Goal: Task Accomplishment & Management: Complete application form

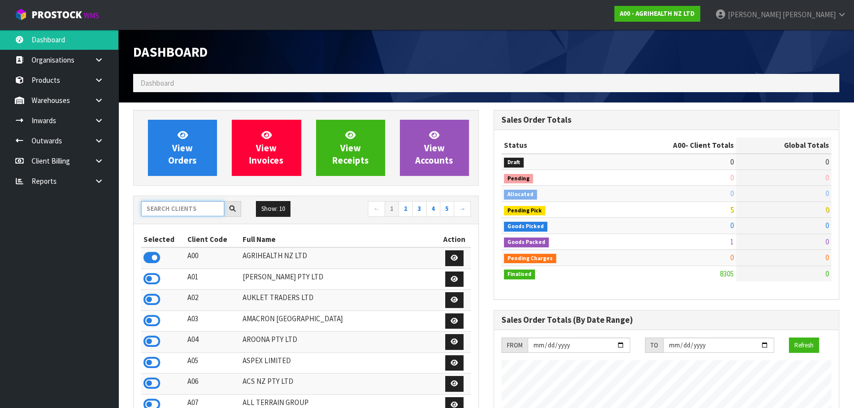
scroll to position [745, 360]
click at [193, 213] on input "text" at bounding box center [182, 208] width 83 height 15
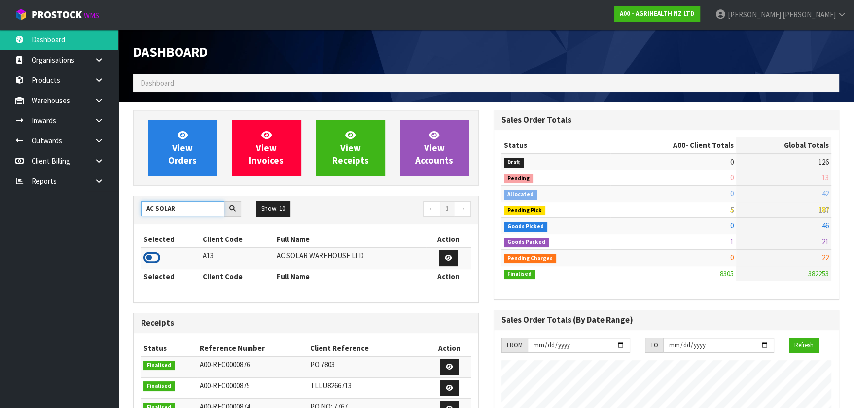
type input "AC SOLAR"
click at [153, 257] on icon at bounding box center [151, 257] width 17 height 15
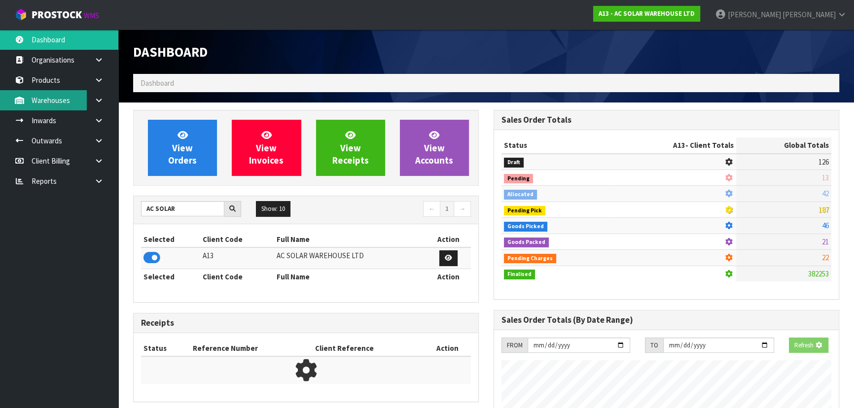
scroll to position [614, 360]
click at [52, 128] on link "Inwards" at bounding box center [59, 120] width 118 height 20
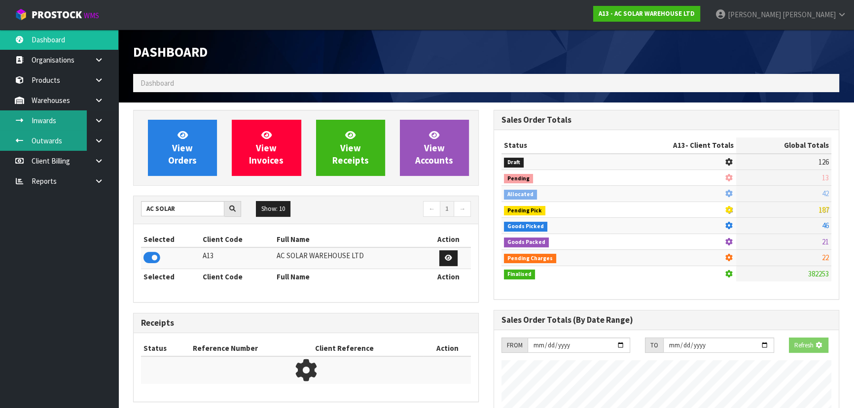
scroll to position [798, 360]
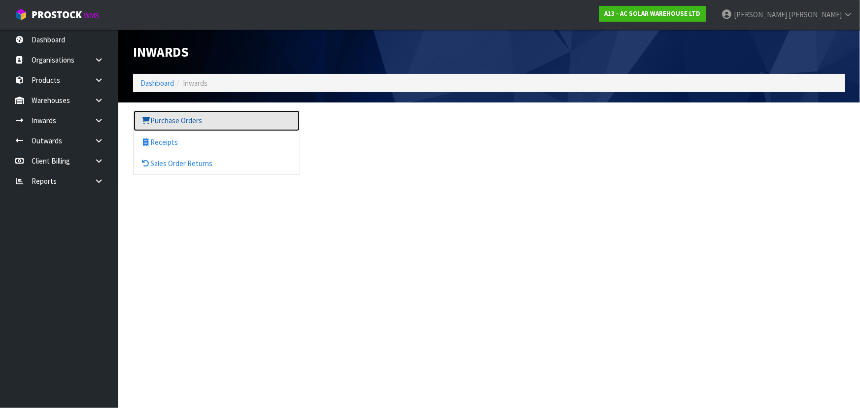
click at [175, 118] on link "Purchase Orders" at bounding box center [217, 120] width 166 height 20
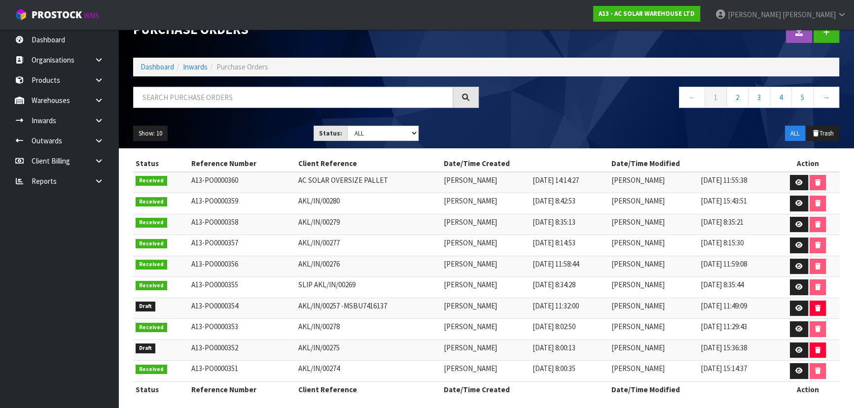
scroll to position [28, 0]
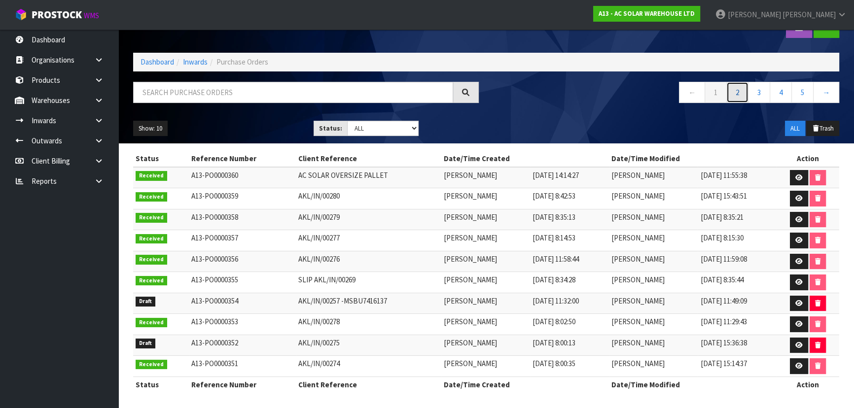
click at [734, 94] on link "2" at bounding box center [737, 92] width 22 height 21
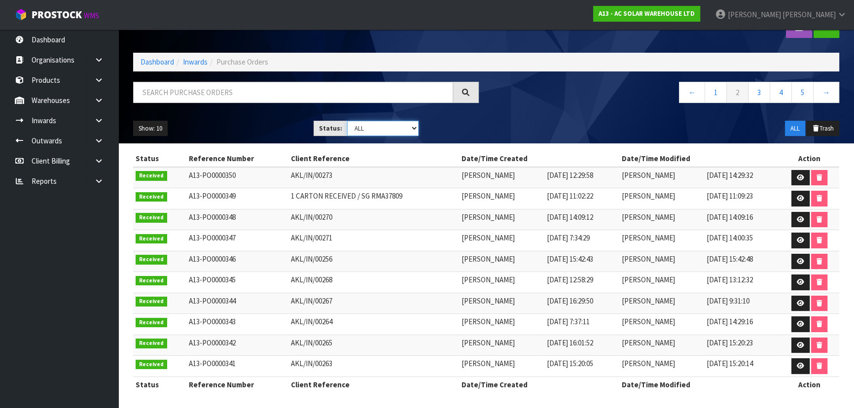
click at [409, 128] on select "Draft Pending Received Cancelled ALL" at bounding box center [383, 128] width 72 height 15
select select "string:0"
click at [347, 121] on select "Draft Pending Received Cancelled ALL" at bounding box center [383, 128] width 72 height 15
click at [467, 123] on div "Show: 10 5 10 25 50 Status: Draft Pending Received Cancelled ALL ALL Trash" at bounding box center [486, 128] width 720 height 31
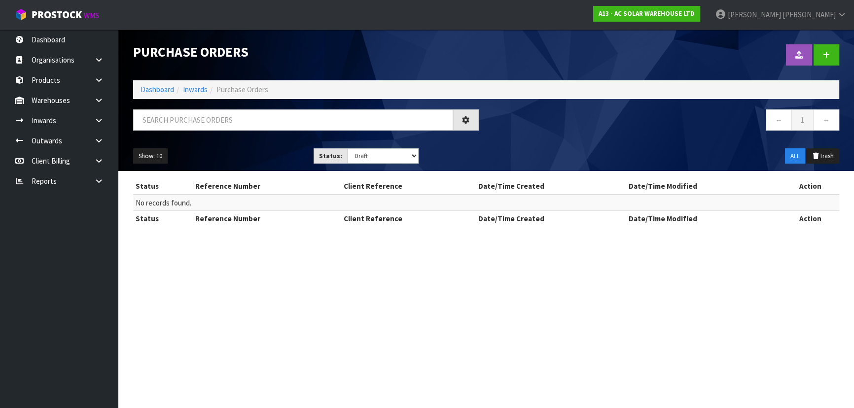
scroll to position [0, 0]
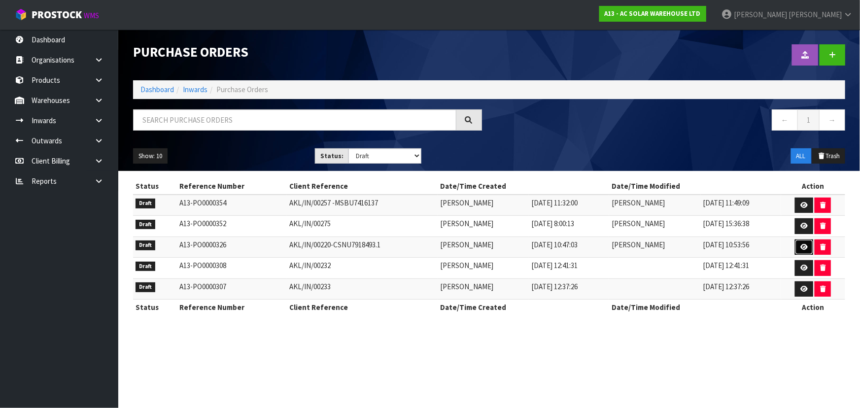
click at [800, 245] on link at bounding box center [804, 248] width 18 height 16
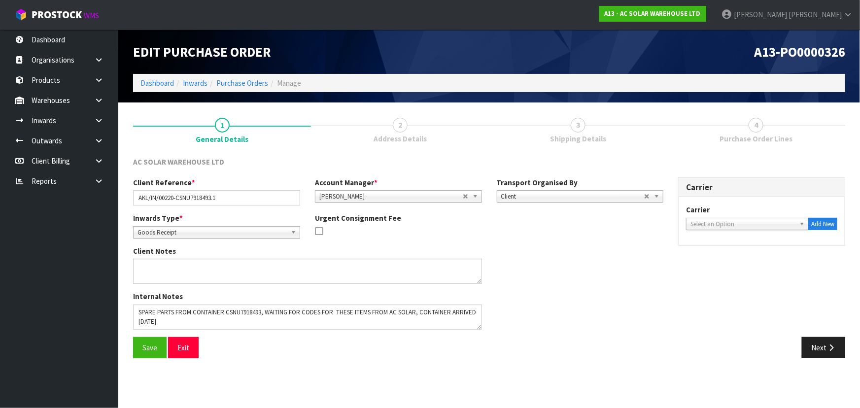
click at [603, 124] on link "3 Shipping Details" at bounding box center [578, 129] width 178 height 39
click at [813, 345] on button "Next" at bounding box center [823, 347] width 43 height 21
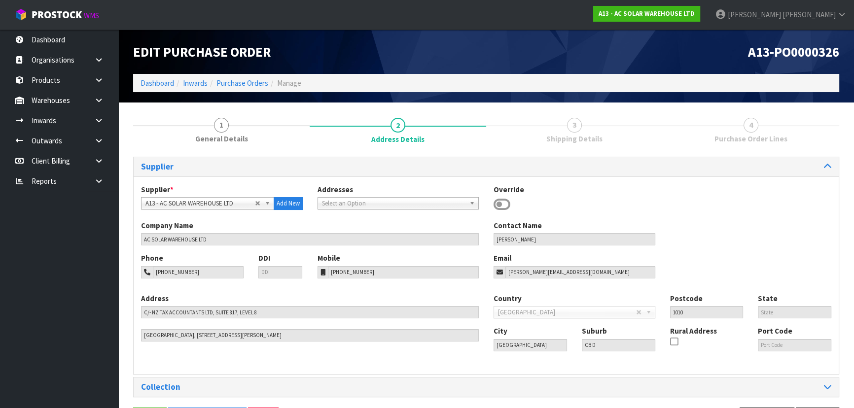
scroll to position [35, 0]
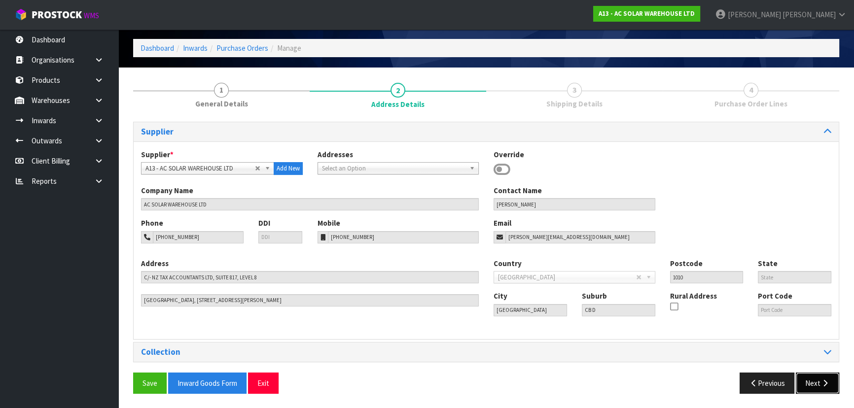
click at [817, 384] on button "Next" at bounding box center [816, 383] width 43 height 21
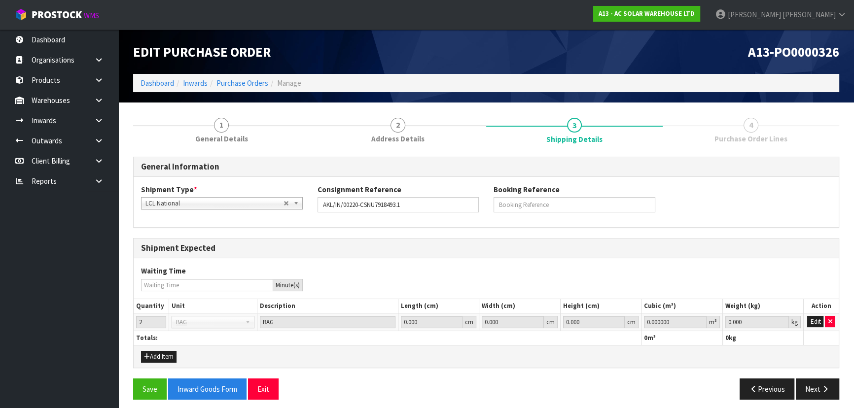
scroll to position [5, 0]
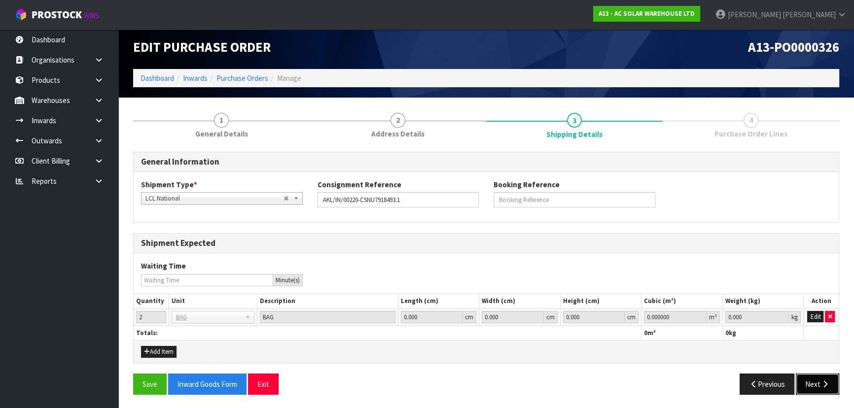
click at [817, 381] on button "Next" at bounding box center [816, 384] width 43 height 21
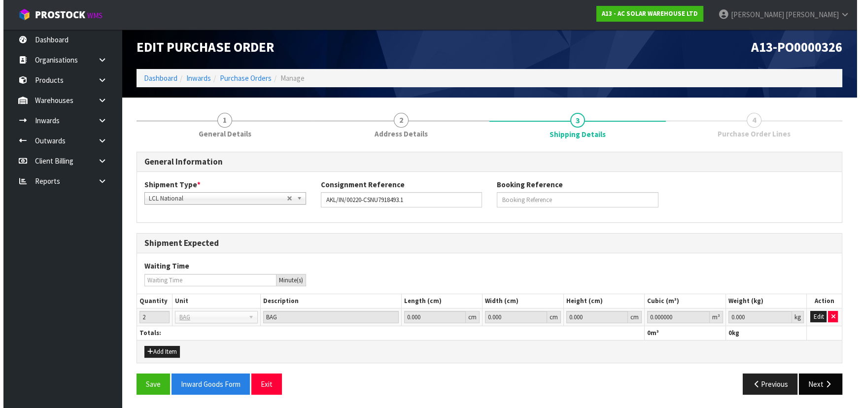
scroll to position [0, 0]
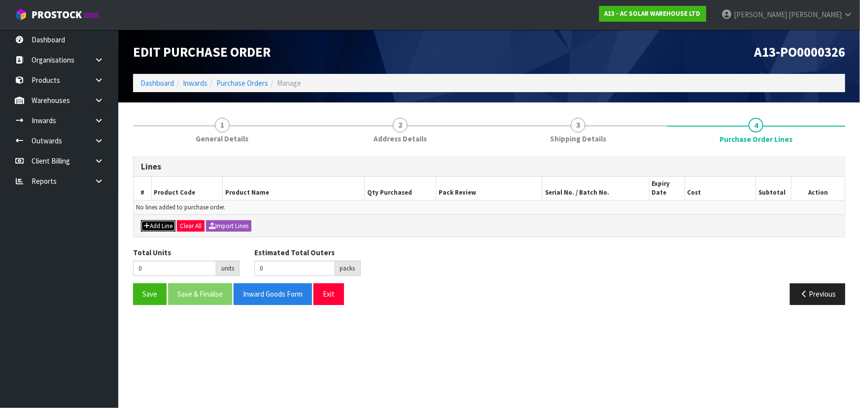
click at [155, 227] on button "Add Line" at bounding box center [158, 226] width 34 height 12
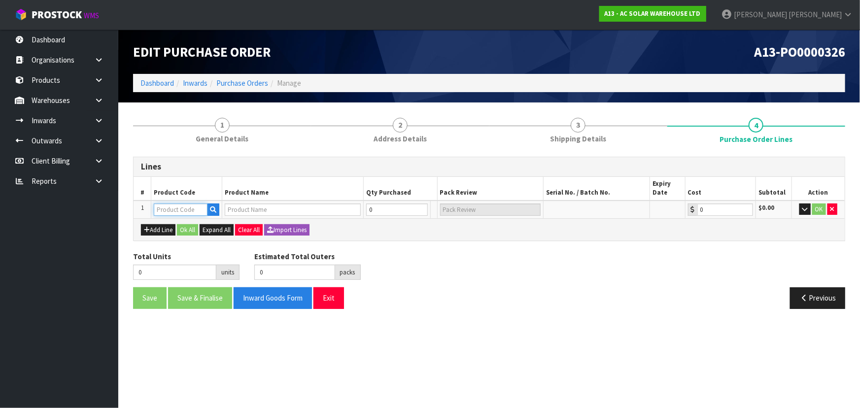
click at [173, 210] on input "text" at bounding box center [181, 210] width 54 height 12
click at [144, 229] on icon "button" at bounding box center [147, 230] width 6 height 6
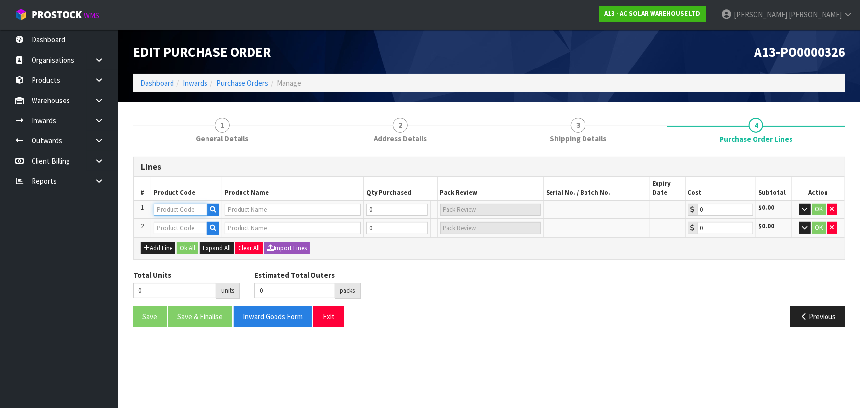
click at [174, 213] on input "text" at bounding box center [181, 210] width 54 height 12
click at [177, 213] on input "text" at bounding box center [181, 210] width 54 height 12
type input "B"
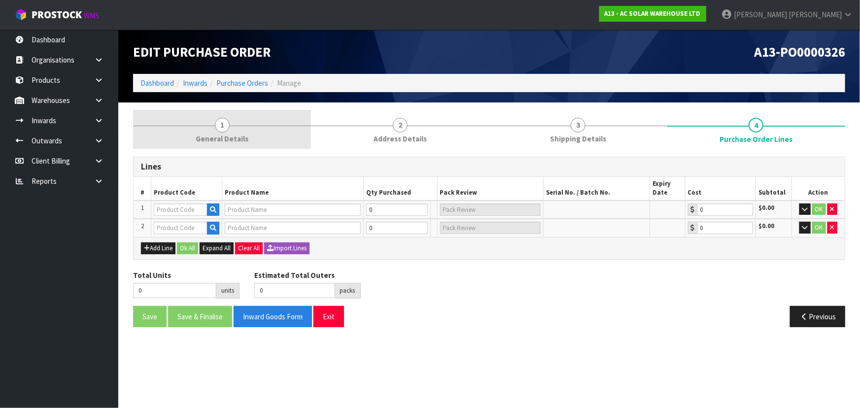
click at [241, 129] on link "1 General Details" at bounding box center [222, 129] width 178 height 39
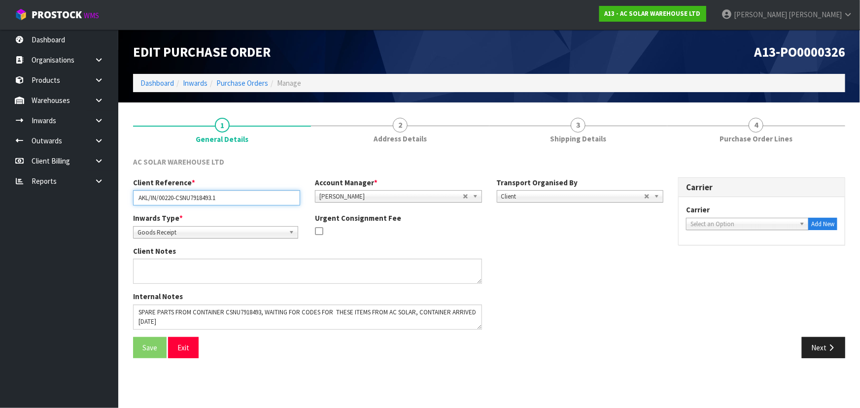
drag, startPoint x: 177, startPoint y: 198, endPoint x: 214, endPoint y: 197, distance: 37.5
click at [214, 197] on input "AKL/IN/00220-CSNU7918493.1" at bounding box center [216, 197] width 167 height 15
click at [234, 198] on input "AKL/IN/00220-CSNU7918493.1" at bounding box center [216, 197] width 167 height 15
click at [817, 103] on section "1 General Details 2 Address Details 3 Shipping Details 4 Purchase Order Lines A…" at bounding box center [489, 238] width 742 height 271
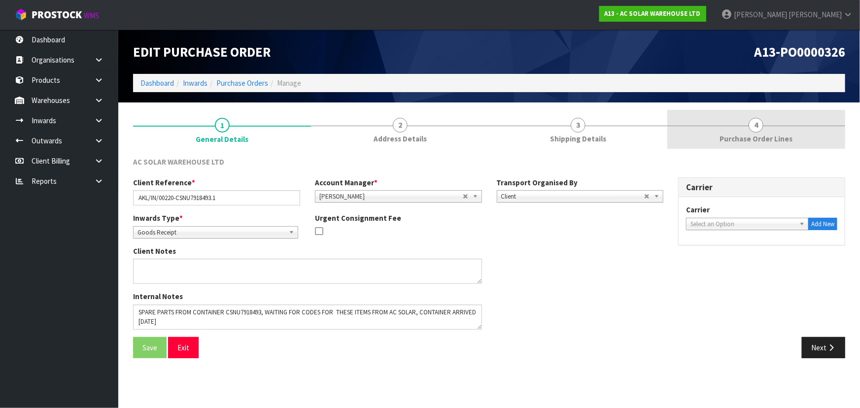
click at [788, 126] on link "4 Purchase Order Lines" at bounding box center [756, 129] width 178 height 39
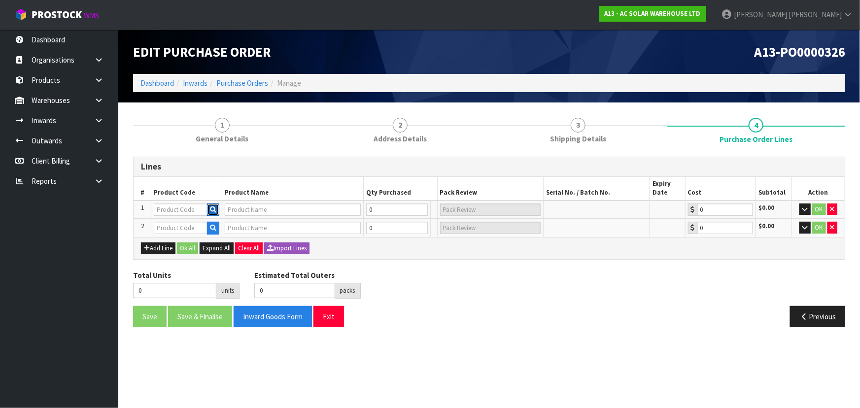
click at [214, 209] on icon "button" at bounding box center [213, 209] width 6 height 6
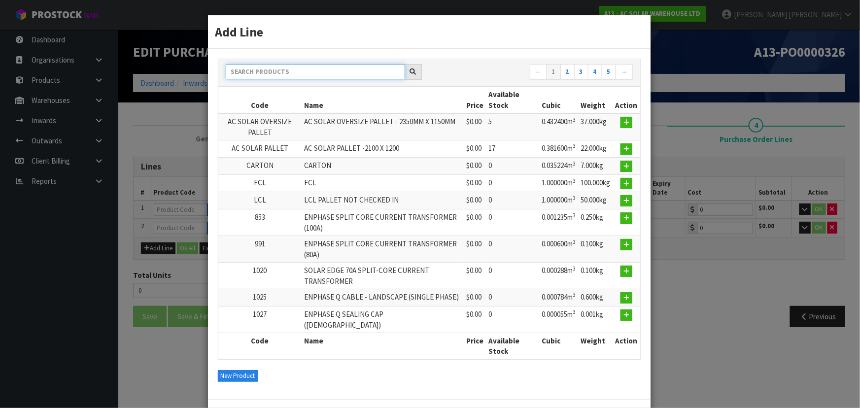
click at [320, 79] on input "text" at bounding box center [315, 71] width 179 height 15
click at [444, 73] on nav "← 1 2 3 4 5 →" at bounding box center [535, 72] width 196 height 17
click at [236, 370] on button "New Product" at bounding box center [238, 376] width 40 height 12
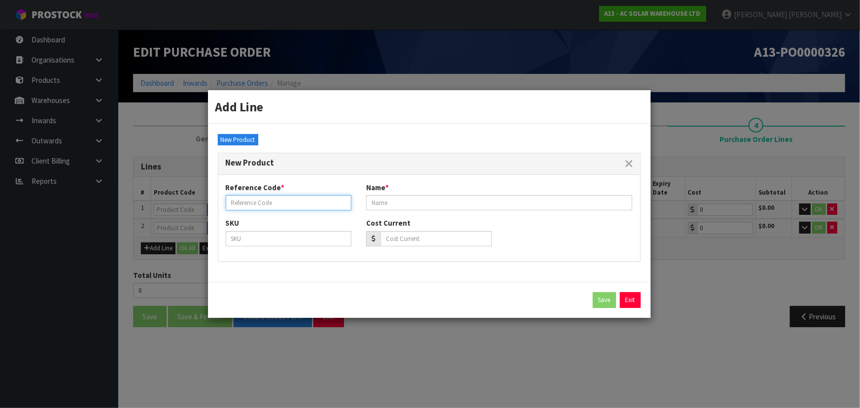
click at [280, 205] on input "text" at bounding box center [289, 202] width 126 height 15
paste input "INSERTS"
type input "INSERTS F"
click at [429, 202] on input "text" at bounding box center [499, 202] width 267 height 15
paste input "INSERTS"
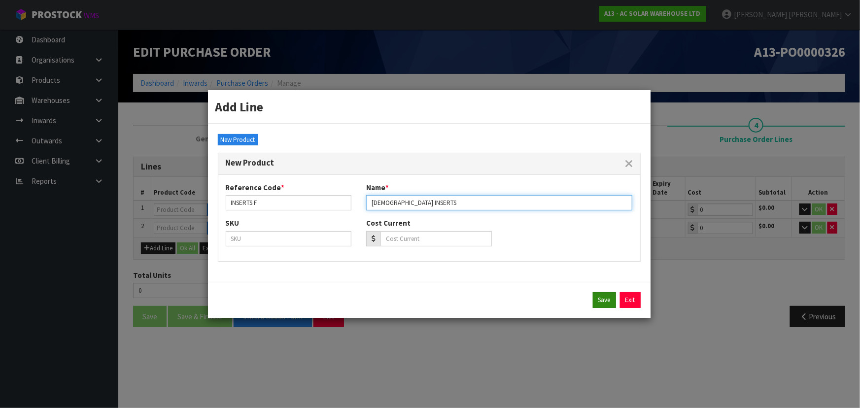
type input "[DEMOGRAPHIC_DATA] INSERTS"
click at [606, 301] on button "Save" at bounding box center [604, 300] width 23 height 16
type input "INSERTS F"
type input "[DEMOGRAPHIC_DATA] INSERTS"
type input "0.00"
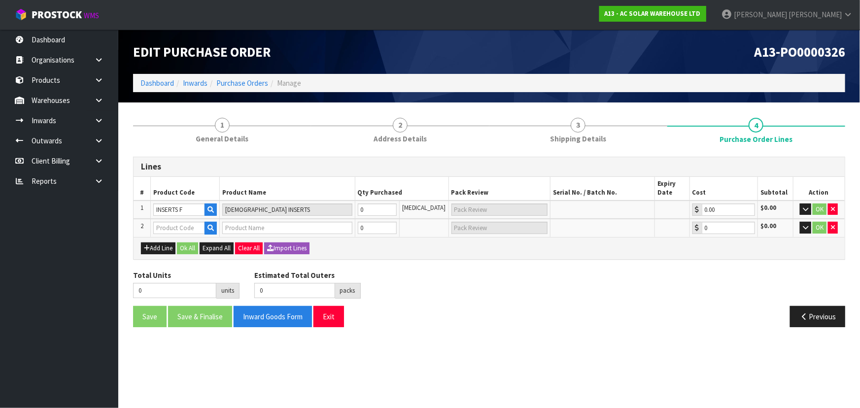
drag, startPoint x: 498, startPoint y: 349, endPoint x: 491, endPoint y: 345, distance: 7.9
click at [498, 349] on section "Edit Purchase Order A13-PO0000326 Dashboard Inwards Purchase Orders Manage 1 Ge…" at bounding box center [430, 204] width 860 height 408
click at [185, 224] on input "text" at bounding box center [178, 228] width 51 height 12
type input "INS"
click at [213, 228] on icon "button" at bounding box center [210, 228] width 6 height 6
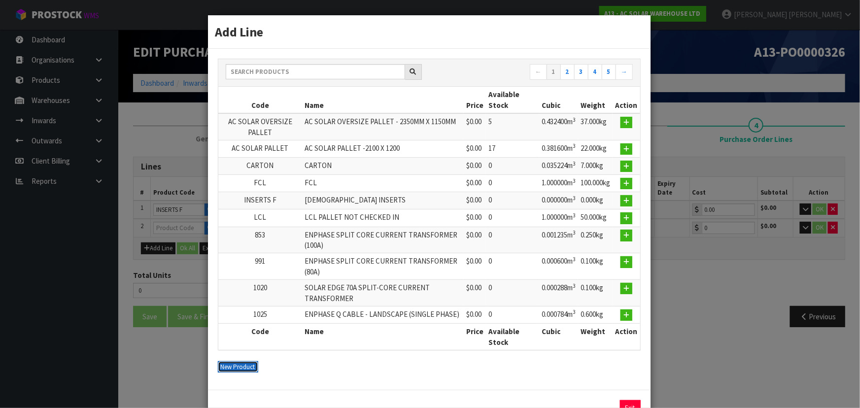
click at [236, 362] on button "New Product" at bounding box center [238, 367] width 40 height 12
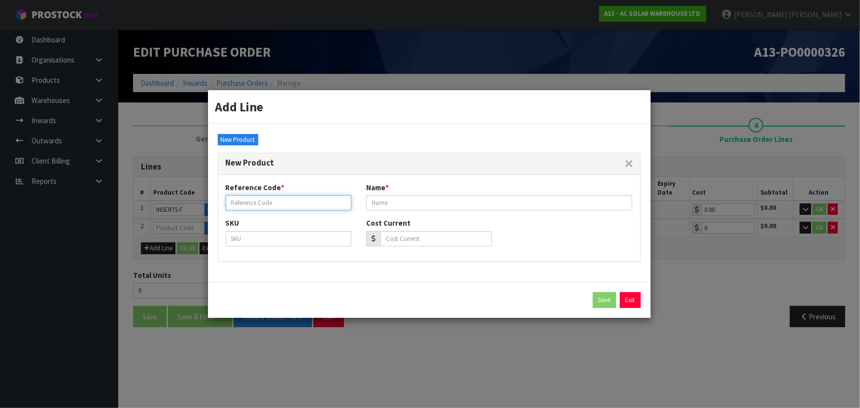
click at [262, 202] on input "text" at bounding box center [289, 202] width 126 height 15
type input "INSERTS M"
click at [390, 205] on input "text" at bounding box center [499, 202] width 267 height 15
type input "INSERT M"
click at [602, 298] on button "Save" at bounding box center [604, 300] width 23 height 16
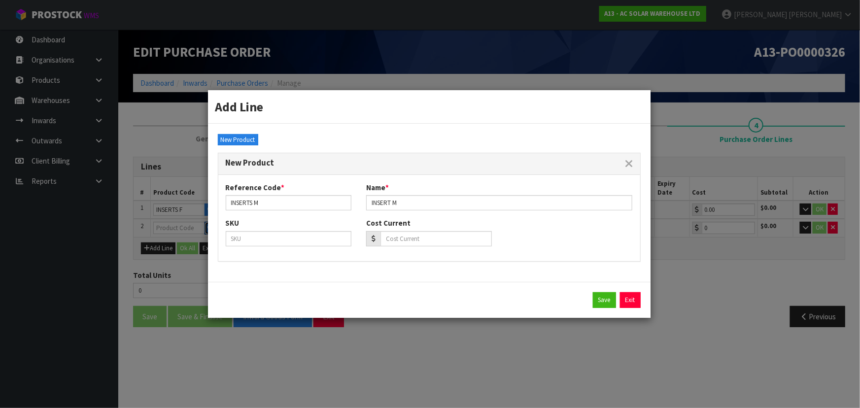
type input "INSERTS M"
type input "INSERT M"
type input "0.00"
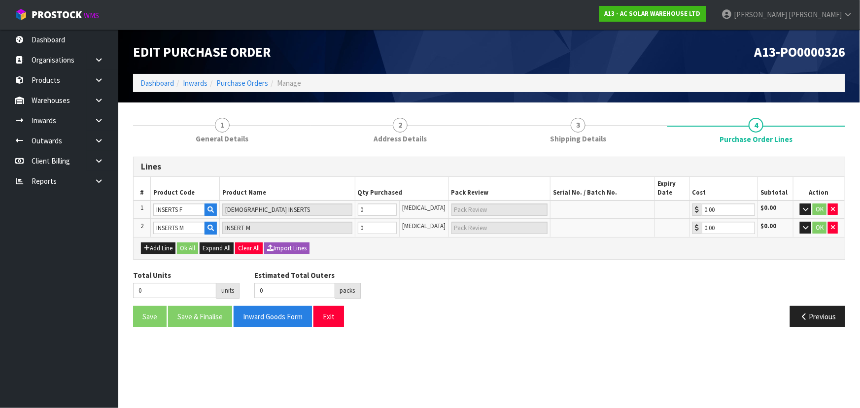
click at [473, 334] on section "1 General Details 2 Address Details 3 Shipping Details 4 Purchase Order Lines L…" at bounding box center [489, 223] width 742 height 240
click at [162, 252] on button "Add Line" at bounding box center [158, 248] width 34 height 12
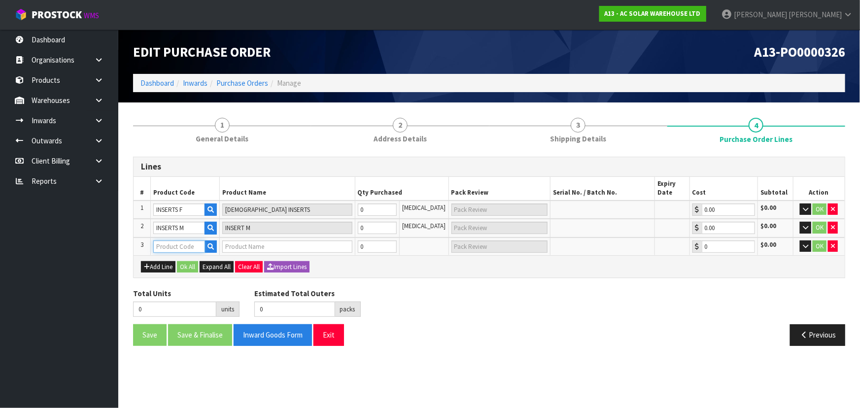
click at [172, 249] on input "text" at bounding box center [178, 246] width 51 height 12
click at [187, 241] on input "text" at bounding box center [178, 246] width 51 height 12
drag, startPoint x: 158, startPoint y: 249, endPoint x: 194, endPoint y: 248, distance: 36.0
click at [158, 249] on input "text" at bounding box center [178, 246] width 51 height 12
type input "PLAS"
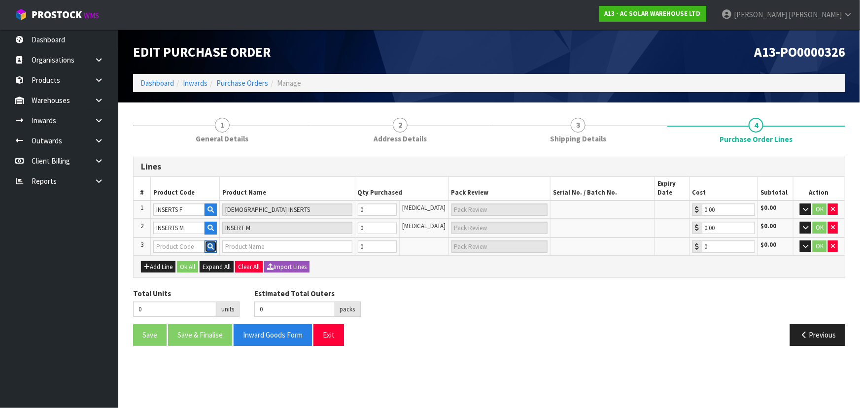
click at [214, 248] on icon "button" at bounding box center [210, 246] width 6 height 6
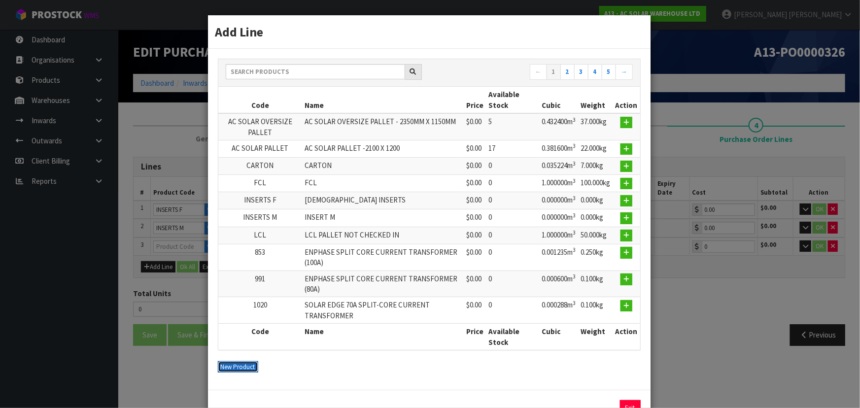
click at [233, 361] on button "New Product" at bounding box center [238, 367] width 40 height 12
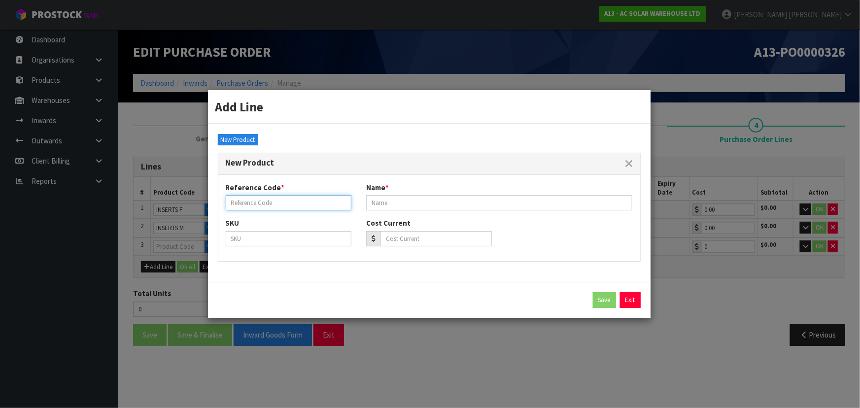
click at [277, 203] on input "text" at bounding box center [289, 202] width 126 height 15
type input "P"
type input "P INSERT F"
click at [396, 197] on input "text" at bounding box center [499, 202] width 267 height 15
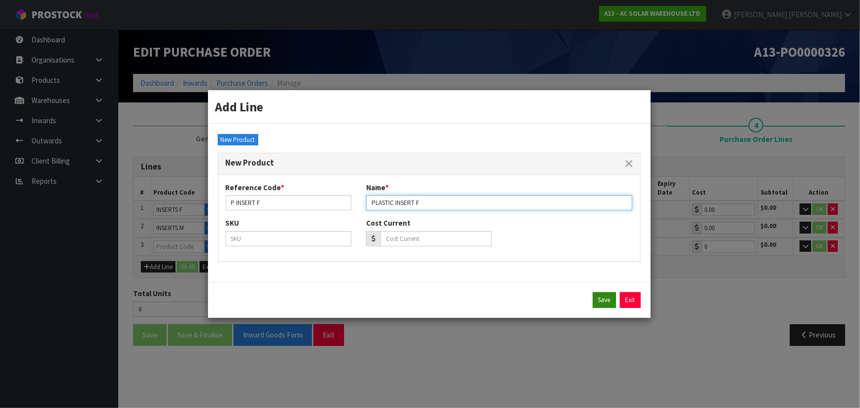
type input "PLASTIC INSERT F"
click at [596, 299] on button "Save" at bounding box center [604, 300] width 23 height 16
click at [467, 349] on div "Add Line ← 1 2 3 4 5 → Code Name Price Available Stock Cubic Weight Action AC S…" at bounding box center [430, 204] width 860 height 408
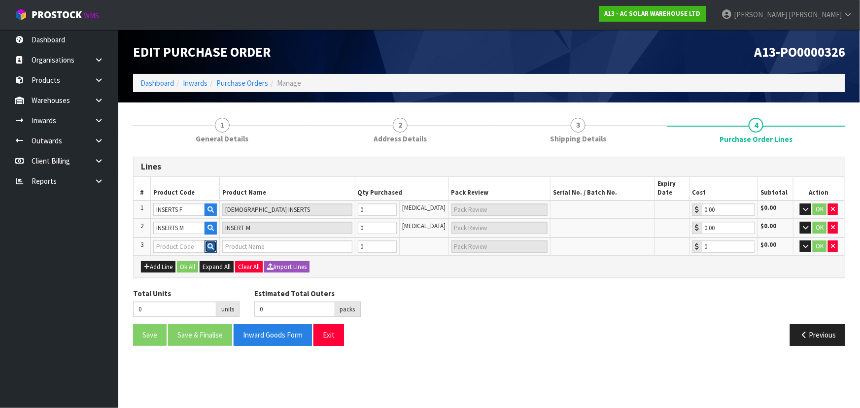
type input "P INSERT F"
type input "PLASTIC INSERT F"
type input "0.00"
click at [158, 266] on button "Add Line" at bounding box center [158, 267] width 34 height 12
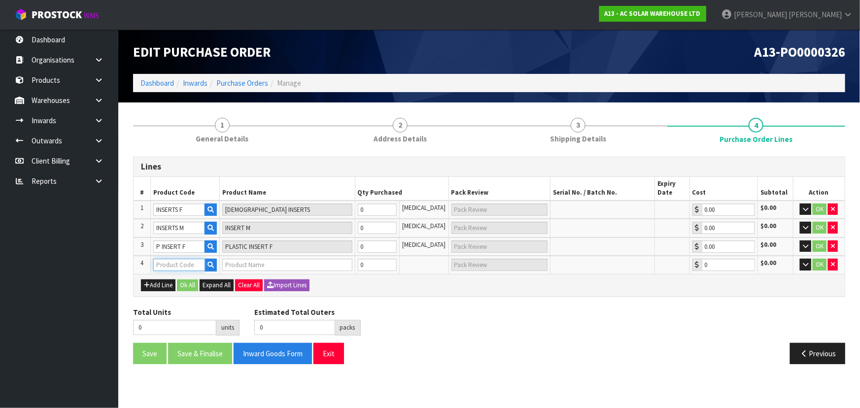
click at [185, 261] on input "text" at bounding box center [178, 265] width 51 height 12
click at [211, 264] on icon "button" at bounding box center [210, 265] width 6 height 6
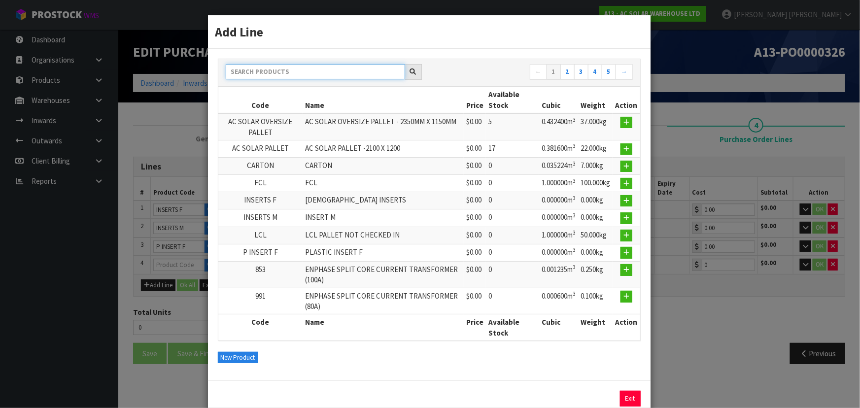
click at [281, 72] on input "text" at bounding box center [315, 71] width 179 height 15
click at [237, 355] on button "New Product" at bounding box center [238, 358] width 40 height 12
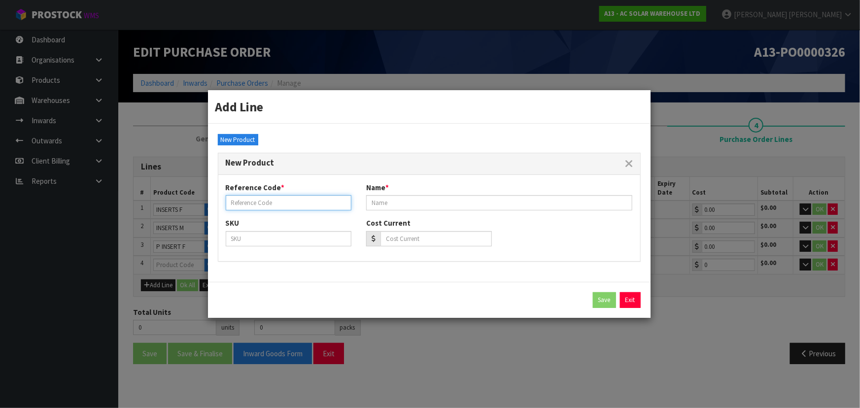
click at [275, 202] on input "text" at bounding box center [289, 202] width 126 height 15
type input "P INSERT M"
click at [392, 202] on input "text" at bounding box center [499, 202] width 267 height 15
type input "PLASTIC INSERT M"
click at [607, 301] on button "Save" at bounding box center [604, 300] width 23 height 16
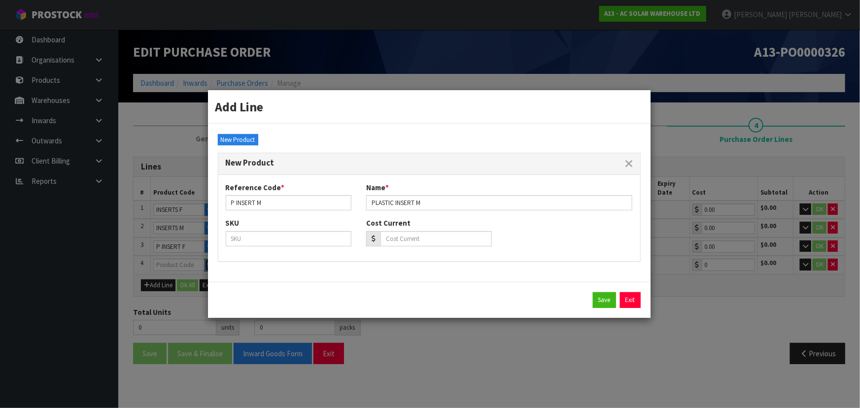
type input "P INSERT M"
type input "PLASTIC INSERT M"
type input "0.00"
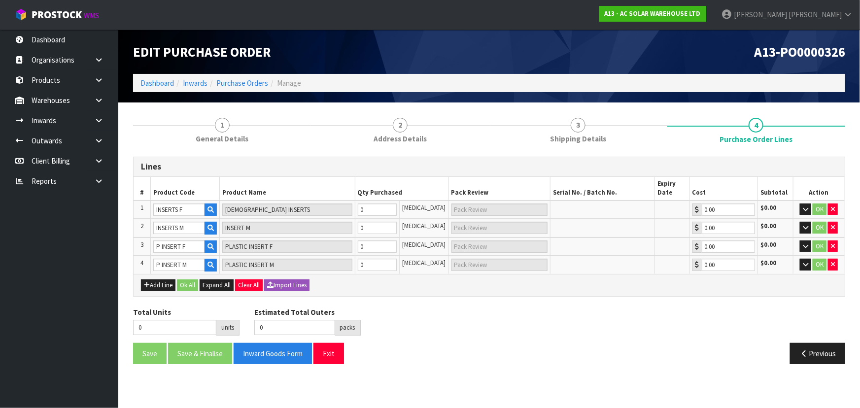
click at [533, 321] on div "Total Units 0 units Estimated Total Outers 0 packs Estimated Total Pallets 0 pa…" at bounding box center [489, 325] width 727 height 36
click at [330, 209] on tr "1 INSERTS F FEMALE INSERTS 0 PCE 0.00 $0.00 OK" at bounding box center [489, 210] width 711 height 19
type input "1"
type input "1 PCE"
type input "1"
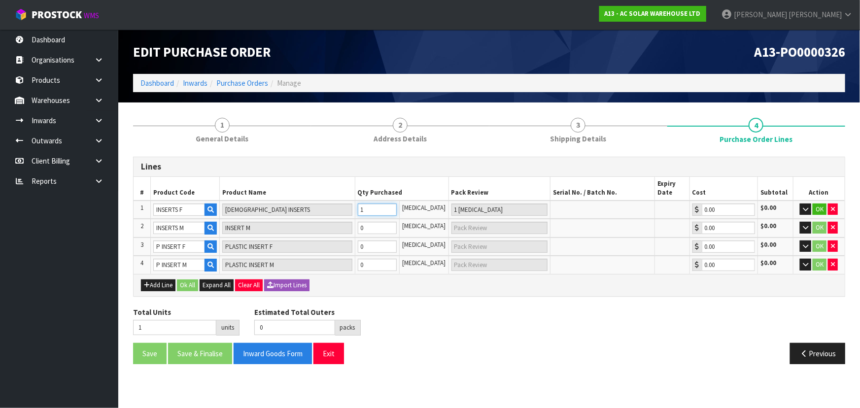
type input "1"
click at [302, 229] on tr "2 INSERTS M INSERT M 0 PCE 0.00 $0.00 OK" at bounding box center [489, 228] width 711 height 19
type input "1"
type input "1 PCE"
type input "2"
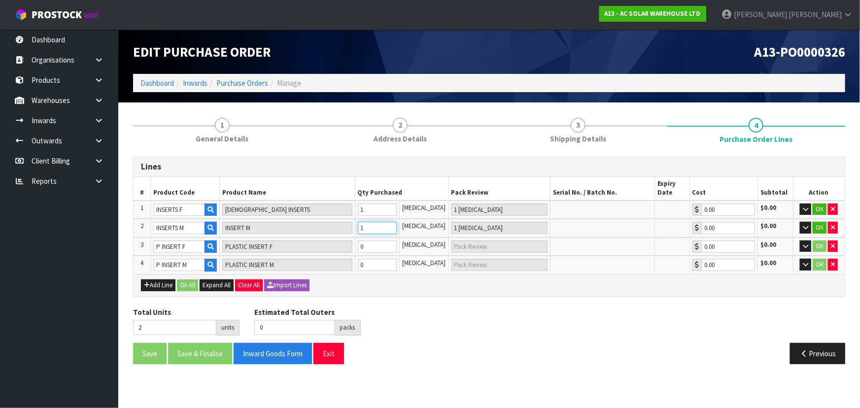
type input "1"
click at [322, 249] on tr "3 P INSERT F PLASTIC INSERT F 0 PCE 0.00 $0.00 OK" at bounding box center [489, 247] width 711 height 19
type input "3"
type input "1"
type input "1 PCE"
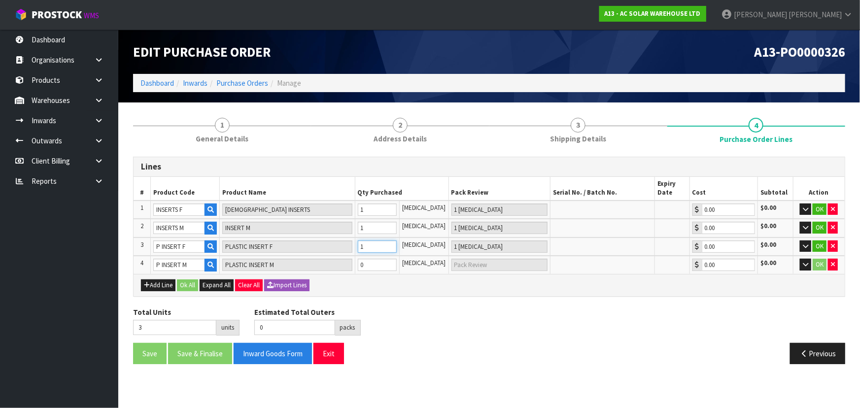
type input "1"
click at [314, 266] on tr "4 P INSERT M PLASTIC INSERT M 0 PCE 0.00 $0.00 OK" at bounding box center [489, 265] width 711 height 18
type input "4"
type input "1"
type input "1 PCE"
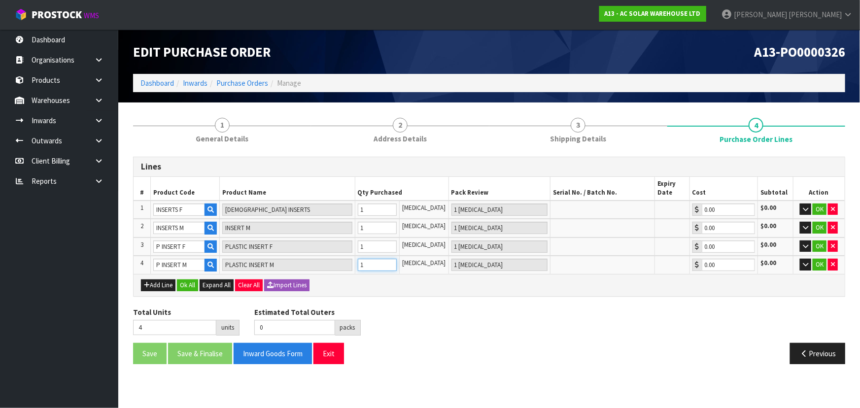
type input "1"
click at [635, 304] on div "Lines # Product Code Product Name Qty Purchased Pack Review Serial No. / Batch …" at bounding box center [489, 264] width 712 height 215
click at [806, 209] on icon "button" at bounding box center [805, 209] width 5 height 6
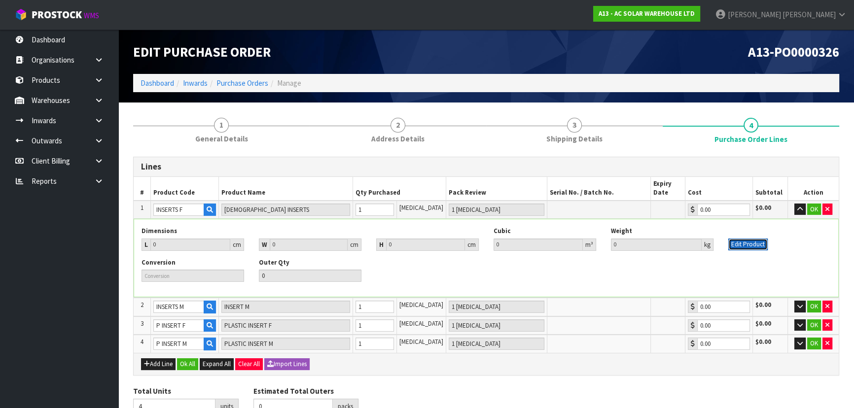
click at [736, 246] on button "Edit Product" at bounding box center [747, 245] width 39 height 12
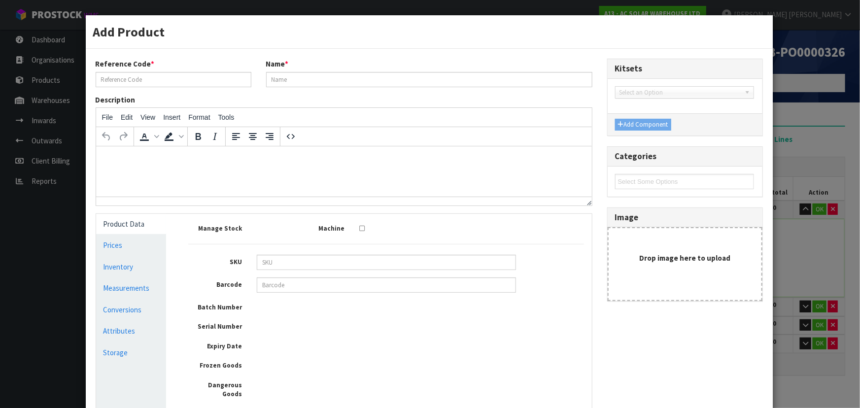
type input "INSERTS F"
type input "[DEMOGRAPHIC_DATA] INSERTS"
click at [143, 291] on link "Measurements" at bounding box center [131, 288] width 70 height 20
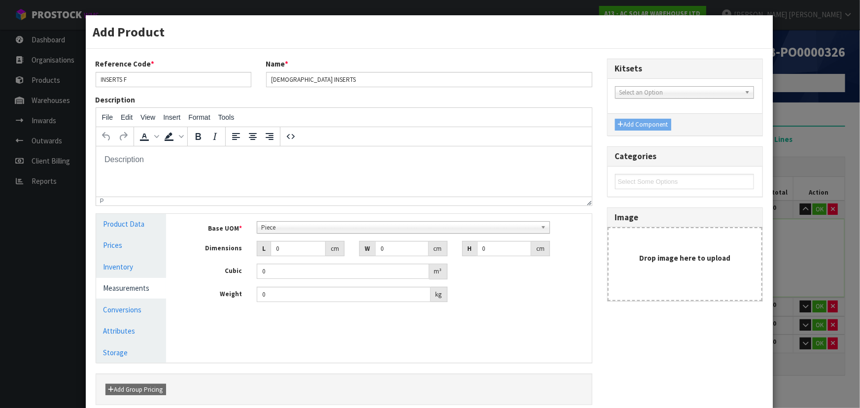
click at [300, 225] on span "Piece" at bounding box center [398, 228] width 275 height 12
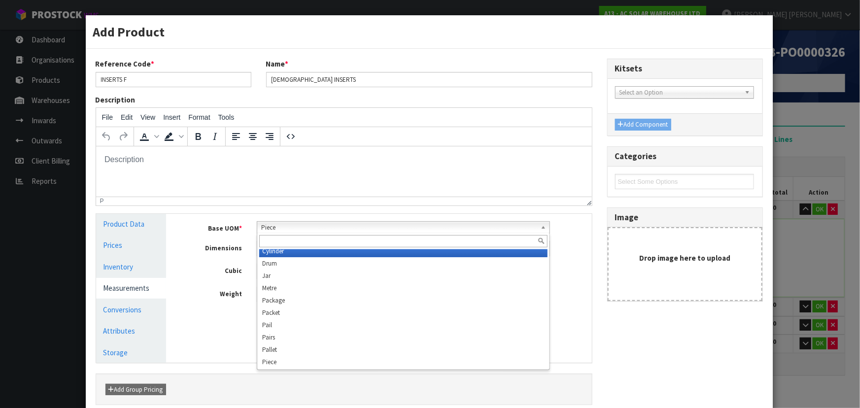
scroll to position [185, 0]
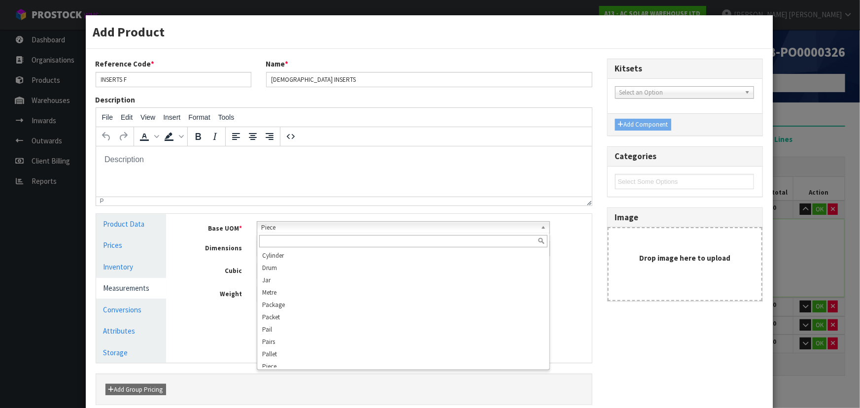
click at [296, 240] on input "text" at bounding box center [403, 241] width 288 height 12
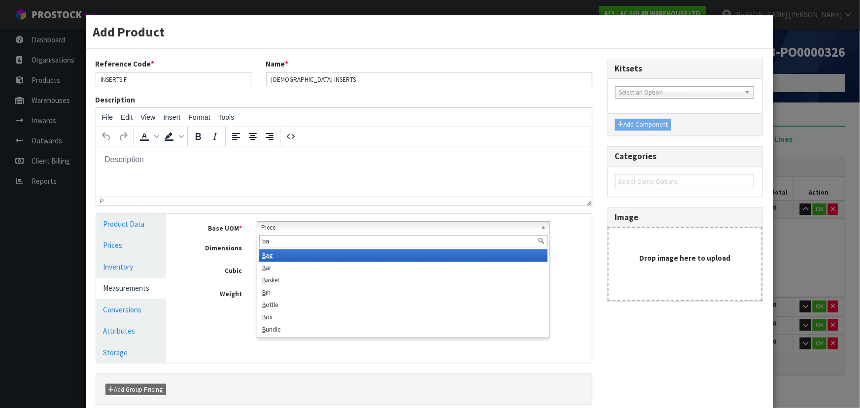
scroll to position [0, 0]
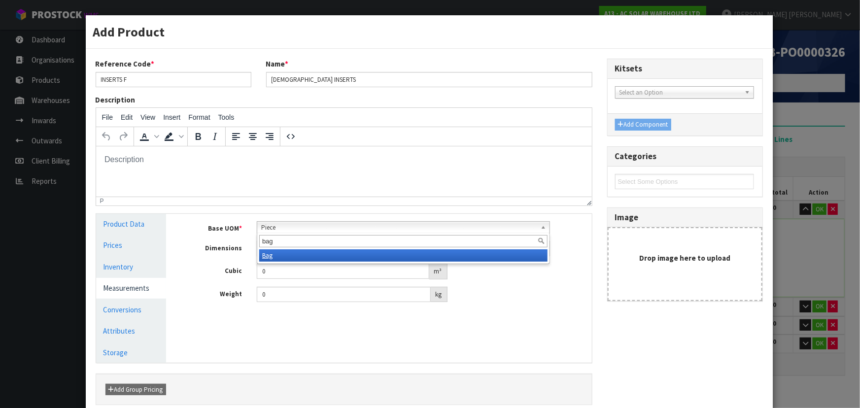
type input "bag"
click at [263, 254] on em "Bag" at bounding box center [267, 255] width 10 height 8
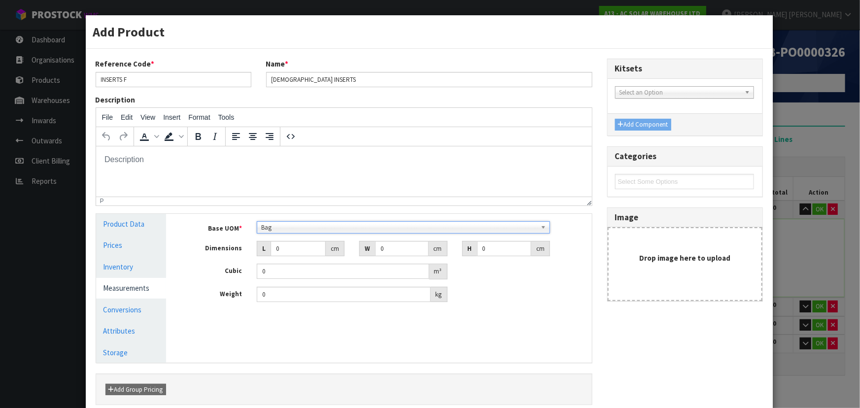
drag, startPoint x: 552, startPoint y: 294, endPoint x: 561, endPoint y: 309, distance: 17.2
click at [552, 294] on div "Weight 0 kg" at bounding box center [386, 295] width 411 height 16
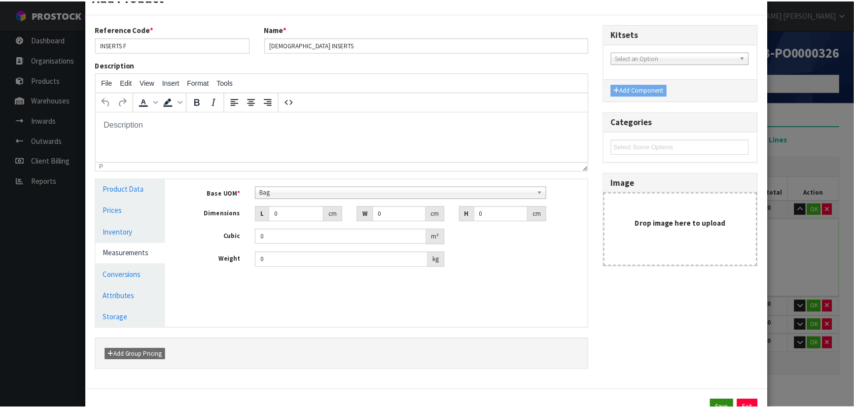
scroll to position [74, 0]
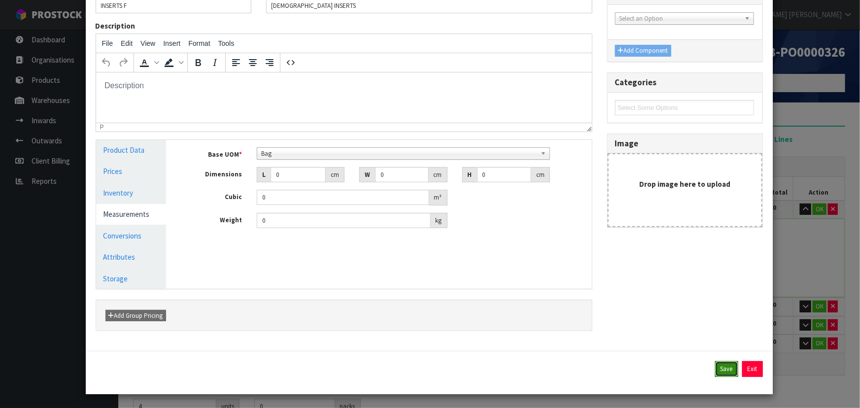
click at [719, 365] on button "Save" at bounding box center [726, 369] width 23 height 16
type input "1 BAG"
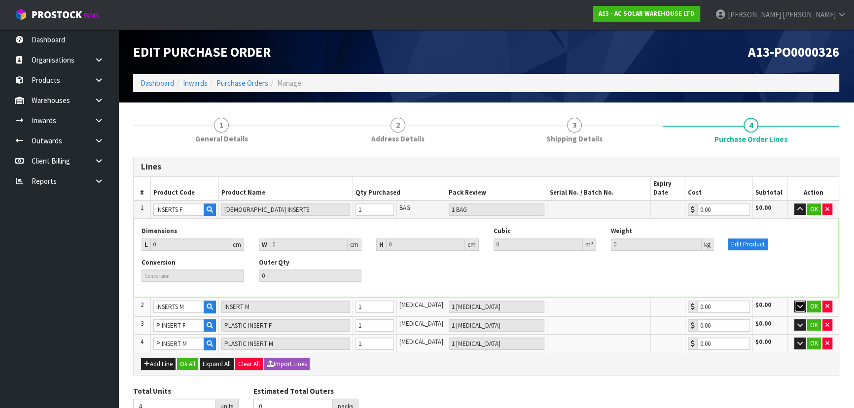
click at [797, 305] on icon "button" at bounding box center [799, 306] width 5 height 6
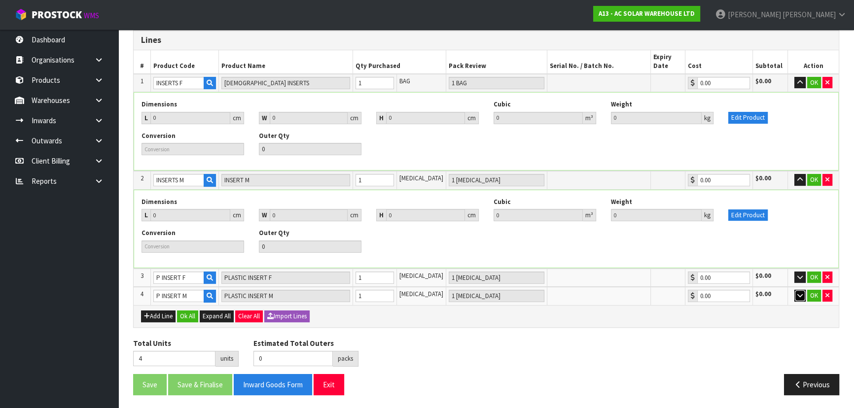
click at [798, 296] on icon "button" at bounding box center [799, 295] width 5 height 6
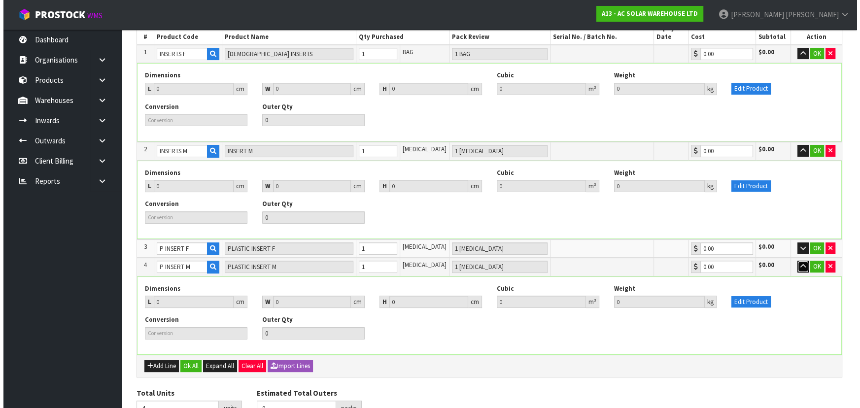
scroll to position [205, 0]
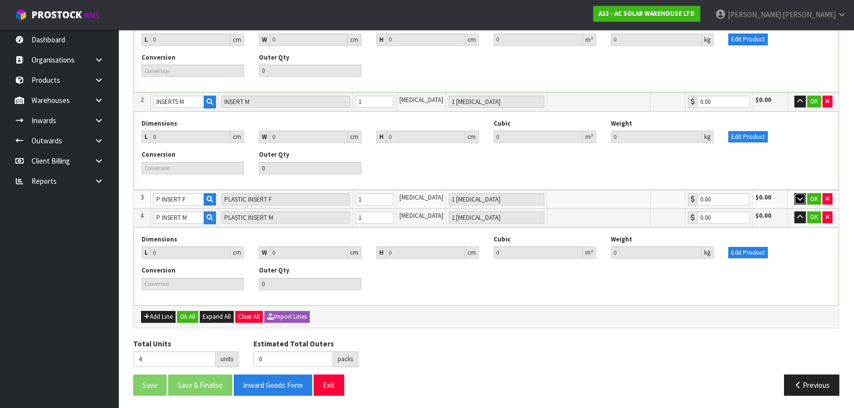
click at [798, 193] on button "button" at bounding box center [799, 199] width 11 height 12
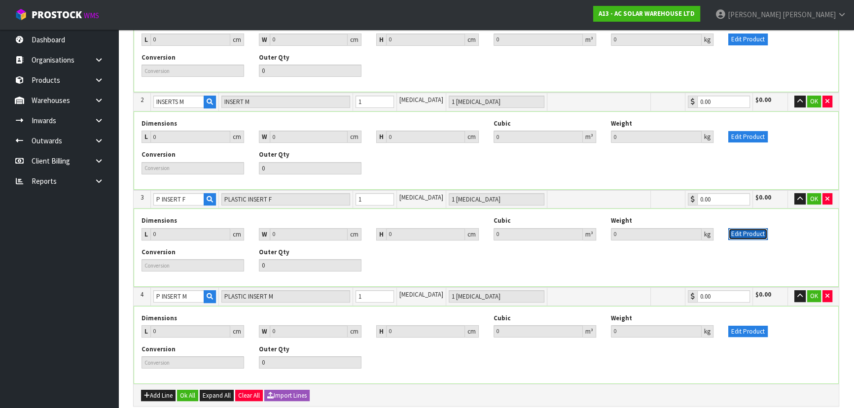
click at [747, 237] on button "Edit Product" at bounding box center [747, 234] width 39 height 12
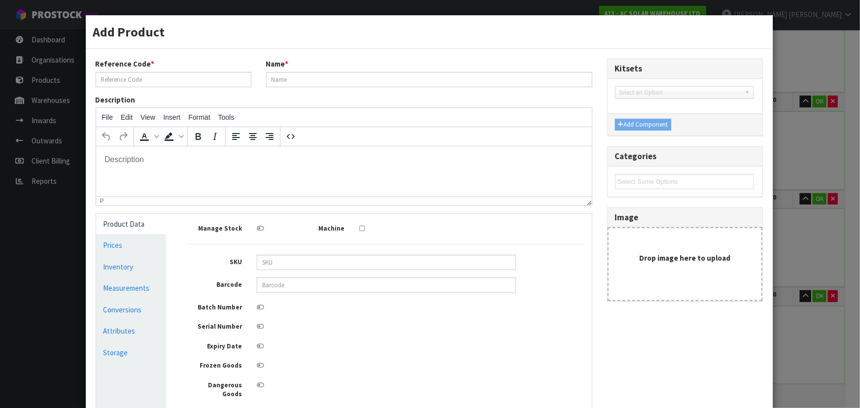
scroll to position [0, 0]
type input "P INSERT F"
type input "PLASTIC INSERT F"
click at [148, 283] on link "Measurements" at bounding box center [131, 288] width 70 height 20
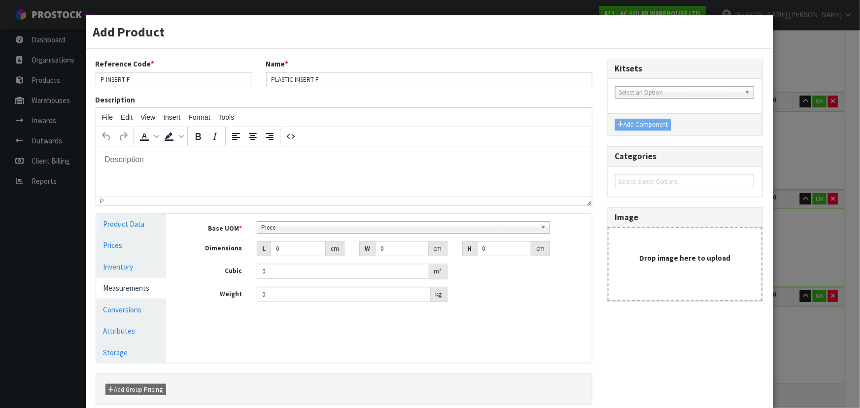
click at [310, 231] on span "Piece" at bounding box center [398, 228] width 275 height 12
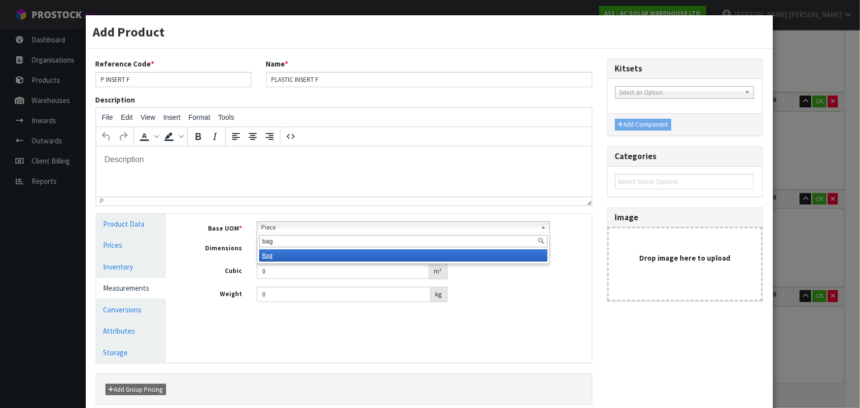
type input "bag"
click at [309, 254] on li "Bag" at bounding box center [403, 255] width 288 height 12
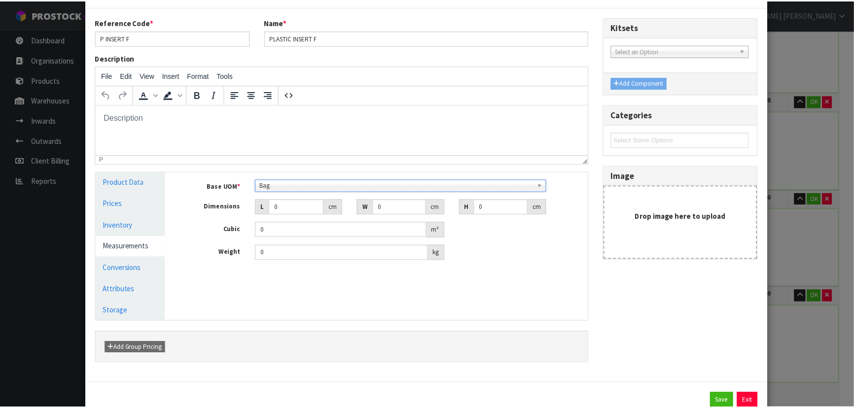
scroll to position [74, 0]
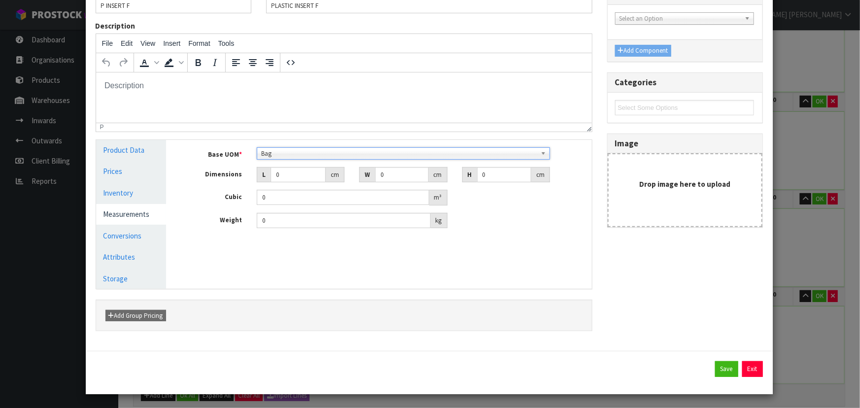
click at [708, 361] on div "Save Exit" at bounding box center [429, 369] width 667 height 16
click at [715, 368] on button "Save" at bounding box center [726, 369] width 23 height 16
type input "1 BAG"
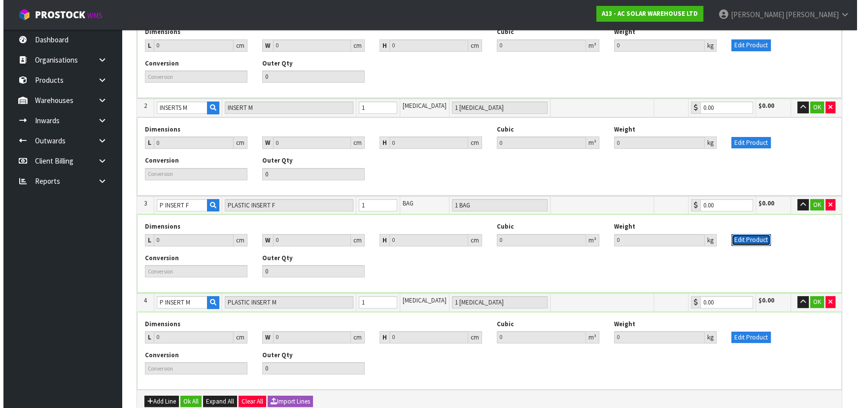
scroll to position [205, 0]
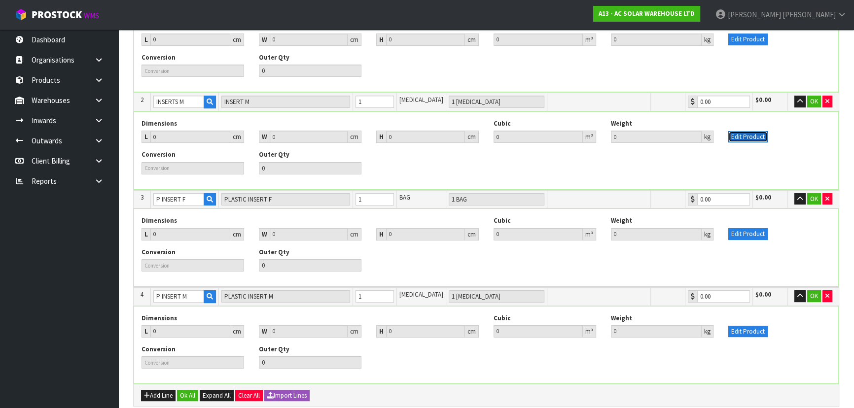
click at [756, 137] on button "Edit Product" at bounding box center [747, 137] width 39 height 12
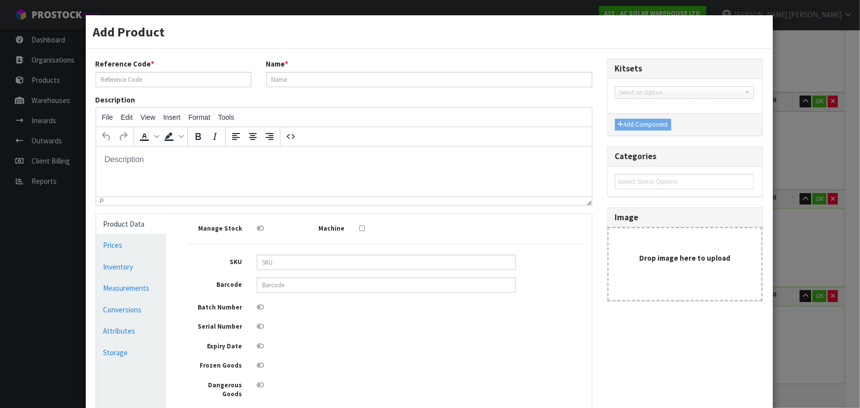
scroll to position [0, 0]
type input "INSERTS M"
type input "INSERT M"
type input "0"
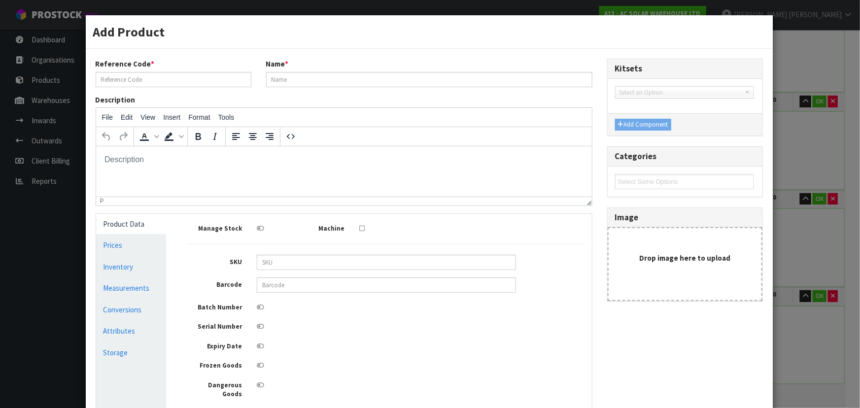
type input "0"
click at [137, 287] on link "Measurements" at bounding box center [131, 288] width 70 height 20
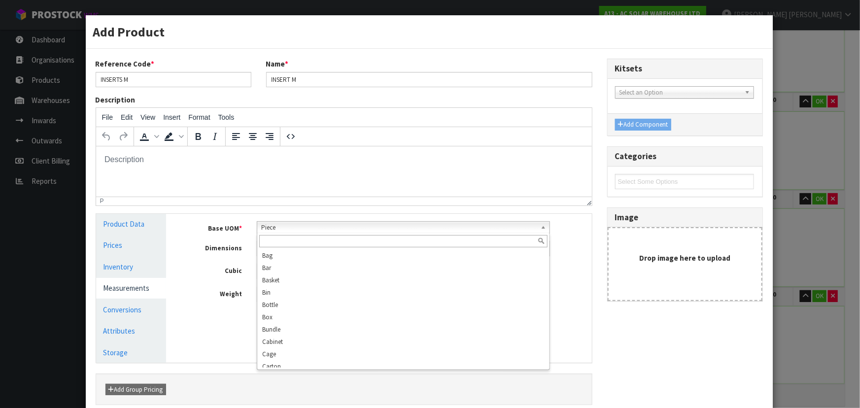
click at [300, 233] on div "Piece Bag Bar Basket Bin Bottle Box Bundle Cabinet Cage Carton Case Coil Cradle…" at bounding box center [403, 227] width 293 height 12
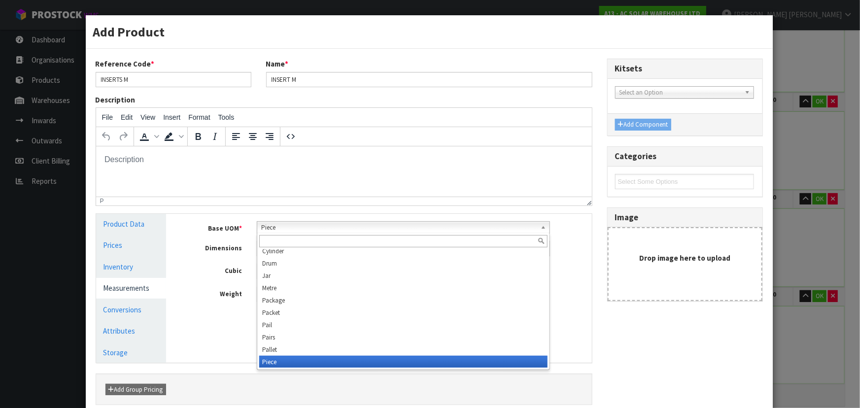
click at [274, 240] on input "text" at bounding box center [403, 241] width 288 height 12
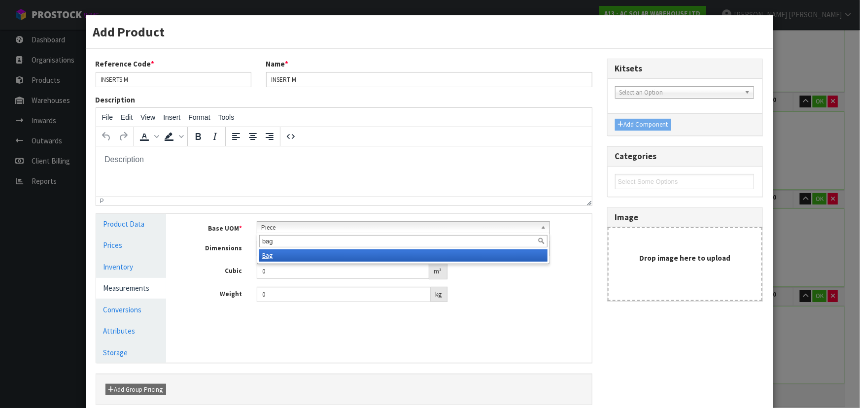
type input "bag"
click at [299, 258] on li "Bag" at bounding box center [403, 255] width 288 height 12
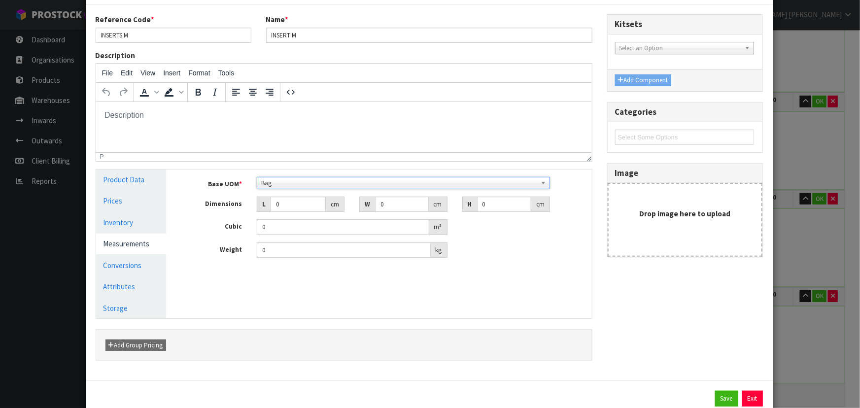
scroll to position [74, 0]
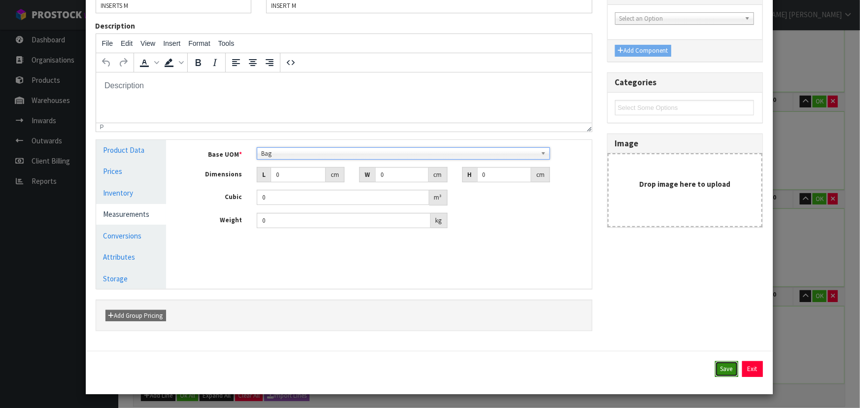
click at [717, 365] on button "Save" at bounding box center [726, 369] width 23 height 16
type input "1 BAG"
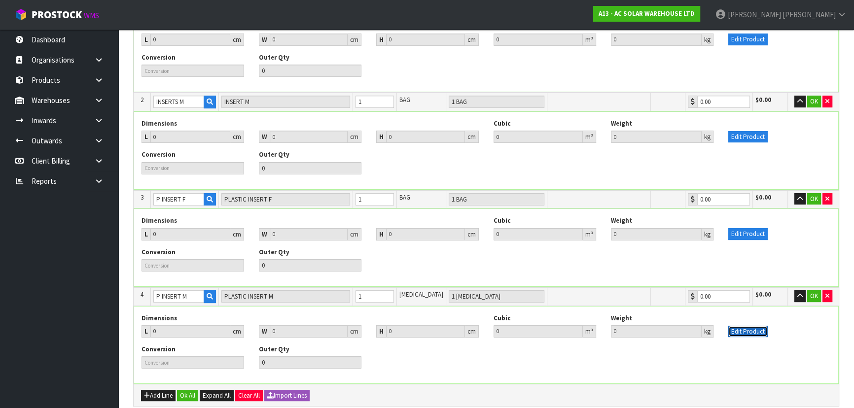
click at [754, 326] on button "Edit Product" at bounding box center [747, 332] width 39 height 12
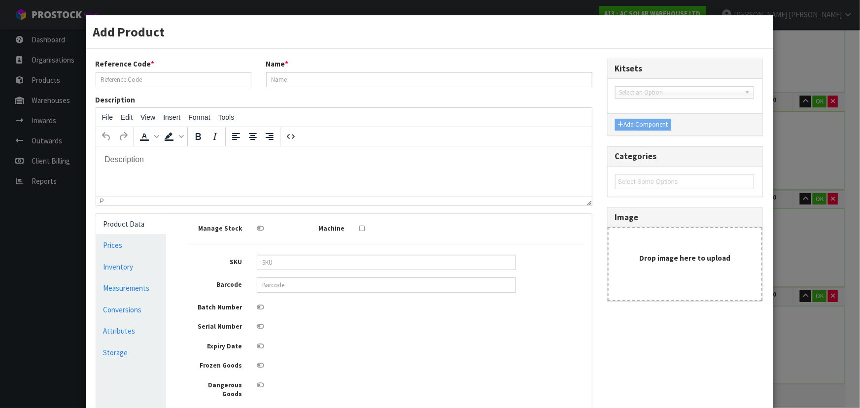
scroll to position [0, 0]
type input "P INSERT M"
type input "PLASTIC INSERT M"
type input "0"
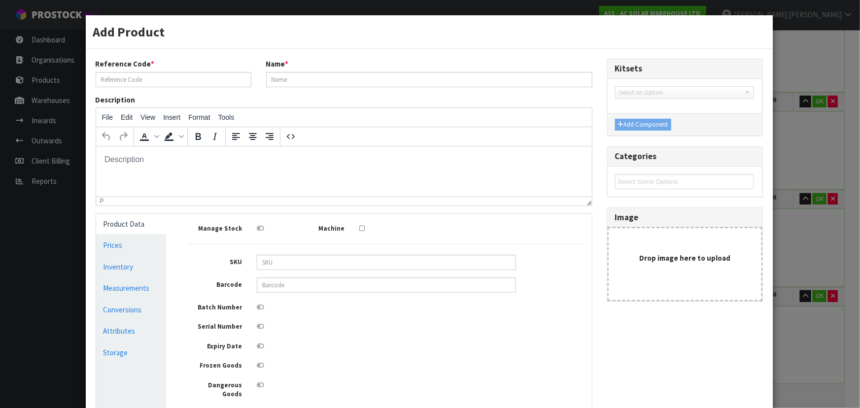
type input "0"
click at [129, 290] on link "Measurements" at bounding box center [131, 288] width 70 height 20
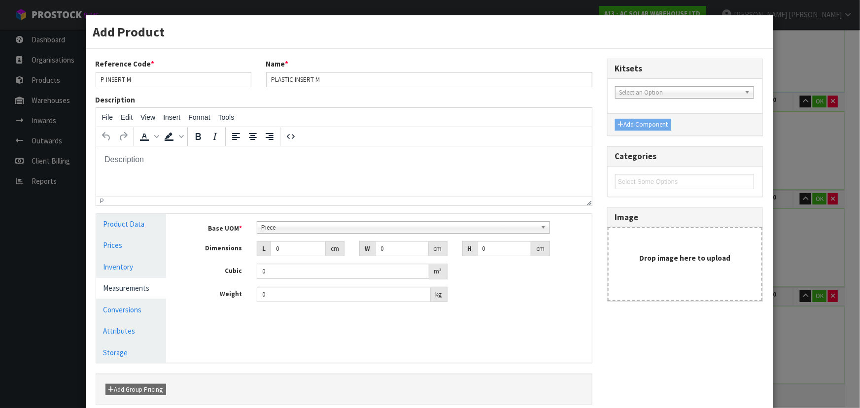
click at [290, 230] on span "Piece" at bounding box center [398, 228] width 275 height 12
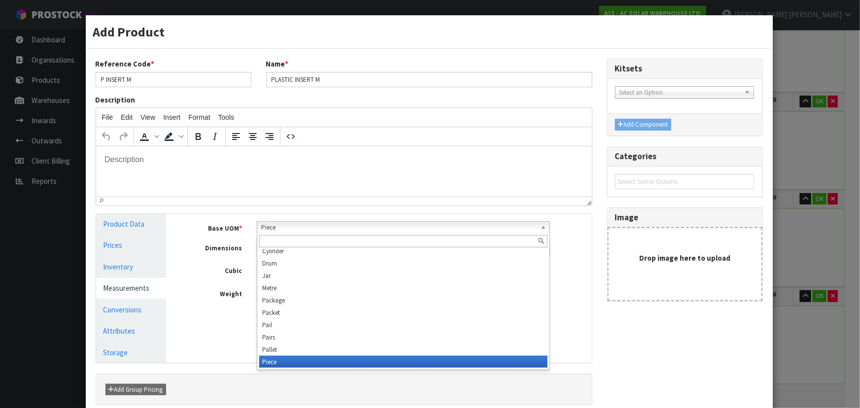
click at [282, 240] on input "text" at bounding box center [403, 241] width 288 height 12
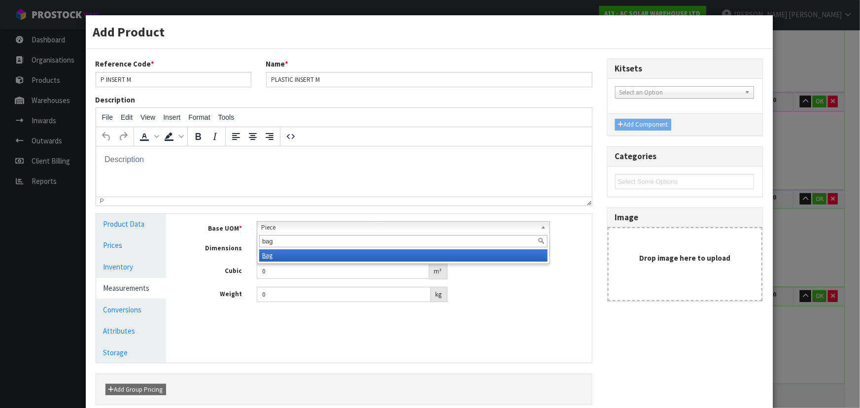
type input "bag"
click at [290, 254] on li "Bag" at bounding box center [403, 255] width 288 height 12
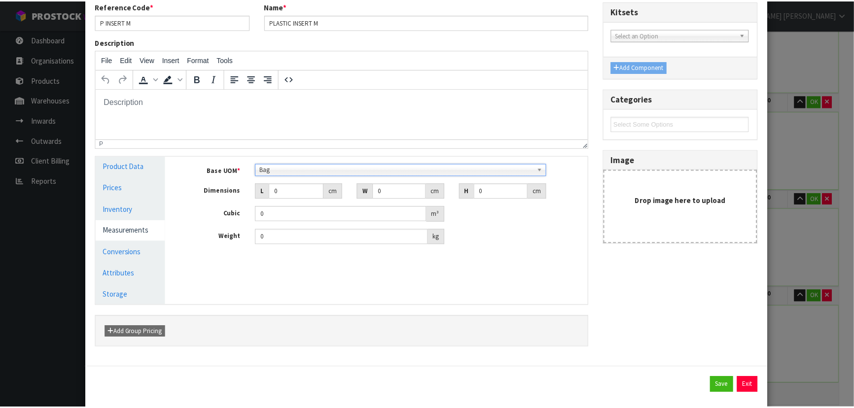
scroll to position [74, 0]
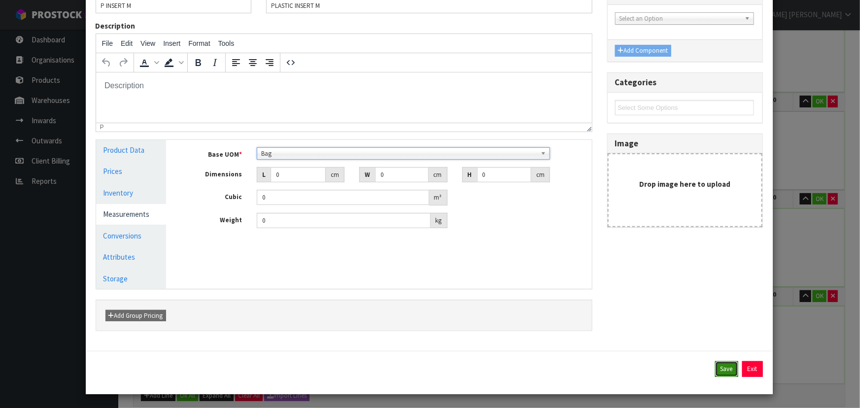
click at [715, 363] on button "Save" at bounding box center [726, 369] width 23 height 16
type input "1 BAG"
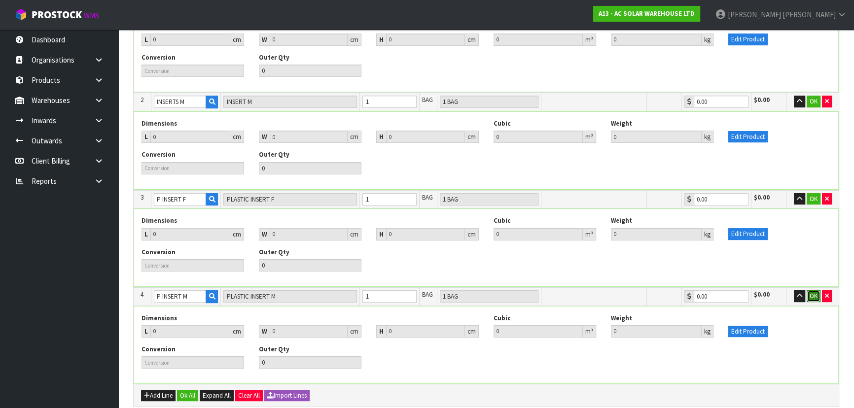
click at [814, 292] on button "OK" at bounding box center [813, 296] width 14 height 12
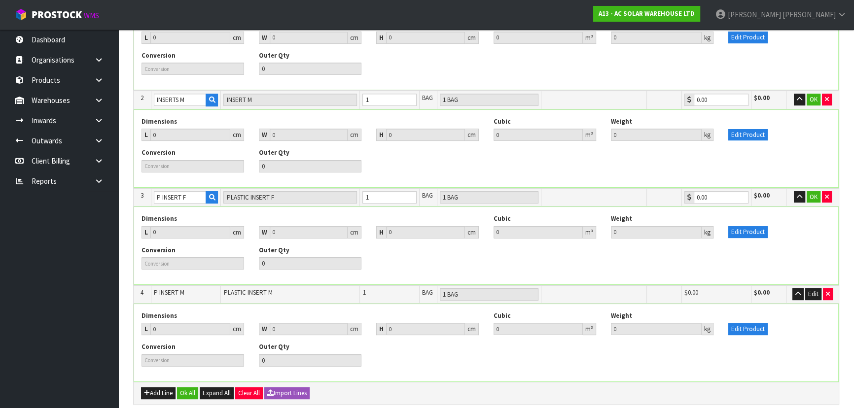
scroll to position [284, 0]
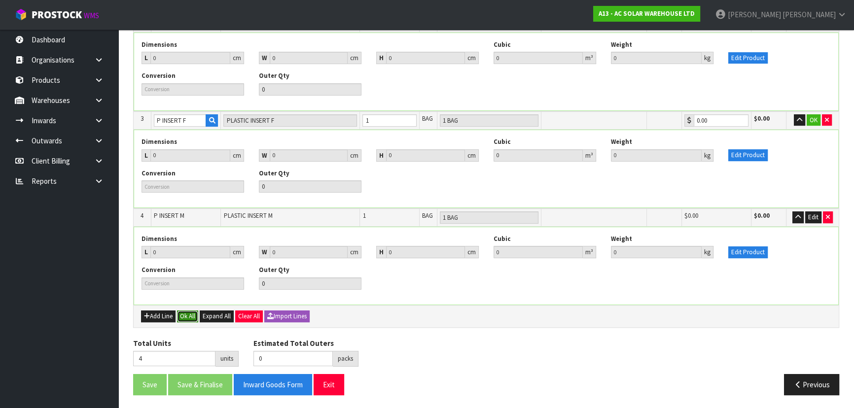
click at [192, 317] on button "Ok All" at bounding box center [187, 316] width 21 height 12
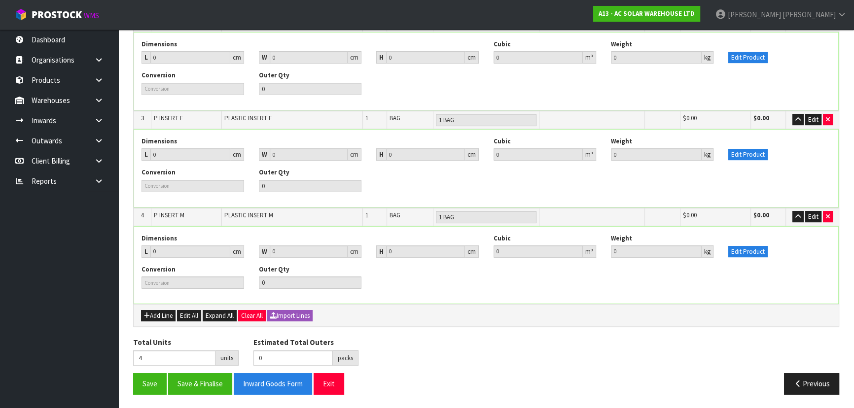
scroll to position [283, 0]
click at [150, 382] on button "Save" at bounding box center [150, 384] width 34 height 21
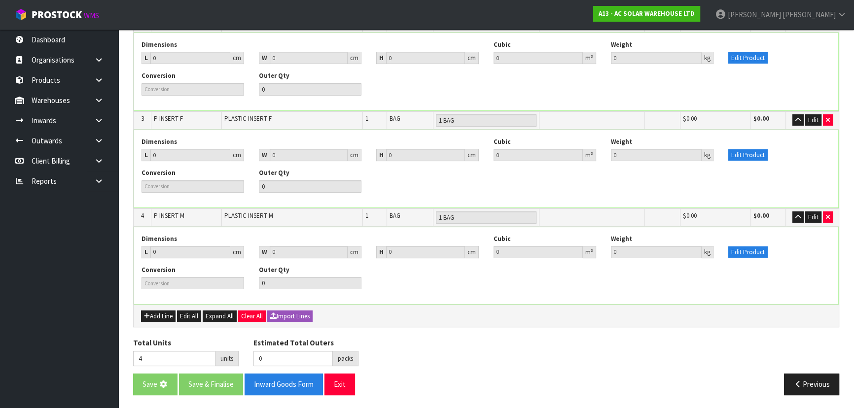
scroll to position [0, 0]
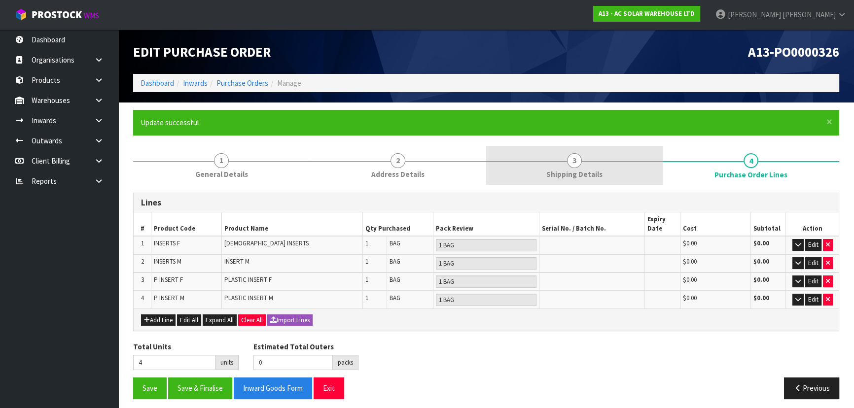
click at [607, 166] on link "3 Shipping Details" at bounding box center [574, 165] width 176 height 39
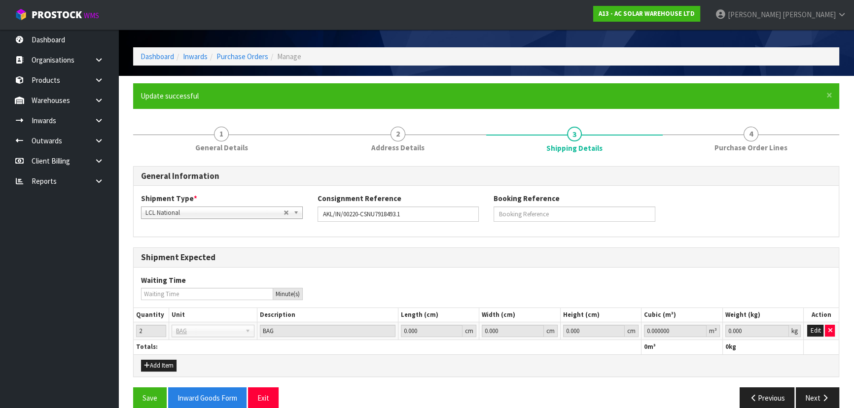
scroll to position [41, 0]
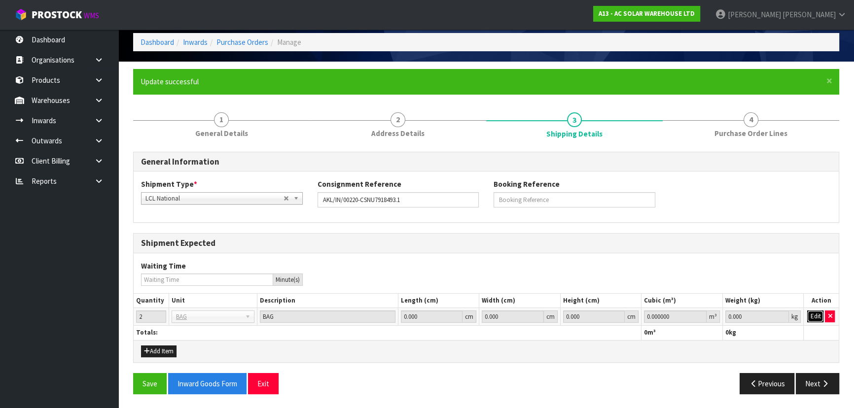
click at [813, 314] on button "Edit" at bounding box center [815, 316] width 16 height 12
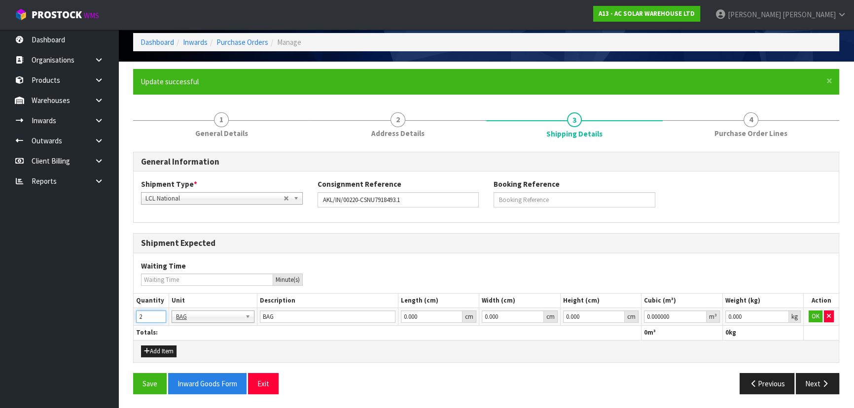
drag, startPoint x: 145, startPoint y: 321, endPoint x: 98, endPoint y: 321, distance: 46.8
click at [100, 320] on body "Toggle navigation ProStock WMS A13 - AC SOLAR WAREHOUSE LTD [PERSON_NAME] Logou…" at bounding box center [427, 163] width 854 height 408
type input "4"
click at [373, 234] on div "Shipment Expected" at bounding box center [486, 244] width 705 height 20
click at [813, 312] on button "OK" at bounding box center [815, 316] width 14 height 12
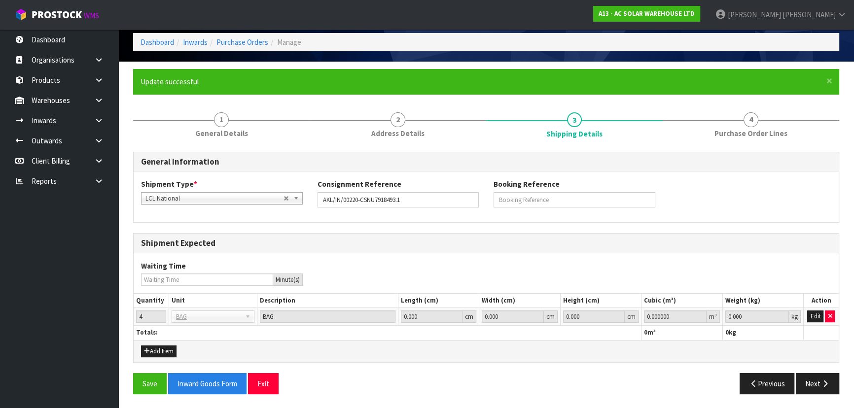
click at [782, 262] on div "Waiting Time Minute(s)" at bounding box center [486, 273] width 705 height 25
click at [143, 381] on button "Save" at bounding box center [150, 383] width 34 height 21
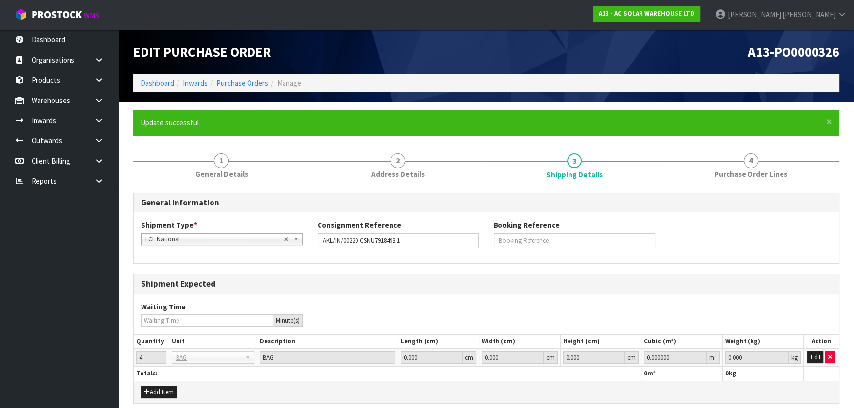
click at [670, 233] on div "Shipment Type * LCL National LCL International FCL-20ft FCL-40ft LCL National C…" at bounding box center [486, 237] width 705 height 35
click at [754, 221] on div "Shipment Type * LCL National LCL International FCL-20ft FCL-40ft LCL National C…" at bounding box center [486, 237] width 705 height 35
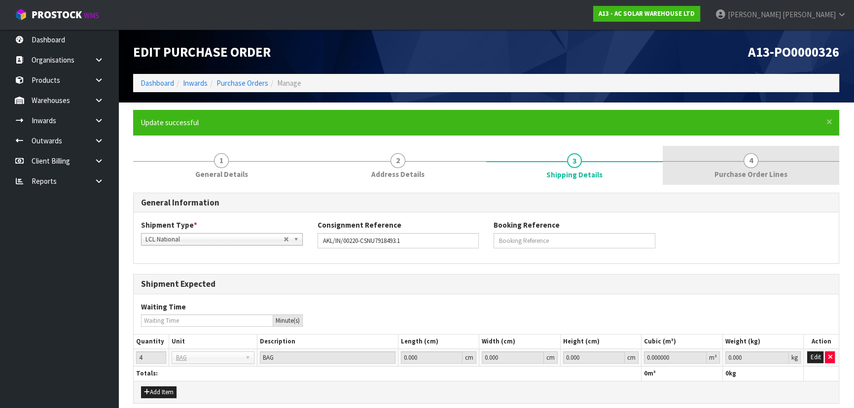
click at [741, 169] on span "Purchase Order Lines" at bounding box center [750, 174] width 73 height 10
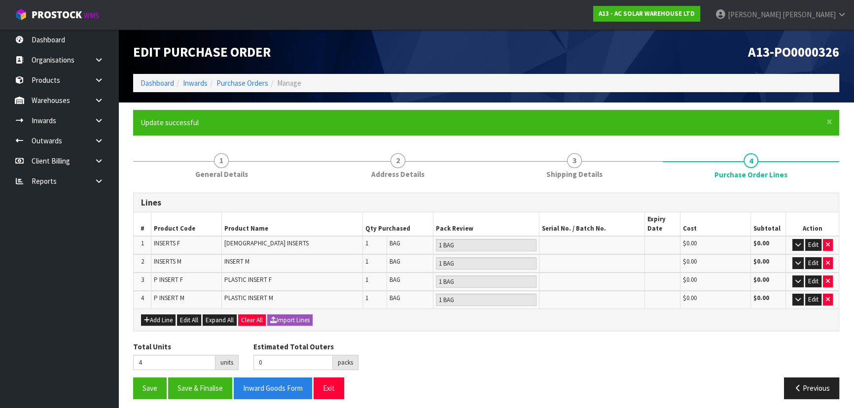
click at [658, 211] on div "Lines" at bounding box center [486, 203] width 705 height 20
click at [811, 299] on button "Edit" at bounding box center [813, 300] width 16 height 12
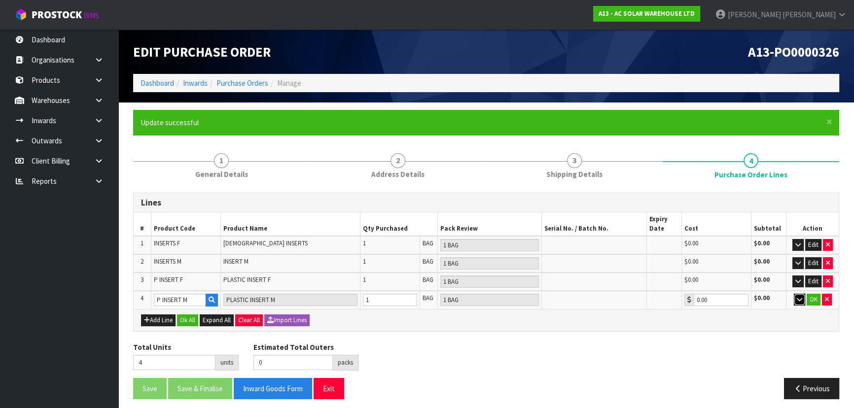
click at [797, 297] on icon "button" at bounding box center [798, 299] width 5 height 6
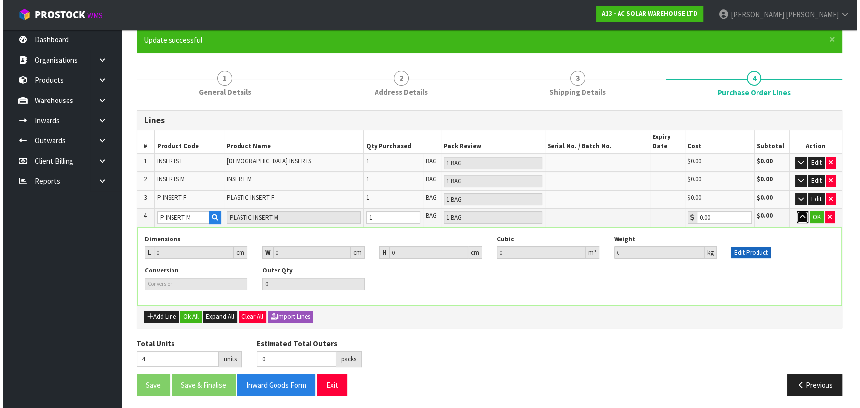
scroll to position [83, 0]
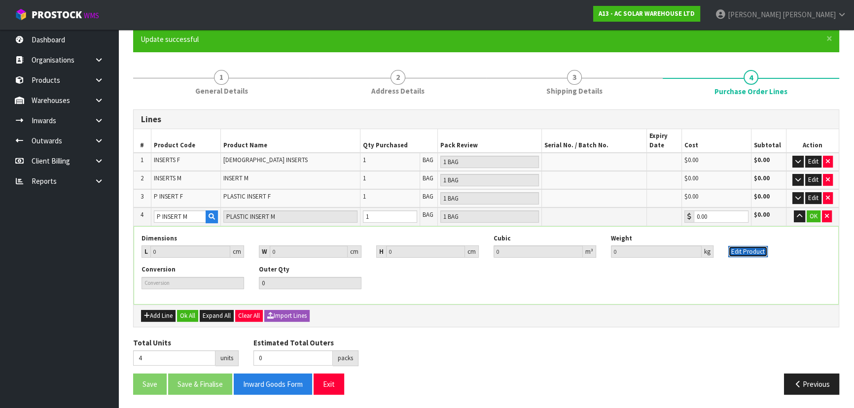
click at [754, 248] on button "Edit Product" at bounding box center [747, 252] width 39 height 12
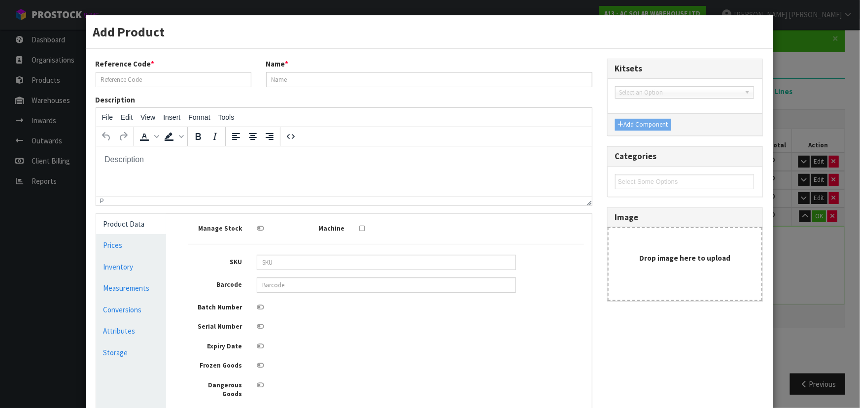
scroll to position [0, 0]
type input "P INSERT M"
type input "PLASTIC INSERT M"
type input "0"
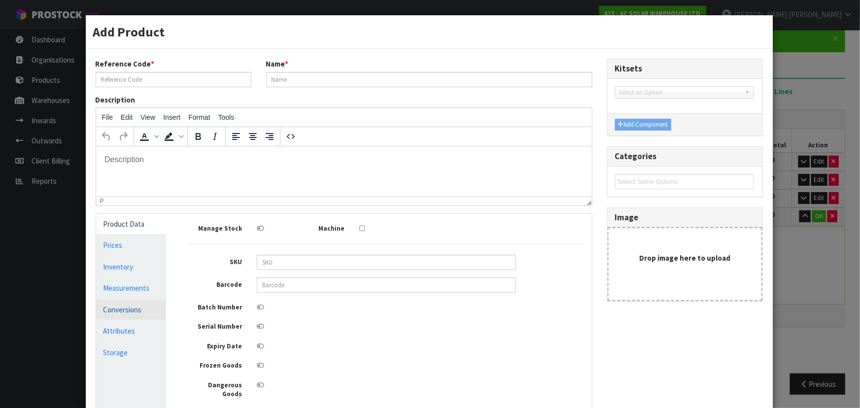
type input "0"
click at [140, 291] on link "Measurements" at bounding box center [131, 288] width 70 height 20
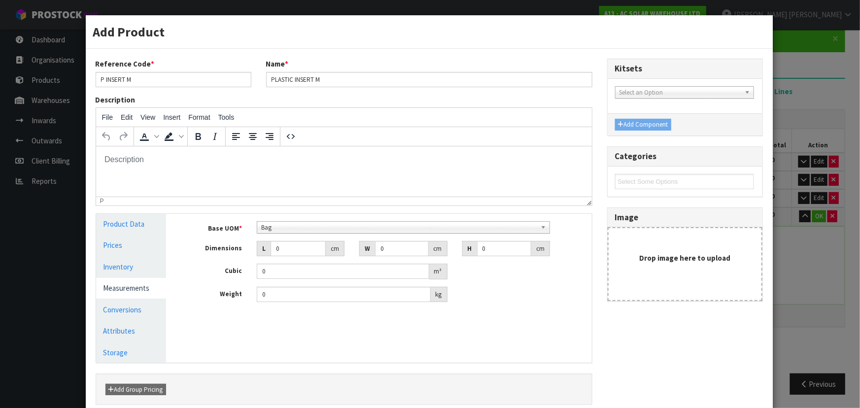
click at [284, 295] on div "Base UOM * Bag Bar Basket Bin Bottle Box Bundle Cabinet Cage Carton Case Coil C…" at bounding box center [386, 265] width 411 height 103
drag, startPoint x: 283, startPoint y: 293, endPoint x: 221, endPoint y: 291, distance: 62.1
click at [221, 291] on div "Weight 0 kg" at bounding box center [386, 295] width 411 height 16
type input "1"
click at [363, 351] on div "Manage Stock Machine SKU Barcode Batch Number Serial Number Expiry Date Frozen …" at bounding box center [385, 288] width 425 height 149
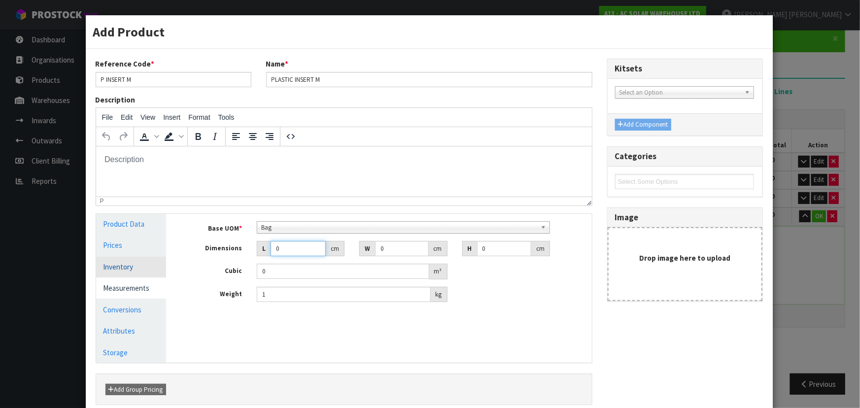
drag, startPoint x: 290, startPoint y: 248, endPoint x: 158, endPoint y: 266, distance: 132.8
click at [177, 262] on div "Manage Stock Machine SKU Barcode Batch Number Serial Number Expiry Date Frozen …" at bounding box center [385, 288] width 425 height 149
type input "3"
type input "0.000001"
type input "36"
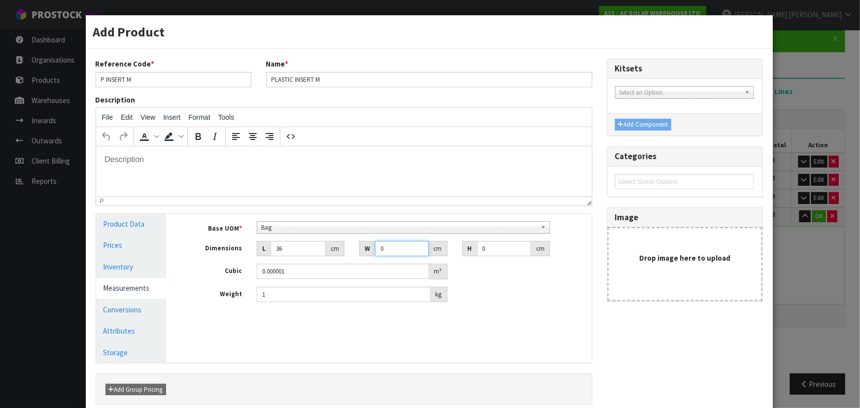
drag, startPoint x: 398, startPoint y: 251, endPoint x: 293, endPoint y: 251, distance: 105.0
click at [304, 251] on div "Dimensions L 36 cm W 0 cm H 0 cm" at bounding box center [386, 249] width 411 height 16
type input "24"
drag, startPoint x: 496, startPoint y: 249, endPoint x: 438, endPoint y: 249, distance: 57.7
click at [438, 249] on div "Dimensions L 36 cm W 24 cm H 0 cm" at bounding box center [386, 249] width 411 height 16
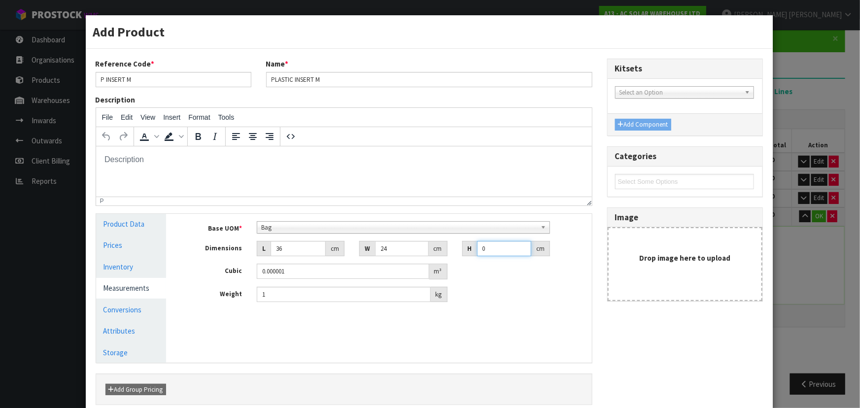
type input "5"
type input "0.00432"
type input "5"
click at [509, 305] on div "Base UOM * Bag Bar Basket Bin Bottle Box Bundle Cabinet Cage Carton Case Coil C…" at bounding box center [386, 265] width 411 height 103
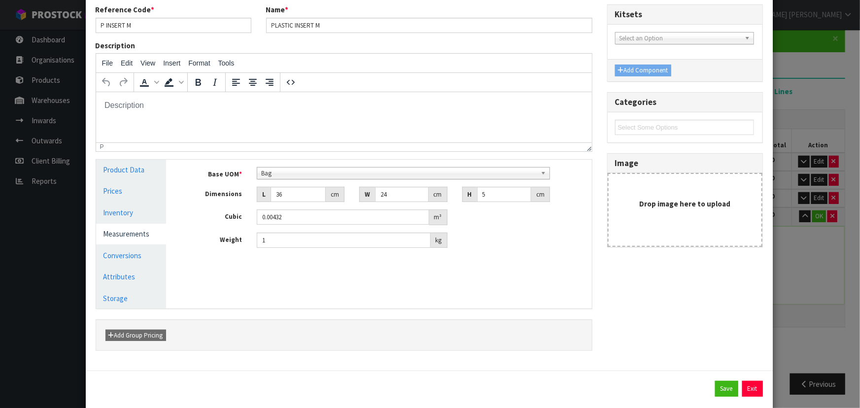
scroll to position [74, 0]
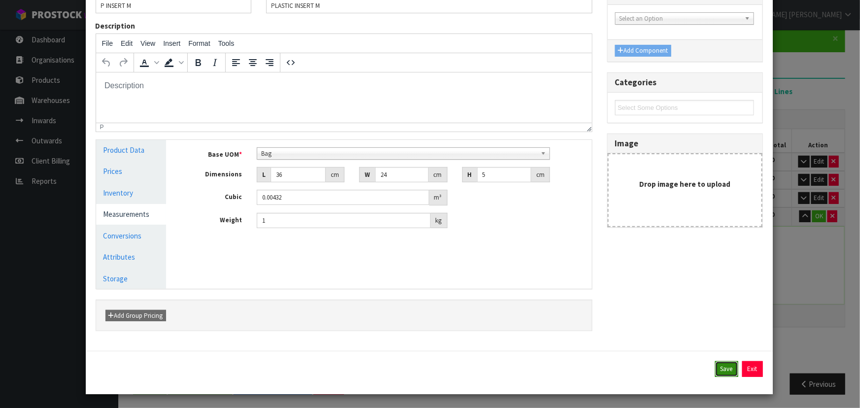
click at [718, 365] on button "Save" at bounding box center [726, 369] width 23 height 16
type input "36"
type input "24"
type input "5"
type input "0.00432"
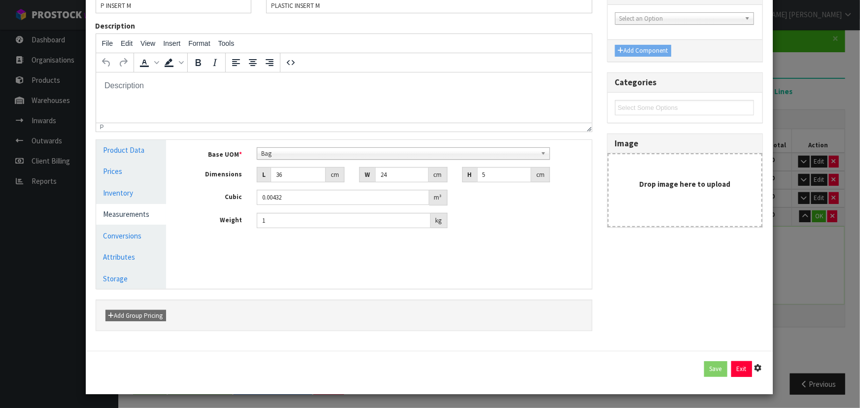
type input "1"
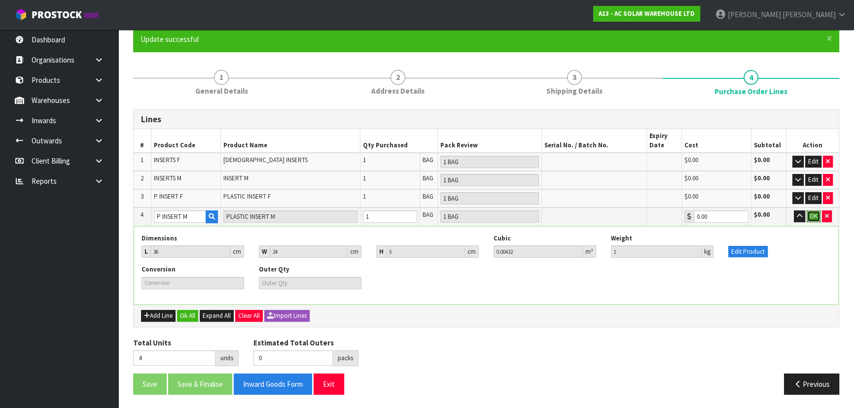
click at [809, 218] on button "OK" at bounding box center [813, 216] width 14 height 12
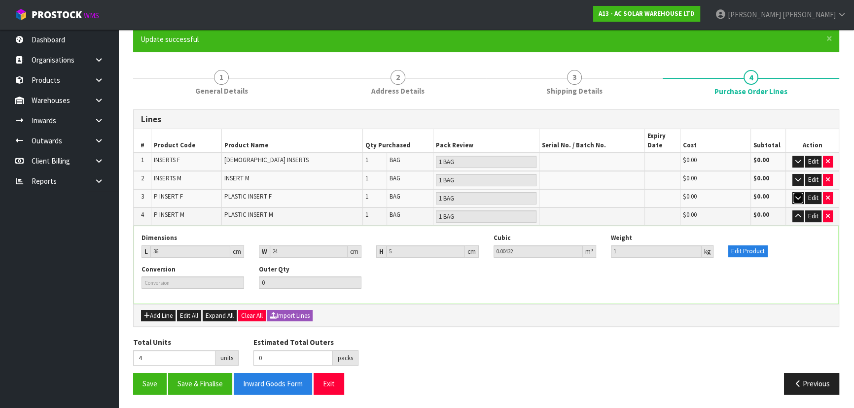
click at [798, 195] on icon "button" at bounding box center [797, 198] width 5 height 6
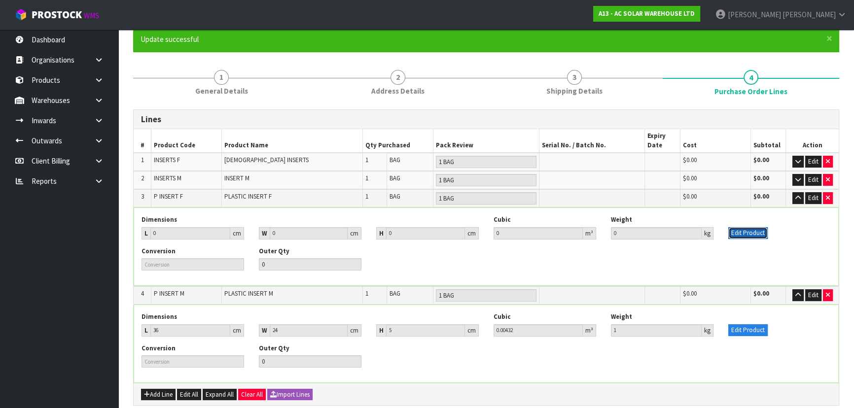
click at [740, 238] on button "Edit Product" at bounding box center [747, 233] width 39 height 12
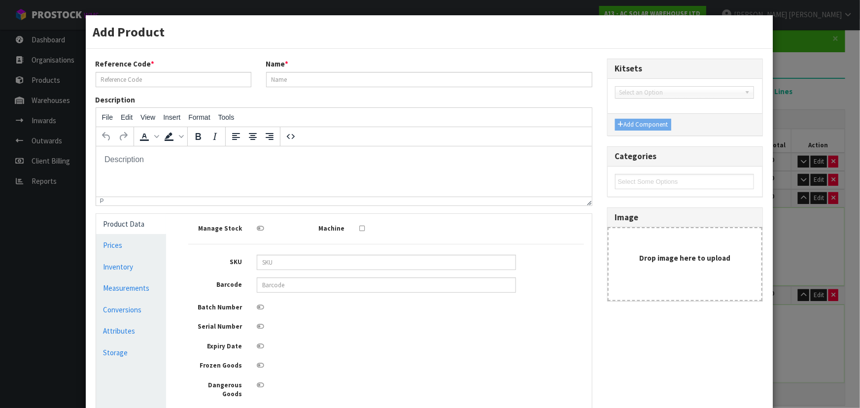
scroll to position [0, 0]
type input "P INSERT F"
type input "PLASTIC INSERT F"
type input "0"
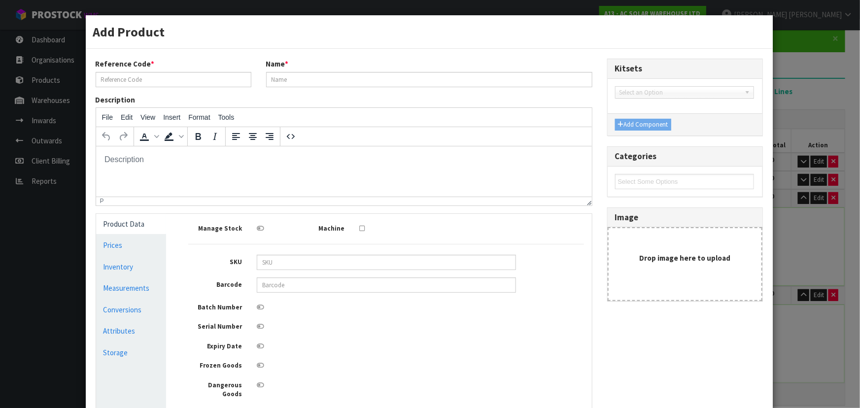
type input "0"
click at [133, 286] on link "Measurements" at bounding box center [131, 288] width 70 height 20
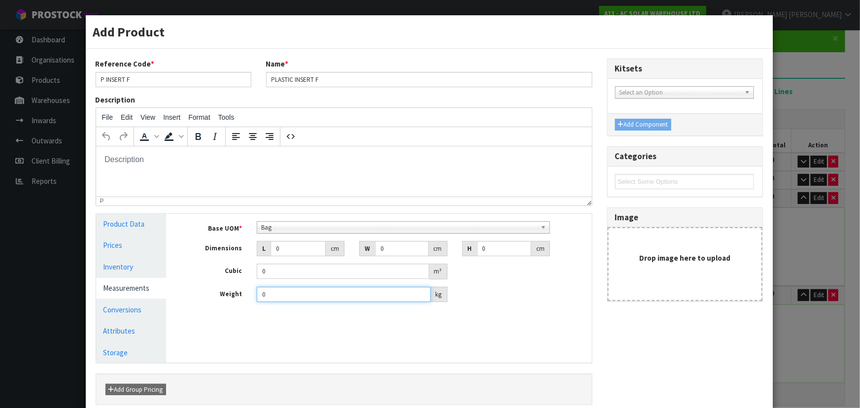
drag, startPoint x: 289, startPoint y: 289, endPoint x: 203, endPoint y: 300, distance: 86.4
click at [204, 300] on div "Weight 0 kg" at bounding box center [386, 295] width 411 height 16
type input "1.25"
drag, startPoint x: 281, startPoint y: 251, endPoint x: 248, endPoint y: 251, distance: 33.0
click at [249, 251] on div "L 0 cm" at bounding box center [300, 249] width 103 height 16
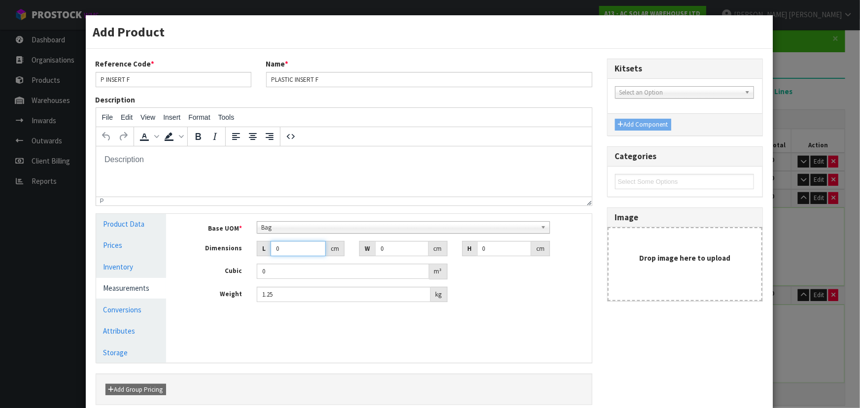
type input "3"
type input "0.000001"
type input "36"
drag, startPoint x: 391, startPoint y: 249, endPoint x: 308, endPoint y: 249, distance: 83.3
click at [309, 249] on div "Dimensions L 36 cm W 0 cm H 0 cm" at bounding box center [386, 249] width 411 height 16
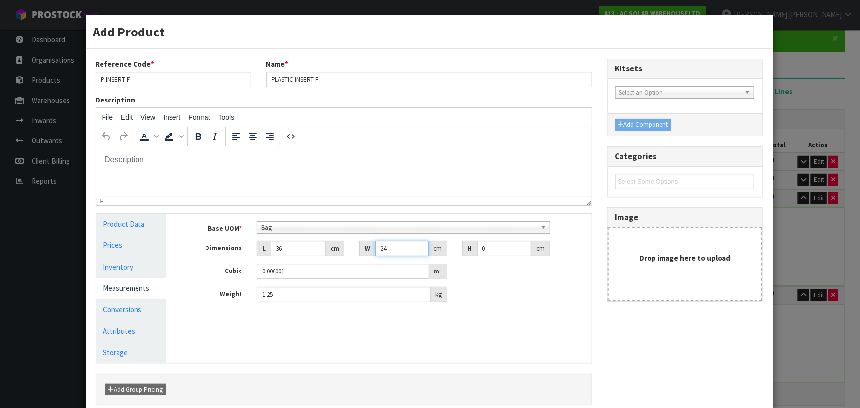
type input "24"
drag, startPoint x: 492, startPoint y: 249, endPoint x: 444, endPoint y: 252, distance: 48.4
click at [446, 252] on div "Dimensions L 36 cm W 24 cm H 0 cm" at bounding box center [386, 249] width 411 height 16
type input "6"
type input "0.005184"
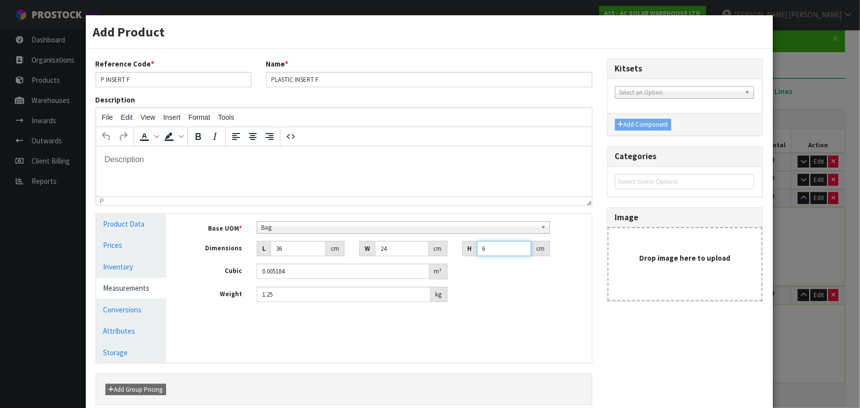
type input "6"
click at [487, 312] on div "Base UOM * Bag Bar Basket Bin Bottle Box Bundle Cabinet Cage Carton Case Coil C…" at bounding box center [386, 265] width 411 height 103
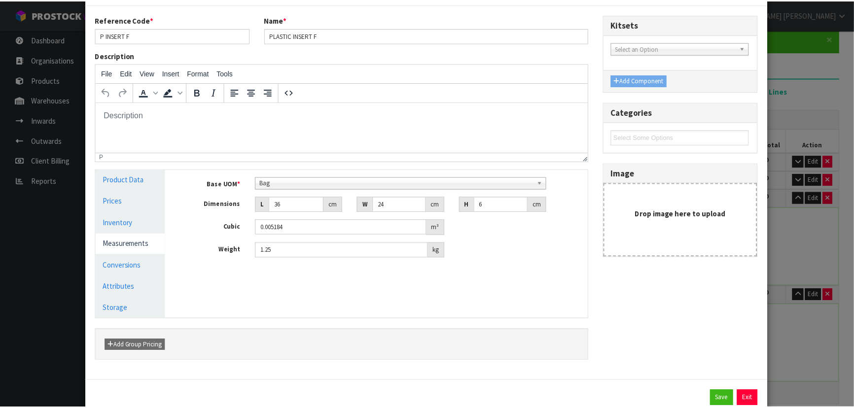
scroll to position [74, 0]
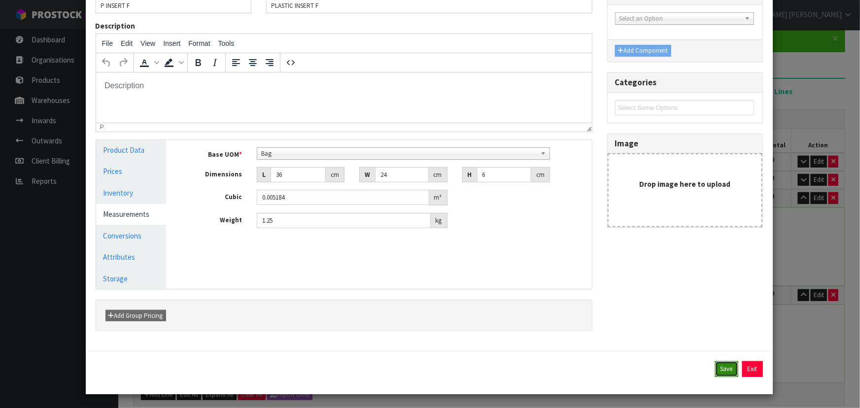
click at [719, 362] on button "Save" at bounding box center [726, 369] width 23 height 16
type input "36"
type input "24"
type input "6"
type input "0.005184"
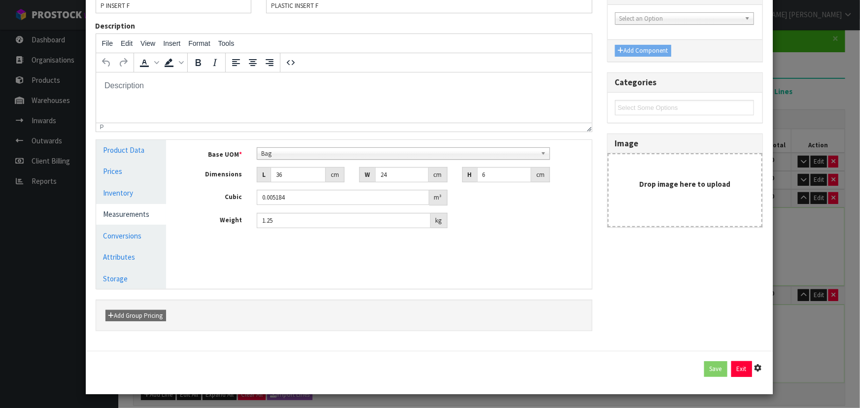
type input "1.25"
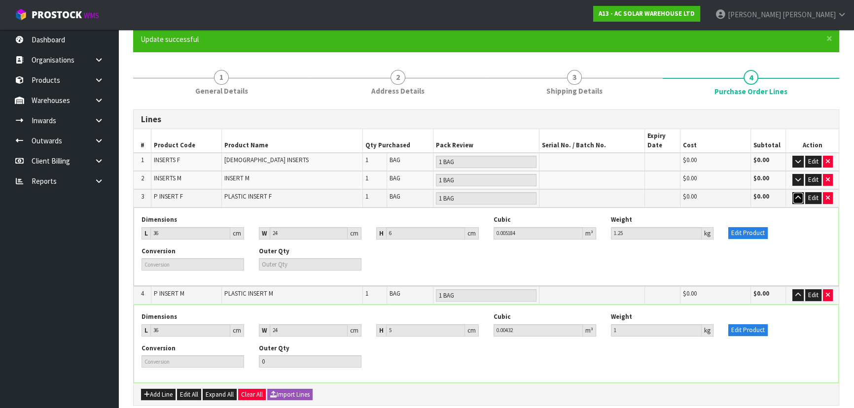
click at [798, 196] on icon "button" at bounding box center [797, 198] width 5 height 6
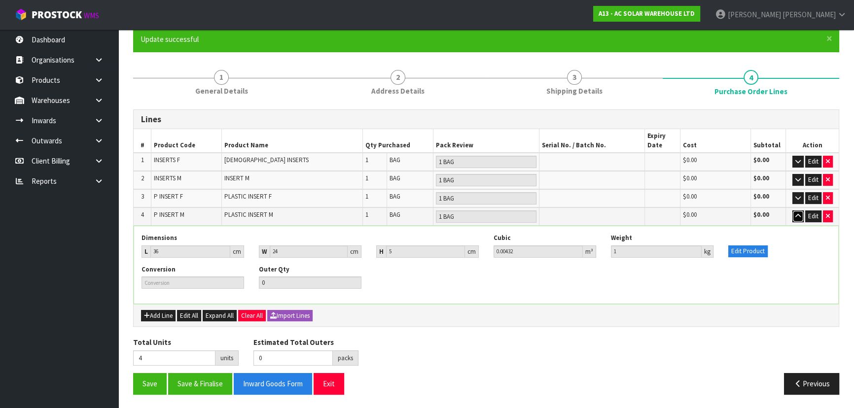
click at [799, 213] on icon "button" at bounding box center [797, 216] width 5 height 6
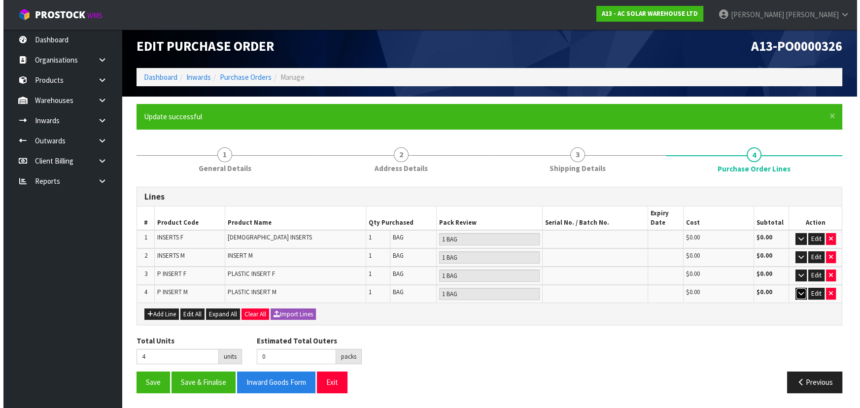
scroll to position [4, 0]
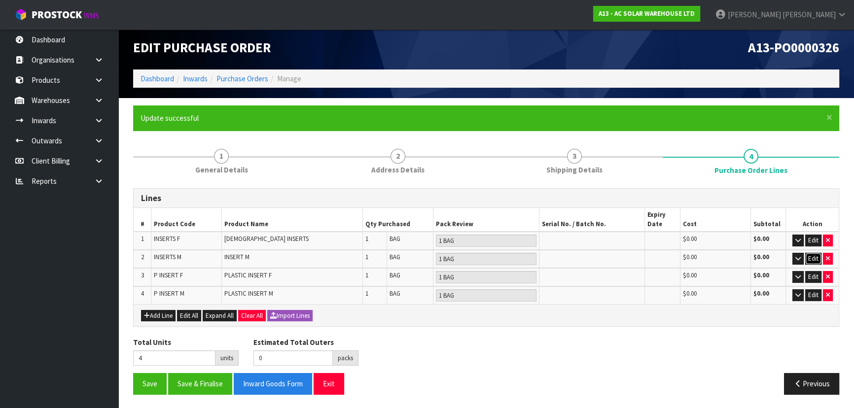
click at [806, 253] on button "Edit" at bounding box center [813, 259] width 16 height 12
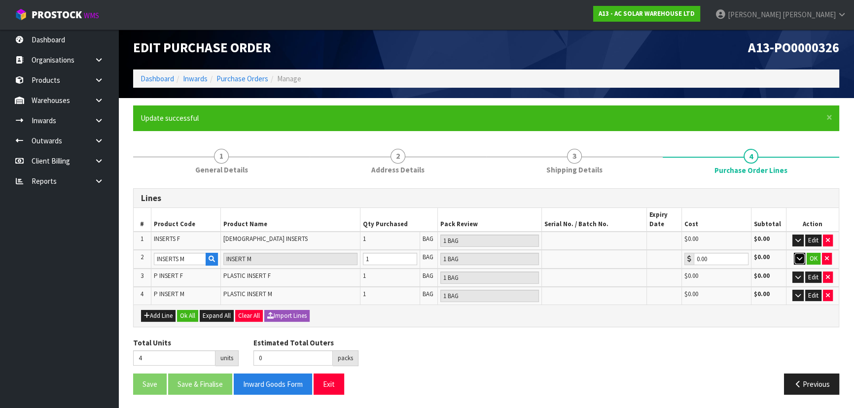
click at [801, 255] on icon "button" at bounding box center [798, 258] width 5 height 6
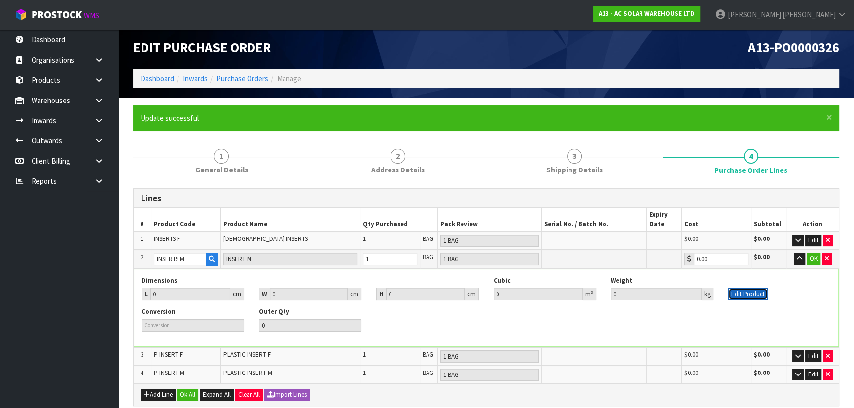
click at [749, 295] on button "Edit Product" at bounding box center [747, 294] width 39 height 12
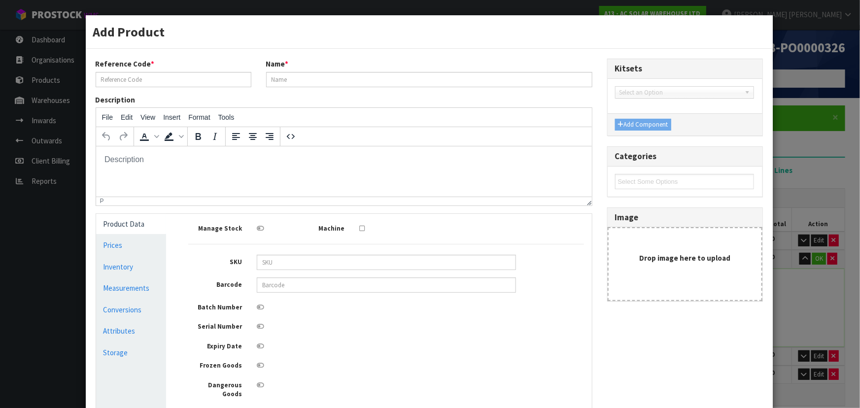
scroll to position [0, 0]
type input "INSERTS M"
type input "INSERT M"
type input "0"
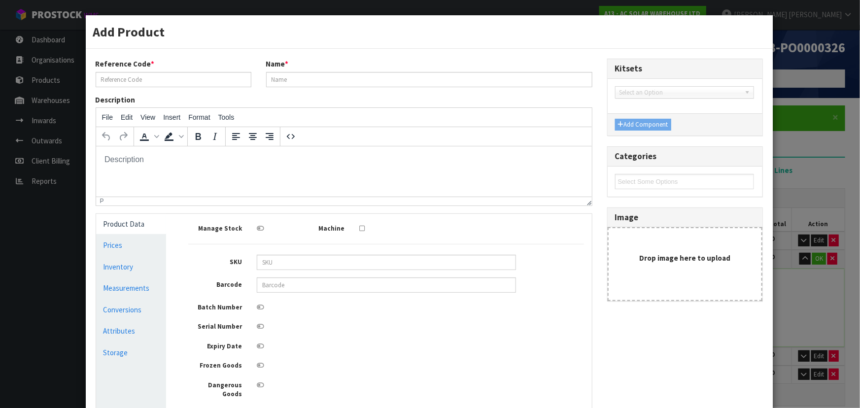
type input "0"
click at [137, 288] on link "Measurements" at bounding box center [131, 288] width 70 height 20
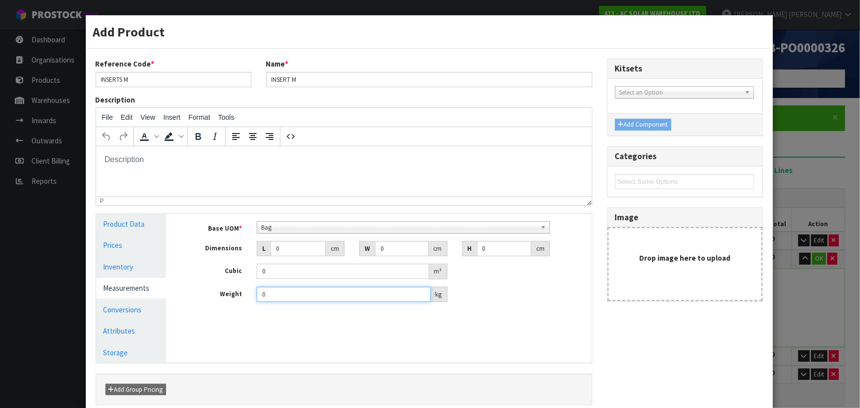
click at [123, 296] on div "Product Data Prices Inventory Measurements Conversions Attributes Storage Manag…" at bounding box center [344, 288] width 511 height 149
type input "3"
drag, startPoint x: 198, startPoint y: 246, endPoint x: 188, endPoint y: 248, distance: 10.5
click at [188, 248] on div "Dimensions L 0 cm W 0 cm H 0 cm" at bounding box center [386, 249] width 411 height 16
type input "3"
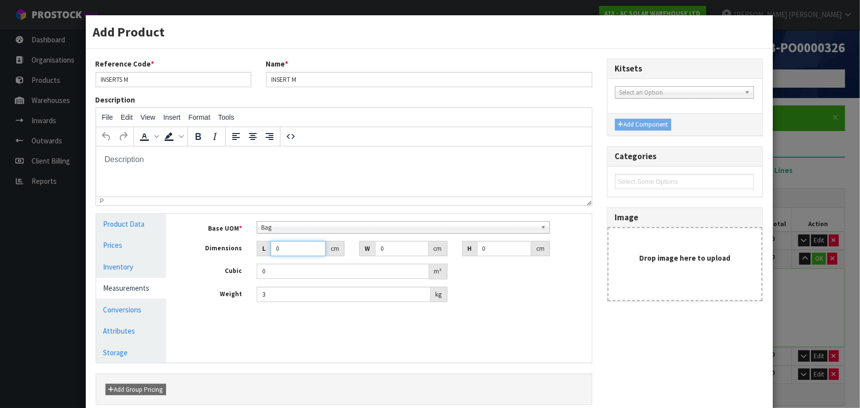
type input "0.000001"
type input "30"
drag, startPoint x: 395, startPoint y: 250, endPoint x: 327, endPoint y: 251, distance: 68.0
click at [334, 251] on div "Dimensions L 30 cm W 0 cm H 0 cm" at bounding box center [386, 249] width 411 height 16
click at [293, 293] on input "3" at bounding box center [344, 294] width 174 height 15
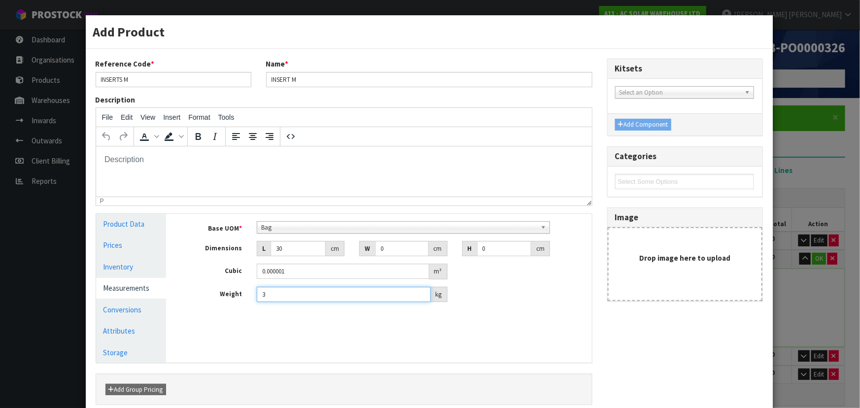
drag, startPoint x: 292, startPoint y: 293, endPoint x: 213, endPoint y: 297, distance: 78.9
click at [213, 297] on div "Weight 3 kg" at bounding box center [386, 295] width 411 height 16
type input "0.25"
click at [272, 247] on input "30" at bounding box center [298, 248] width 55 height 15
drag, startPoint x: 282, startPoint y: 250, endPoint x: 267, endPoint y: 250, distance: 14.8
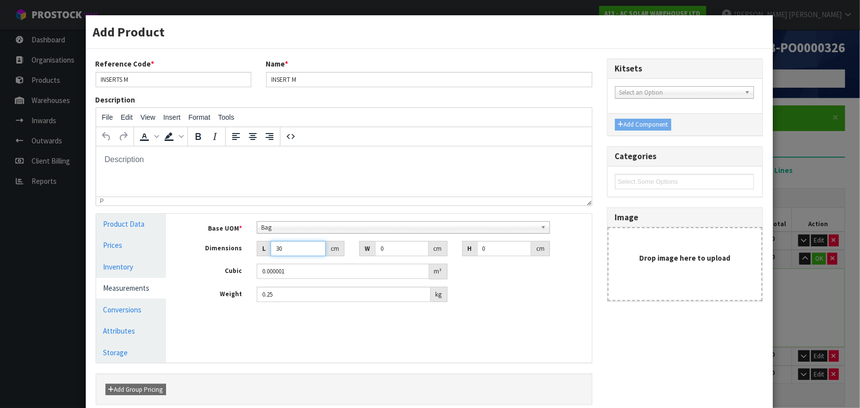
click at [267, 250] on div "L 30 cm" at bounding box center [301, 249] width 88 height 16
drag, startPoint x: 284, startPoint y: 251, endPoint x: 186, endPoint y: 251, distance: 98.1
click at [192, 251] on div "Dimensions L 24 cm W 0 cm H 0 cm" at bounding box center [386, 249] width 411 height 16
type input "34"
click at [400, 248] on input "0" at bounding box center [401, 248] width 53 height 15
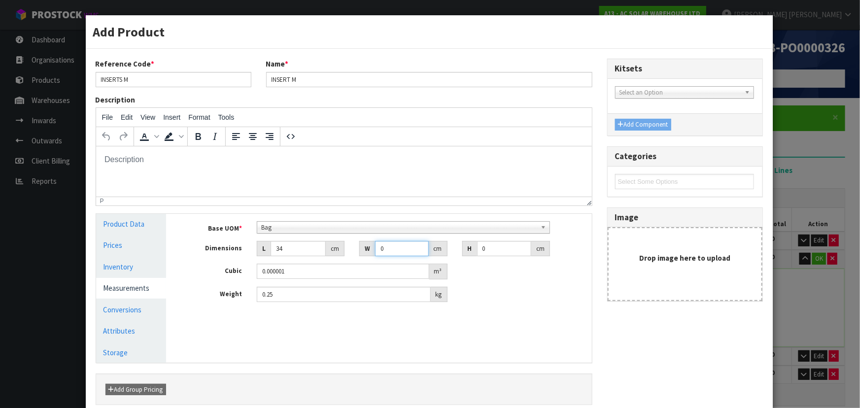
drag, startPoint x: 400, startPoint y: 248, endPoint x: 308, endPoint y: 250, distance: 91.7
click at [308, 250] on div "Dimensions L 34 cm W 0 cm H 0 cm" at bounding box center [386, 249] width 411 height 16
type input "22"
drag, startPoint x: 495, startPoint y: 249, endPoint x: 453, endPoint y: 249, distance: 42.4
click at [455, 249] on div "H 0 cm" at bounding box center [506, 249] width 103 height 16
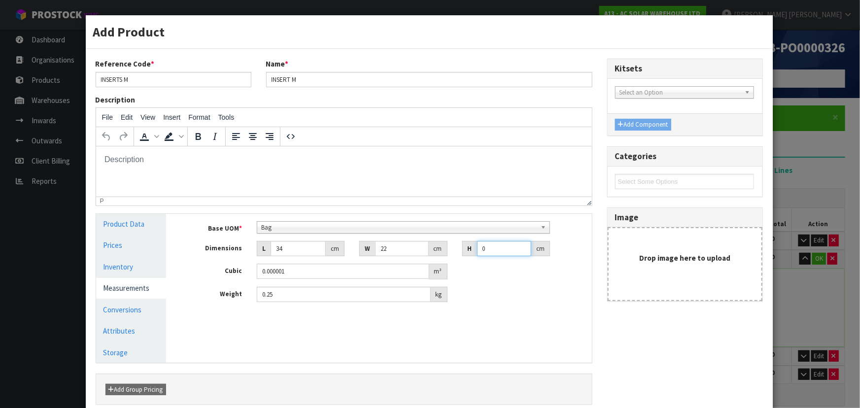
type input "1"
type input "0.000748"
type input "1"
click at [496, 312] on div "Base UOM * Bag Bar Basket Bin Bottle Box Bundle Cabinet Cage Carton Case Coil C…" at bounding box center [386, 265] width 411 height 103
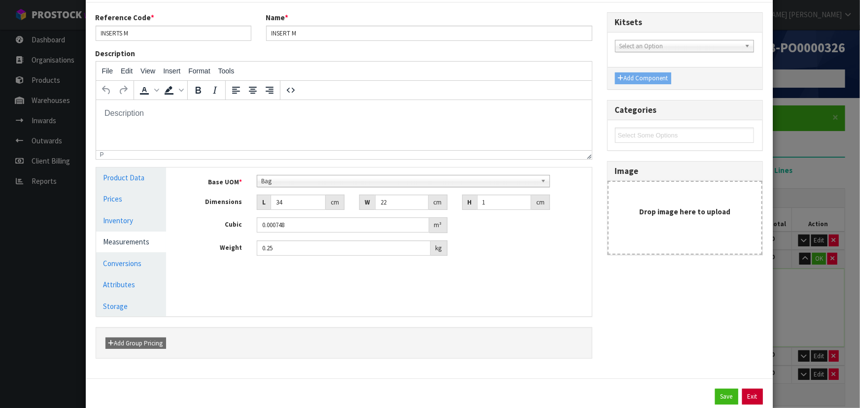
scroll to position [74, 0]
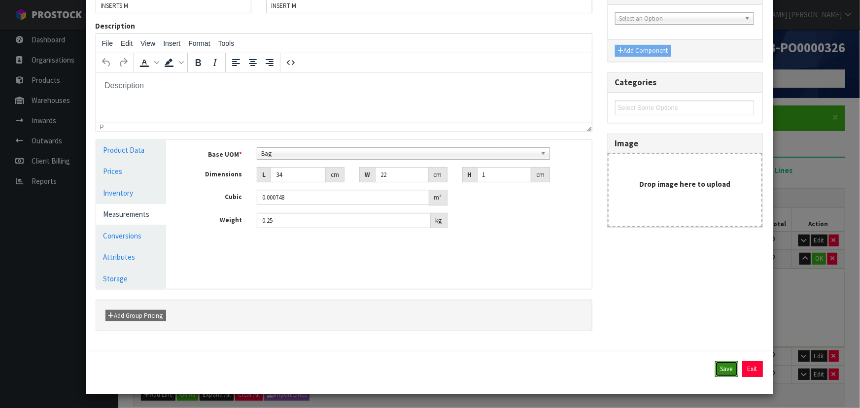
click at [715, 367] on button "Save" at bounding box center [726, 369] width 23 height 16
type input "34"
type input "22"
type input "1"
type input "0.000748"
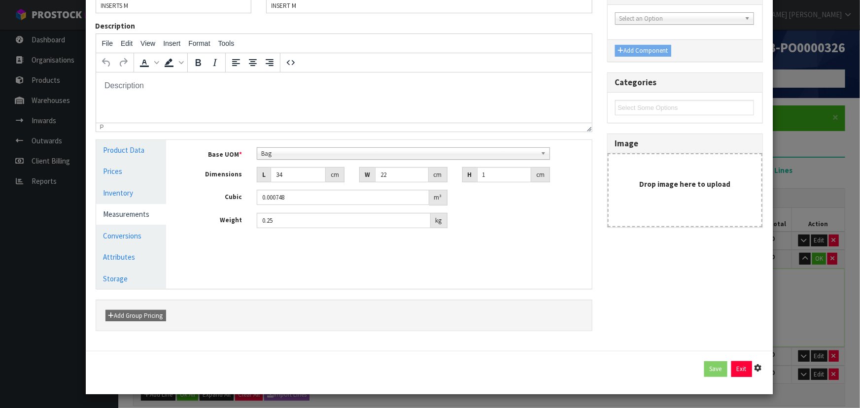
type input "0.25"
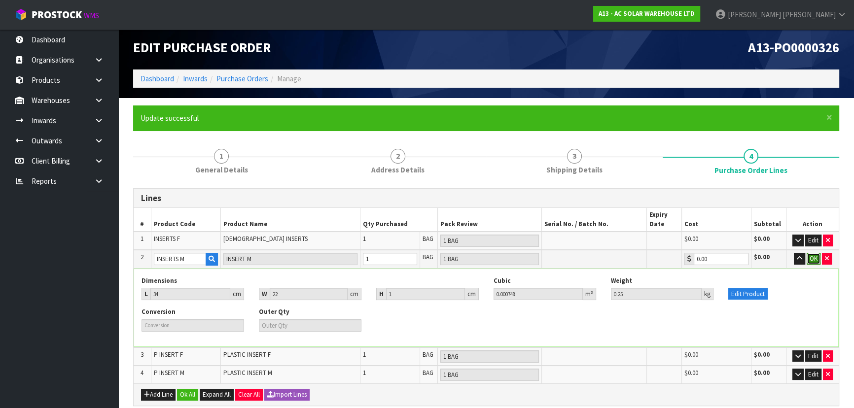
click at [813, 259] on button "OK" at bounding box center [813, 259] width 14 height 12
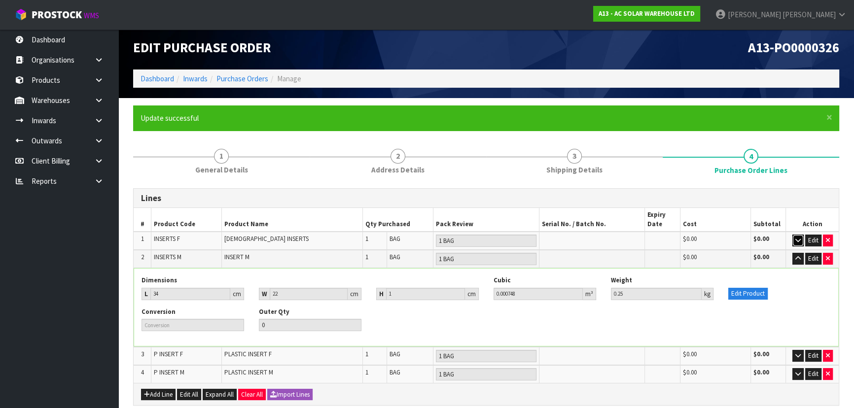
click at [797, 239] on icon "button" at bounding box center [797, 240] width 5 height 6
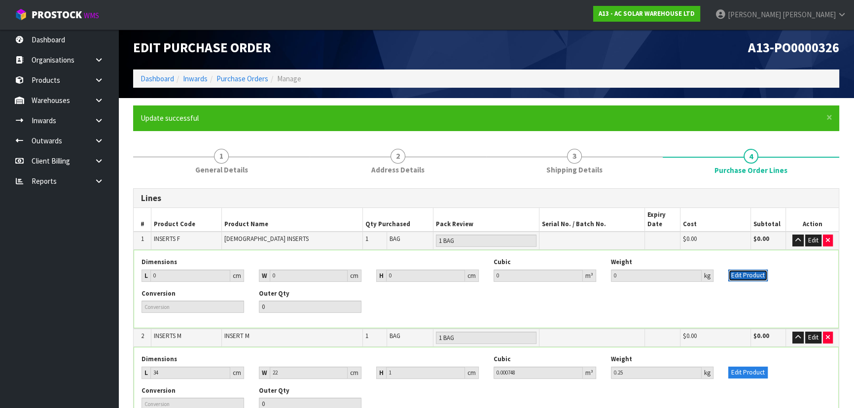
click at [746, 271] on button "Edit Product" at bounding box center [747, 276] width 39 height 12
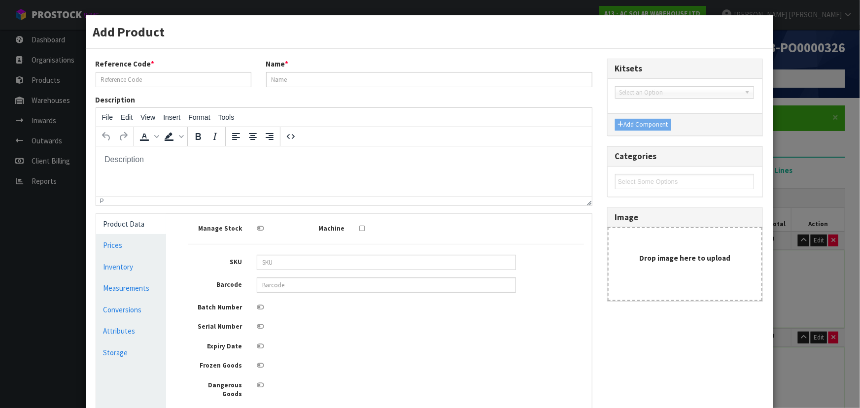
scroll to position [0, 0]
type input "INSERTS F"
type input "[DEMOGRAPHIC_DATA] INSERTS"
type input "0"
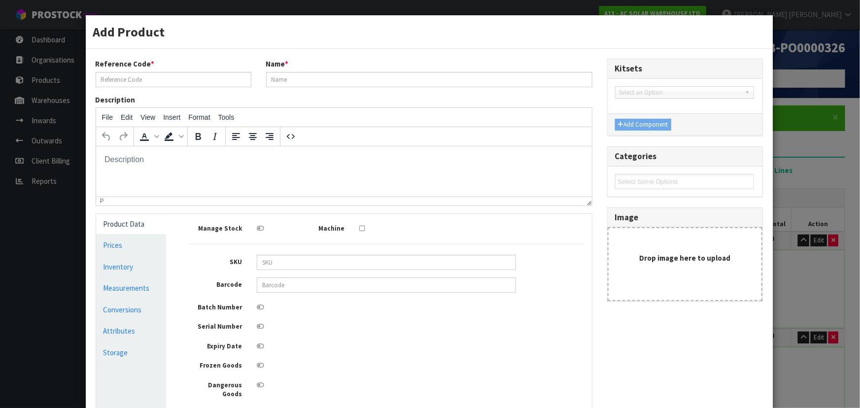
type input "0"
click at [143, 286] on link "Measurements" at bounding box center [131, 288] width 70 height 20
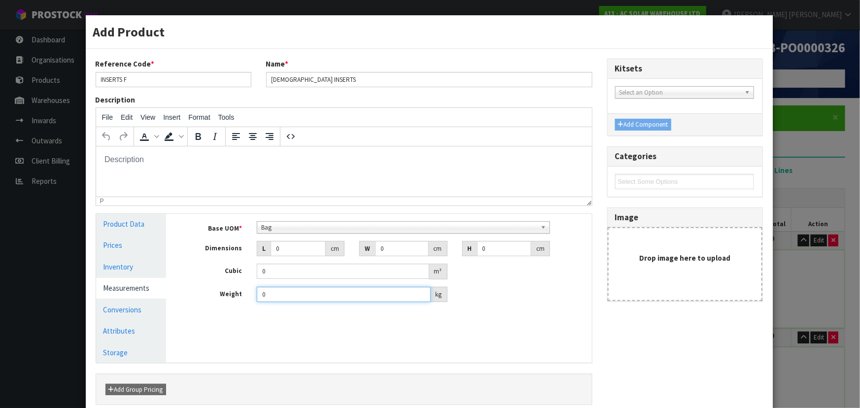
click at [292, 291] on input "0" at bounding box center [344, 294] width 174 height 15
drag, startPoint x: 295, startPoint y: 293, endPoint x: 225, endPoint y: 287, distance: 69.7
click at [225, 287] on div "Weight 0 kg" at bounding box center [386, 295] width 411 height 16
drag, startPoint x: 294, startPoint y: 248, endPoint x: 222, endPoint y: 247, distance: 71.5
click at [223, 247] on div "Dimensions L 0 cm W 0 cm H 0 cm" at bounding box center [386, 249] width 411 height 16
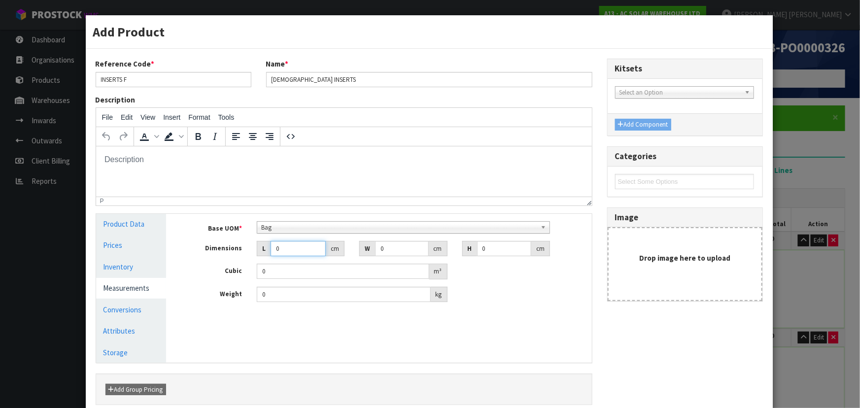
type input "3"
type input "0.000001"
type input "34"
click at [394, 248] on input "0" at bounding box center [401, 248] width 53 height 15
drag, startPoint x: 400, startPoint y: 249, endPoint x: 333, endPoint y: 246, distance: 67.6
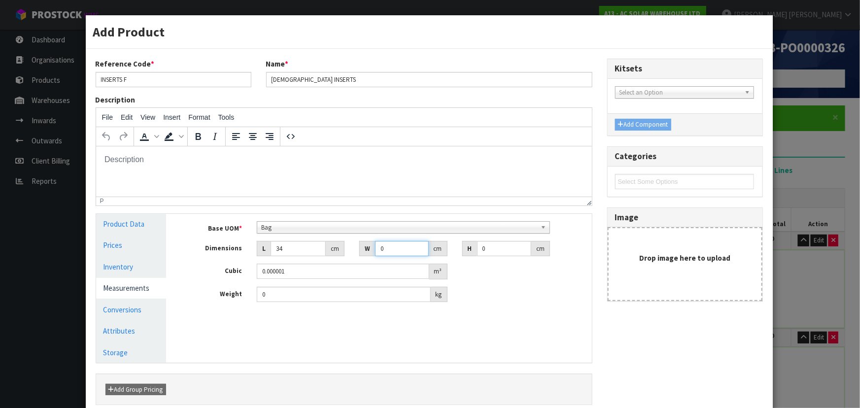
click at [333, 246] on div "Dimensions L 34 cm W 0 cm H 0 cm" at bounding box center [386, 249] width 411 height 16
drag, startPoint x: 492, startPoint y: 251, endPoint x: 443, endPoint y: 248, distance: 49.4
click at [455, 248] on div "H 0 cm" at bounding box center [506, 249] width 103 height 16
type input "1"
drag, startPoint x: 389, startPoint y: 244, endPoint x: 327, endPoint y: 246, distance: 62.6
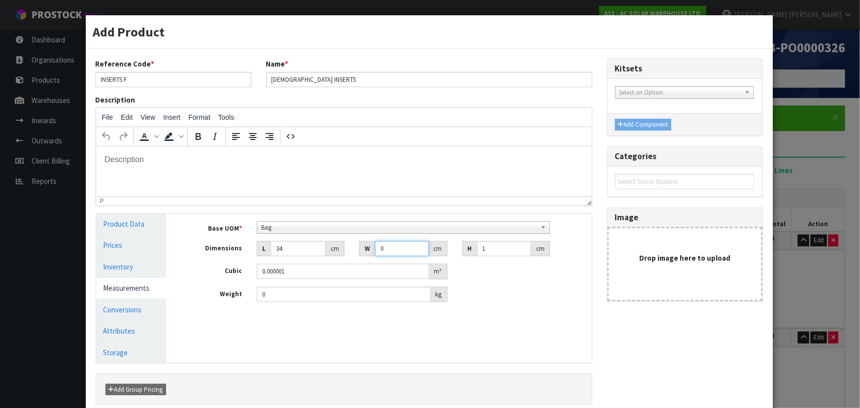
click at [334, 246] on div "Dimensions L 34 cm W 0 cm H 1 cm" at bounding box center [386, 249] width 411 height 16
type input "2"
type input "0.000068"
type input "20"
type input "0.00068"
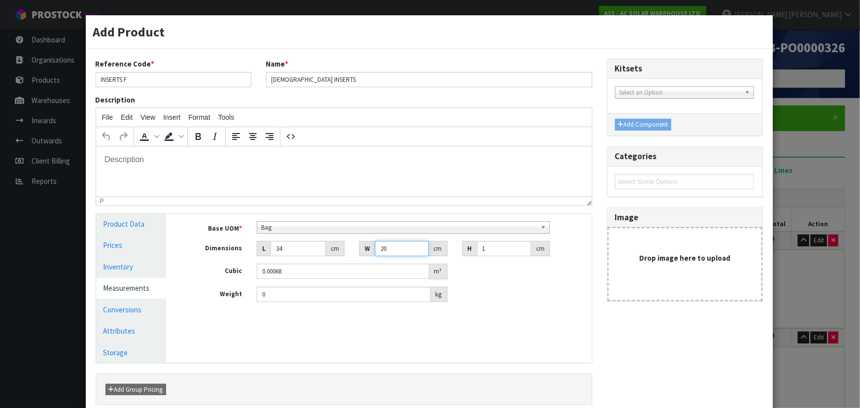
type input "20"
click at [328, 296] on input "0" at bounding box center [344, 294] width 174 height 15
drag, startPoint x: 327, startPoint y: 296, endPoint x: 152, endPoint y: 292, distance: 175.0
click at [173, 294] on div "Manage Stock Machine SKU Barcode Batch Number Serial Number Expiry Date Frozen …" at bounding box center [385, 288] width 425 height 149
drag, startPoint x: 290, startPoint y: 247, endPoint x: 239, endPoint y: 249, distance: 51.8
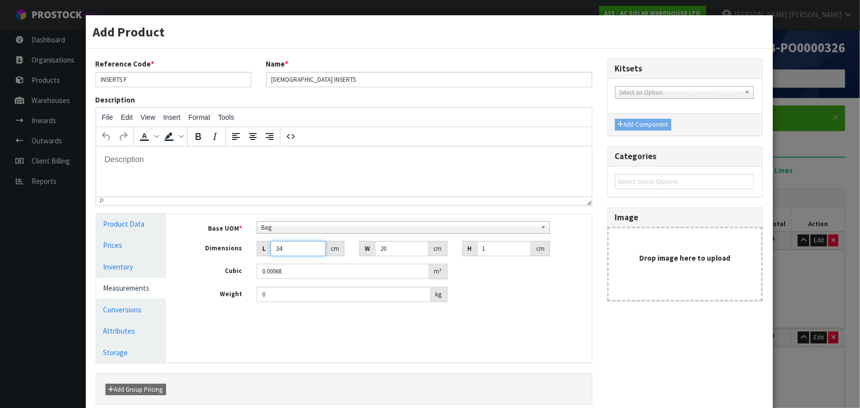
click at [243, 249] on div "Dimensions L 34 cm W 20 cm H 1 cm" at bounding box center [386, 249] width 411 height 16
type input "3"
type input "0.00006"
type input "30"
type input "0.0006"
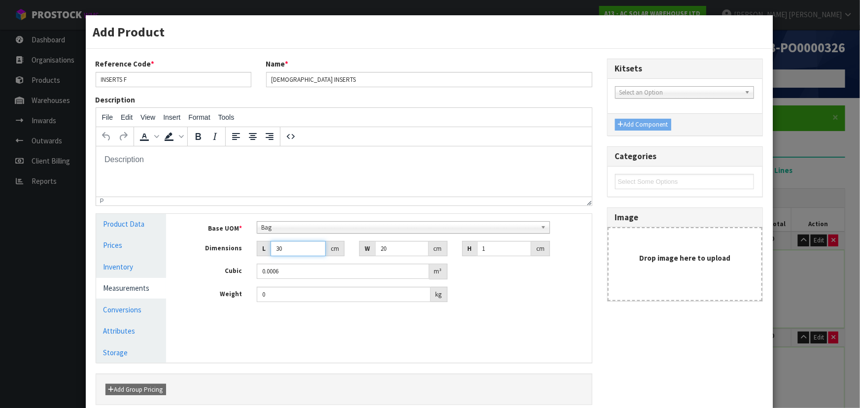
type input "30"
drag, startPoint x: 390, startPoint y: 248, endPoint x: 349, endPoint y: 249, distance: 40.9
click at [352, 249] on div "W 20 cm" at bounding box center [403, 249] width 103 height 16
type input "2"
type input "0.00006"
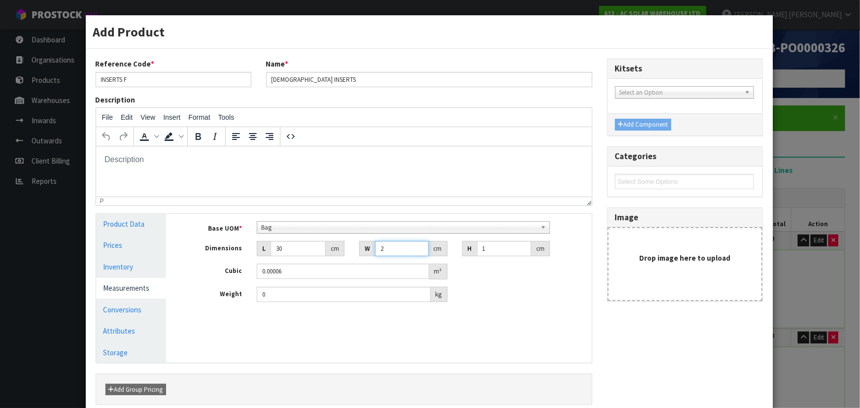
type input "24"
type input "0.00072"
type input "24"
click at [476, 310] on div "Base UOM * Bag Bar Basket Bin Bottle Box Bundle Cabinet Cage Carton Case Coil C…" at bounding box center [386, 265] width 411 height 103
drag, startPoint x: 291, startPoint y: 296, endPoint x: 172, endPoint y: 283, distance: 119.5
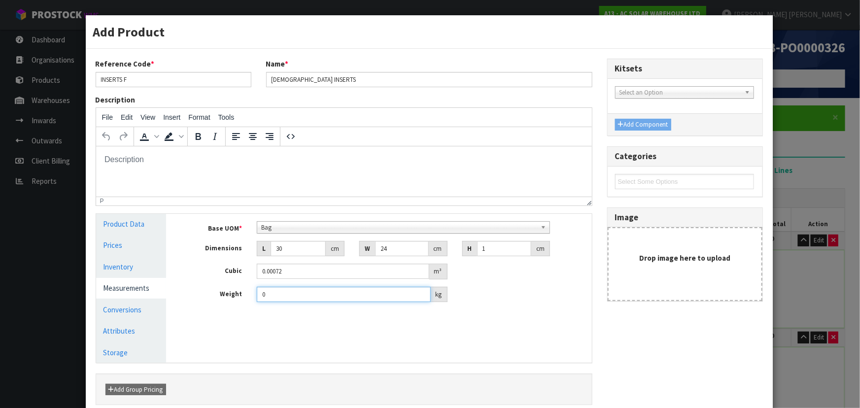
click at [181, 283] on div "Base UOM * Bag Bar Basket Bin Bottle Box Bundle Cabinet Cage Carton Case Coil C…" at bounding box center [386, 265] width 411 height 103
type input "0.35"
click at [430, 324] on div "Manage Stock Machine SKU Barcode Batch Number Serial Number Expiry Date Frozen …" at bounding box center [385, 288] width 425 height 149
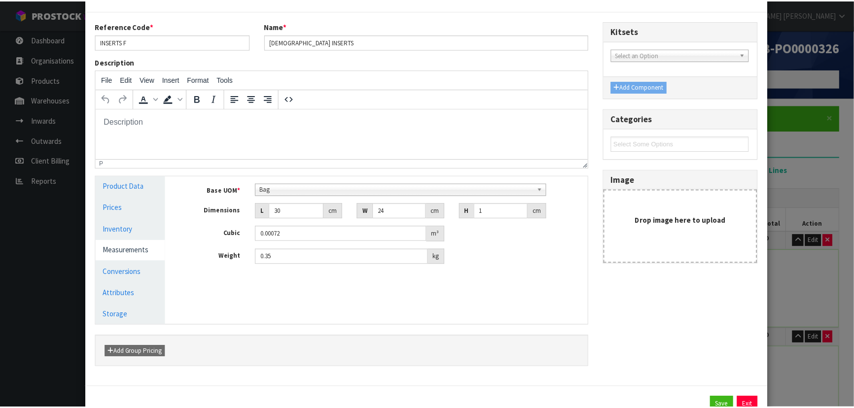
scroll to position [74, 0]
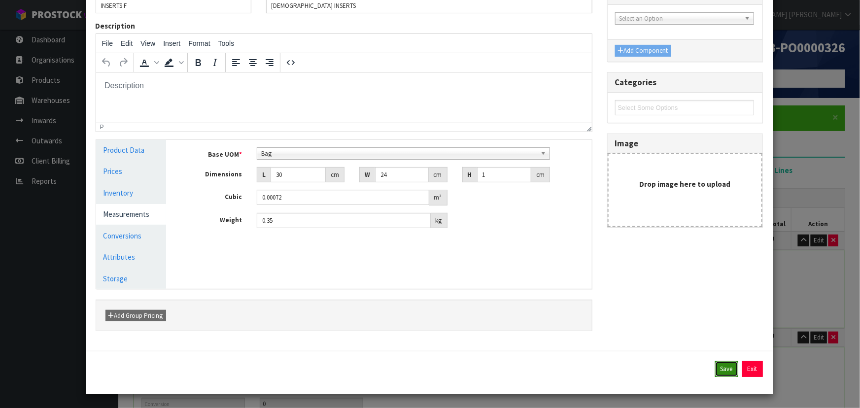
click at [723, 364] on button "Save" at bounding box center [726, 369] width 23 height 16
type input "30"
type input "24"
type input "1"
type input "0.00072"
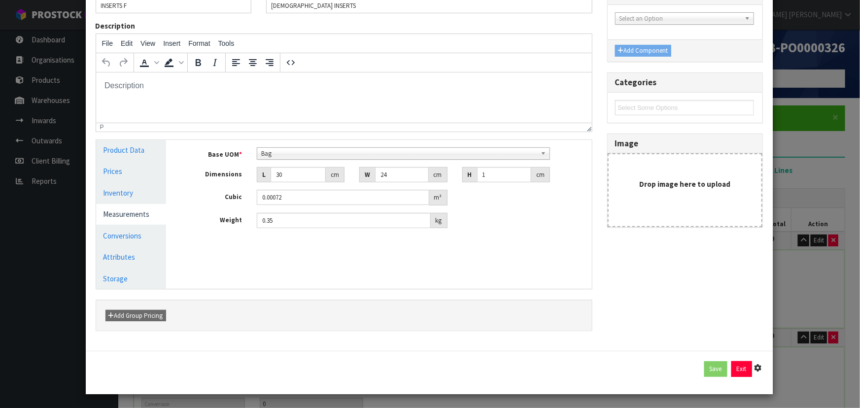
type input "0.35"
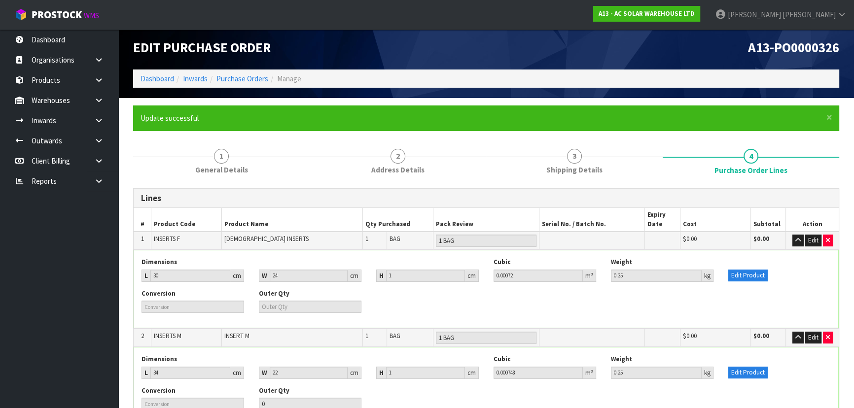
click at [817, 292] on div "Conversion Outer Qty" at bounding box center [486, 304] width 704 height 31
click at [798, 277] on div "Edit Product" at bounding box center [778, 270] width 117 height 24
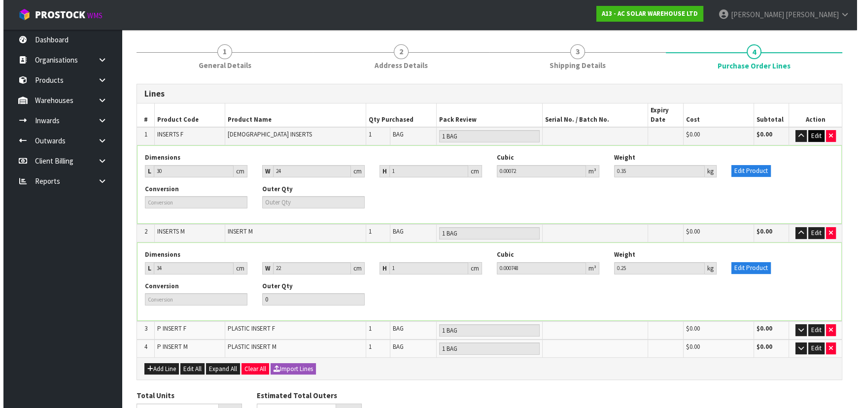
scroll to position [27, 0]
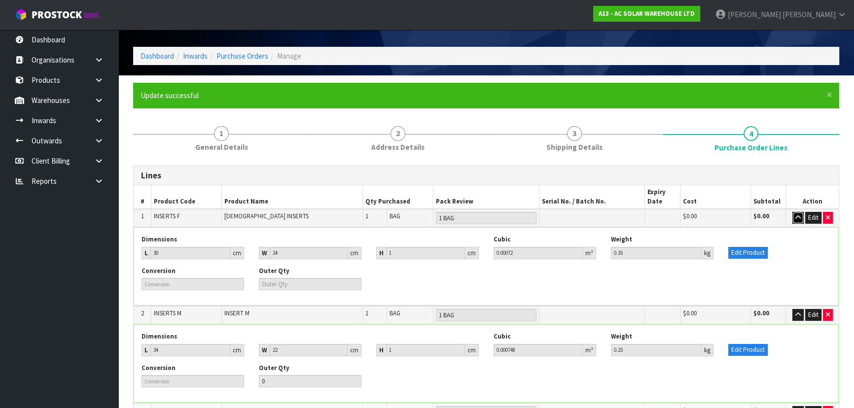
click at [798, 217] on icon "button" at bounding box center [797, 217] width 5 height 6
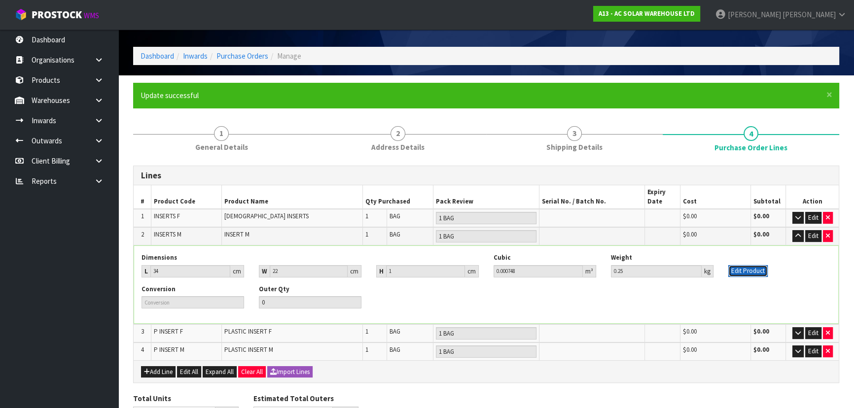
click at [763, 271] on button "Edit Product" at bounding box center [747, 271] width 39 height 12
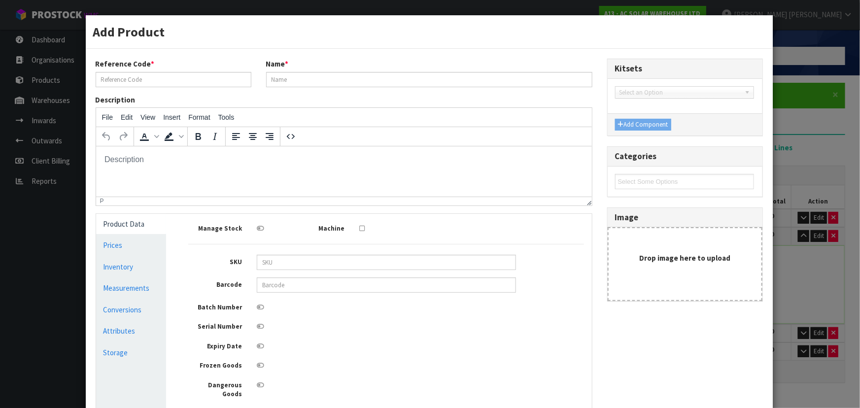
scroll to position [0, 0]
type input "INSERTS M"
type input "INSERT M"
click at [149, 303] on link "Conversions" at bounding box center [131, 310] width 70 height 20
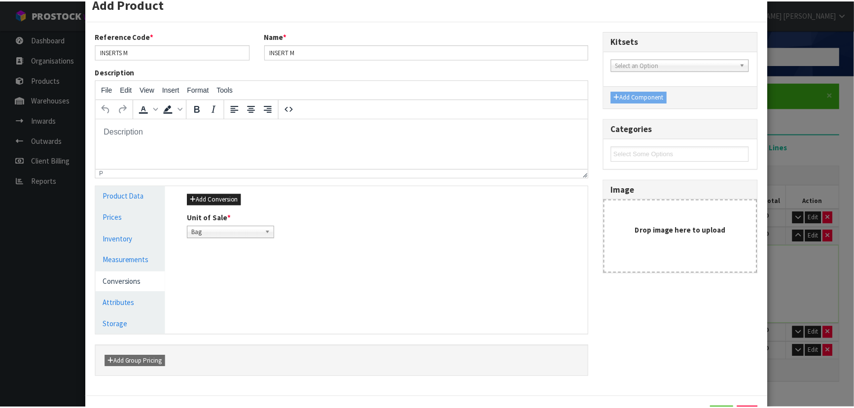
scroll to position [74, 0]
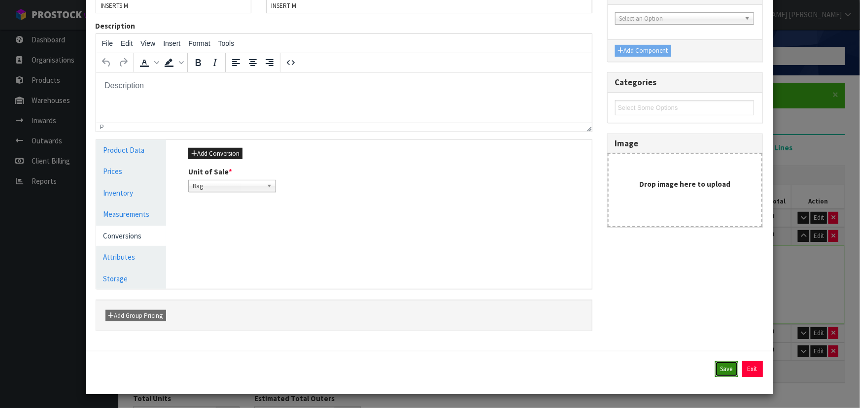
click at [715, 367] on button "Save" at bounding box center [726, 369] width 23 height 16
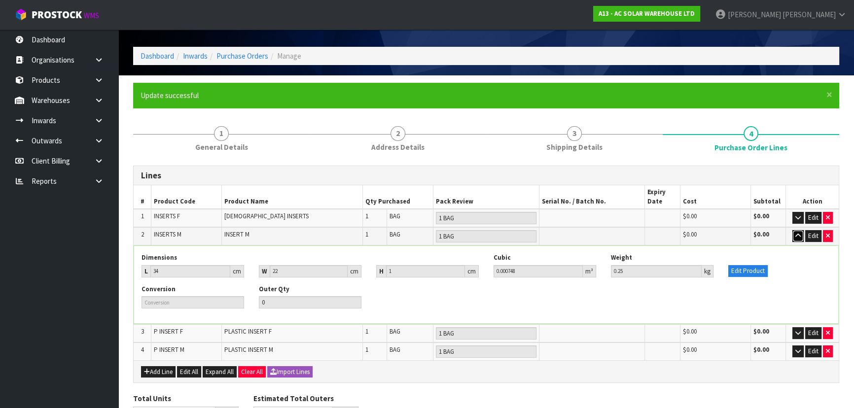
click at [795, 233] on icon "button" at bounding box center [797, 236] width 5 height 6
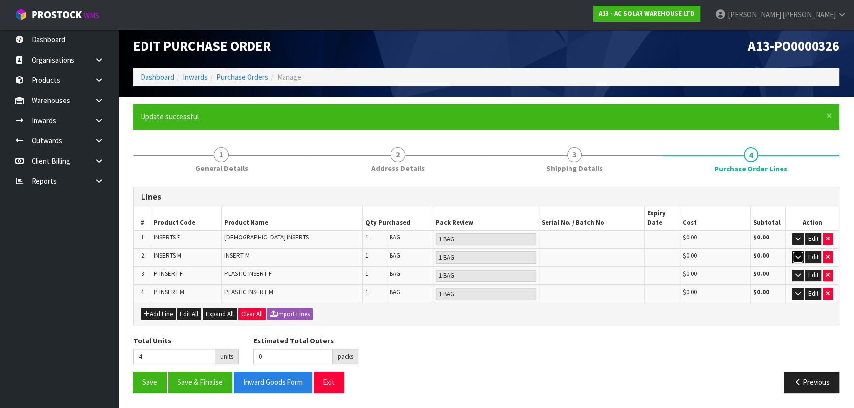
scroll to position [4, 0]
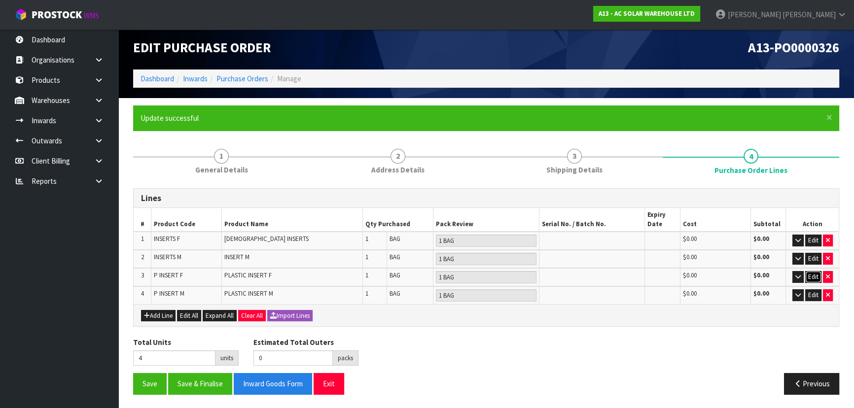
click at [816, 276] on button "Edit" at bounding box center [813, 277] width 16 height 12
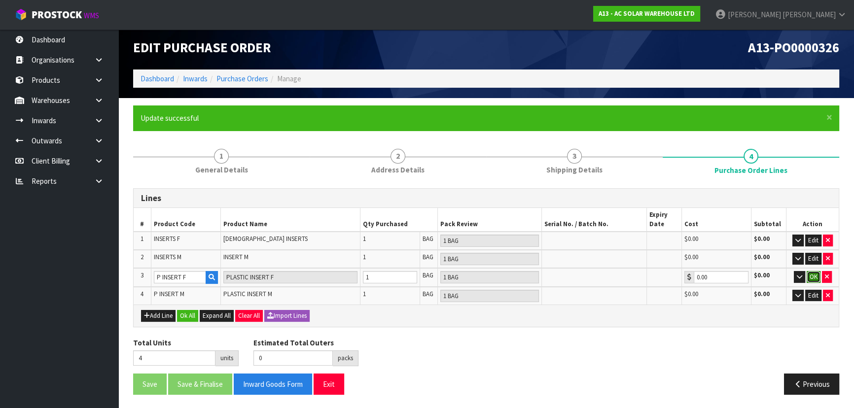
click at [816, 278] on button "OK" at bounding box center [813, 277] width 14 height 12
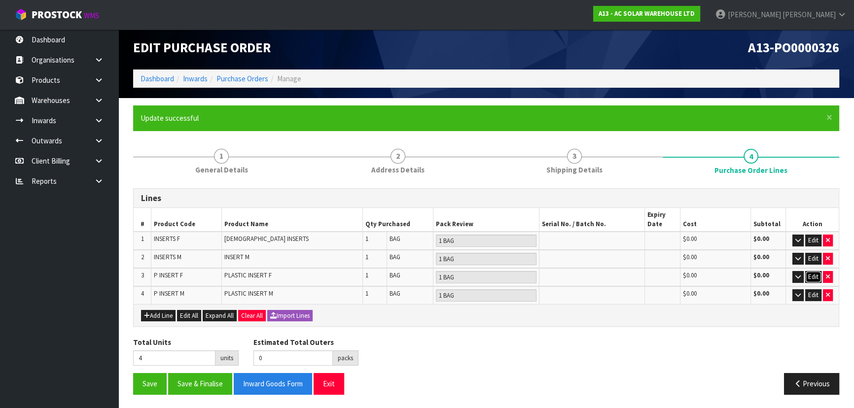
click at [808, 275] on button "Edit" at bounding box center [813, 277] width 16 height 12
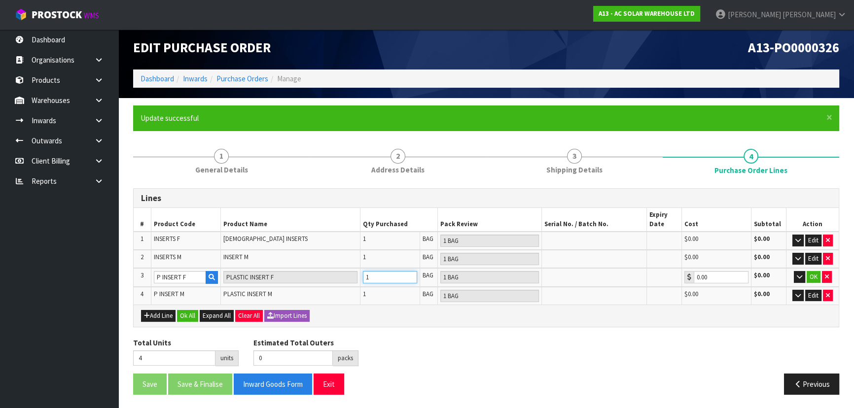
click at [312, 279] on tr "3 P INSERT F PLASTIC INSERT F 1 BAG 1 BAG 0.00 $0.00 OK" at bounding box center [486, 277] width 705 height 19
type input "5"
type input "2"
type input "2 BAG"
type input "2"
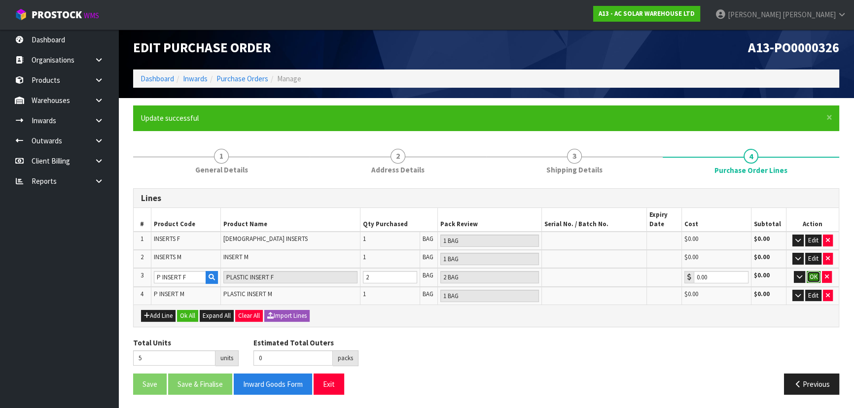
click at [810, 277] on button "OK" at bounding box center [813, 277] width 14 height 12
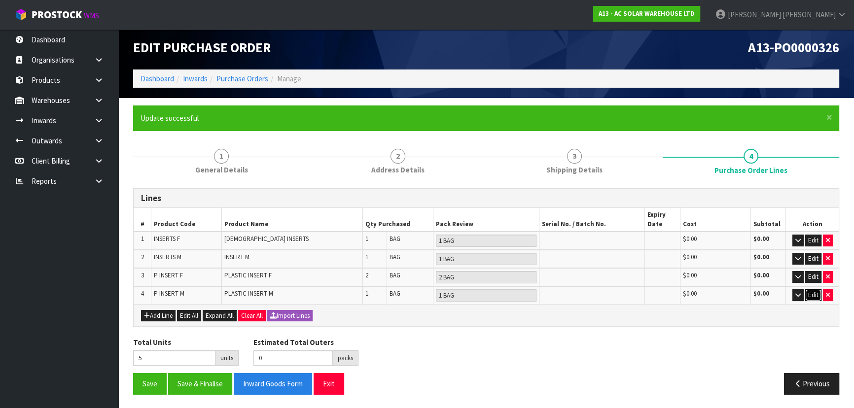
click at [815, 297] on button "Edit" at bounding box center [813, 295] width 16 height 12
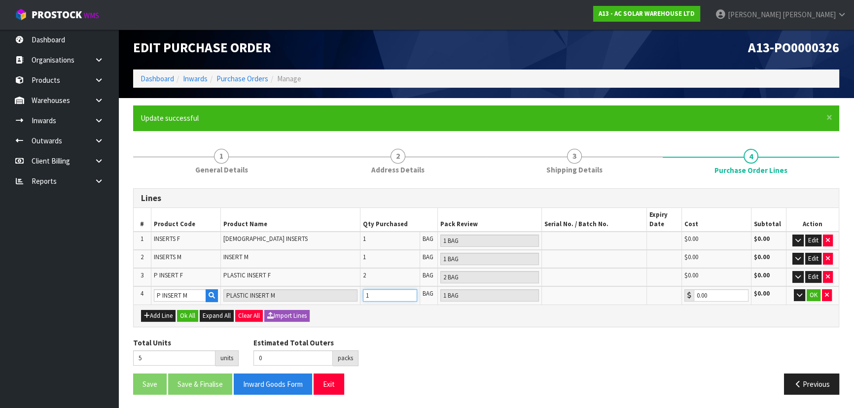
click at [290, 295] on tr "4 P INSERT M PLASTIC INSERT M 1 BAG 1 BAG 0.00 $0.00 OK" at bounding box center [486, 295] width 705 height 18
type input "6"
type input "2"
type input "2 BAG"
type input "2"
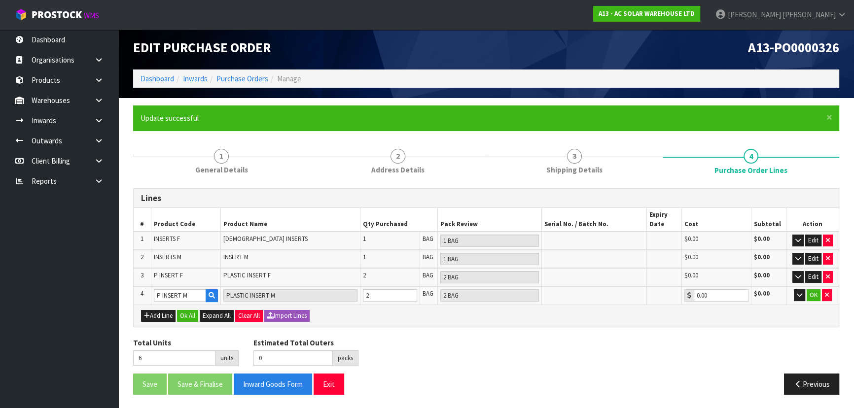
drag, startPoint x: 617, startPoint y: 336, endPoint x: 760, endPoint y: 318, distance: 143.5
click at [630, 338] on div "Total Units 6 units Estimated Total Outers 0 packs Estimated Total Pallets 0 pa…" at bounding box center [486, 356] width 720 height 36
click at [808, 292] on button "OK" at bounding box center [813, 295] width 14 height 12
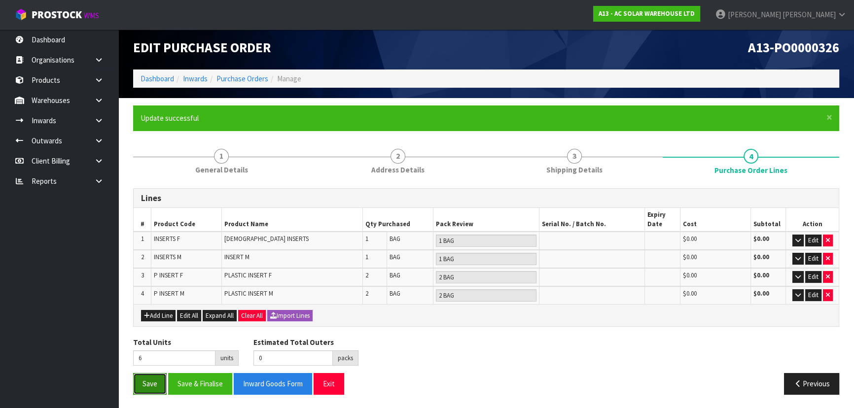
click at [146, 379] on button "Save" at bounding box center [150, 383] width 34 height 21
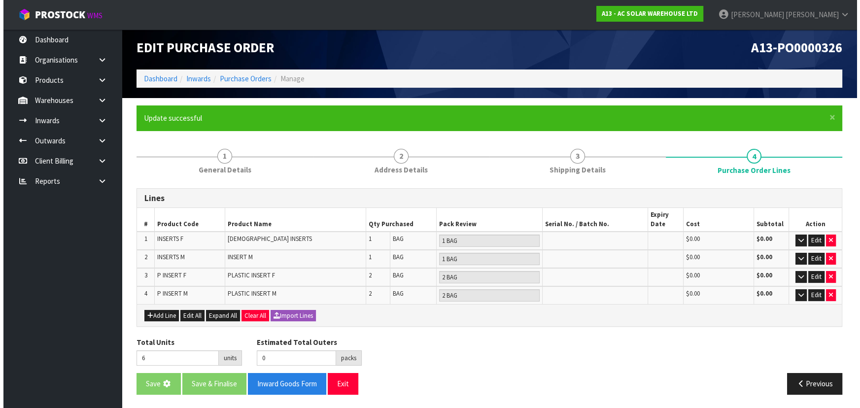
scroll to position [0, 0]
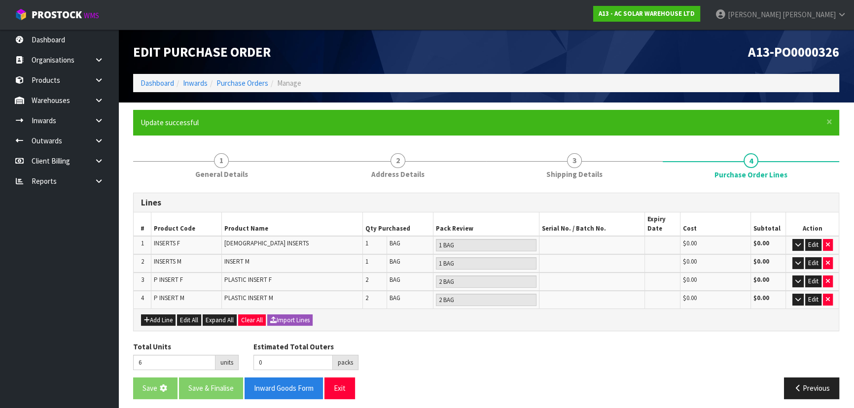
drag, startPoint x: 442, startPoint y: 364, endPoint x: 463, endPoint y: 364, distance: 21.2
click at [442, 364] on div "Total Units 6 units Estimated Total Outers 0 packs Estimated Total Pallets 0 pa…" at bounding box center [486, 360] width 720 height 36
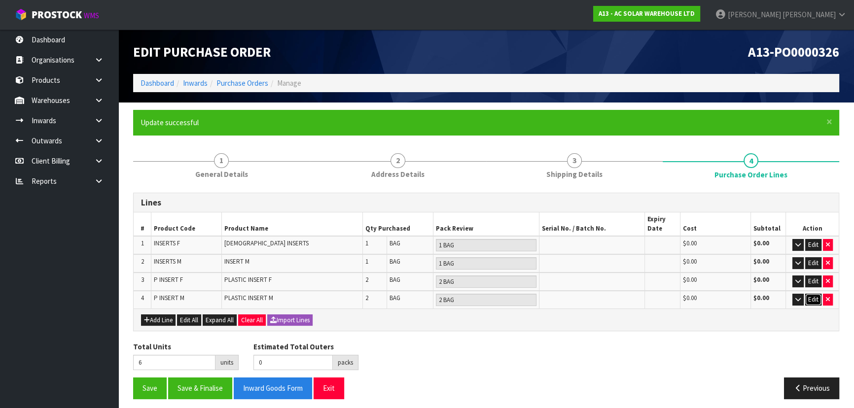
click at [809, 298] on button "Edit" at bounding box center [813, 300] width 16 height 12
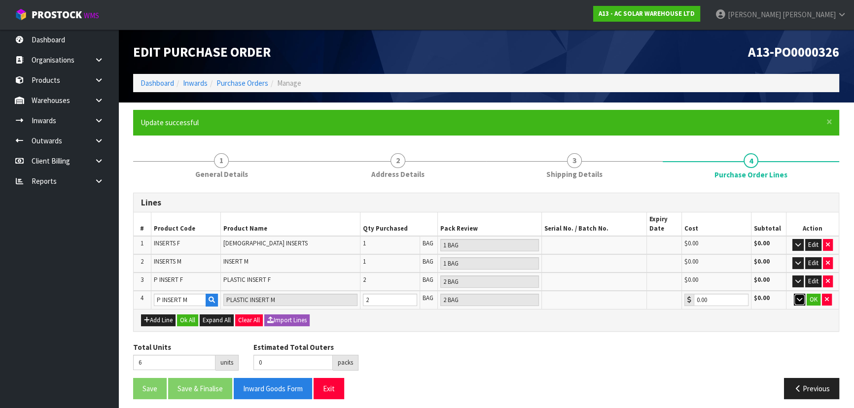
click at [797, 298] on icon "button" at bounding box center [798, 299] width 5 height 6
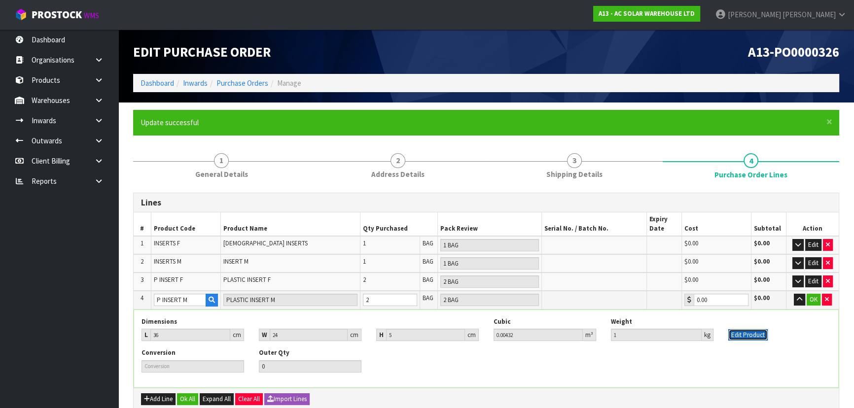
click at [743, 331] on button "Edit Product" at bounding box center [747, 335] width 39 height 12
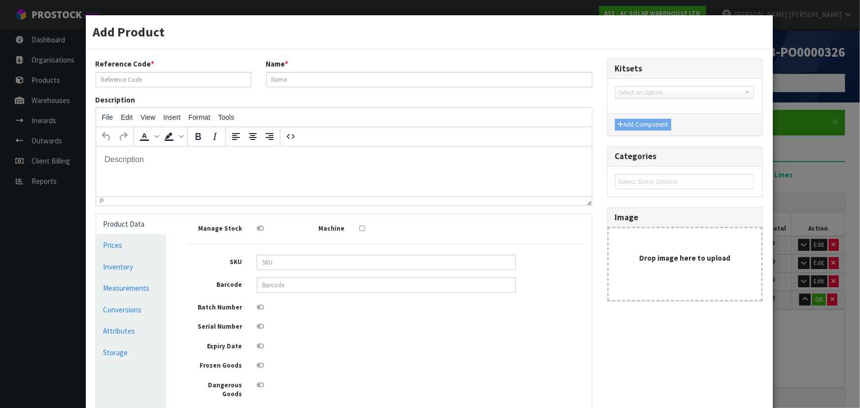
type input "P INSERT M"
type input "PLASTIC INSERT M"
type input "36"
type input "24"
type input "5"
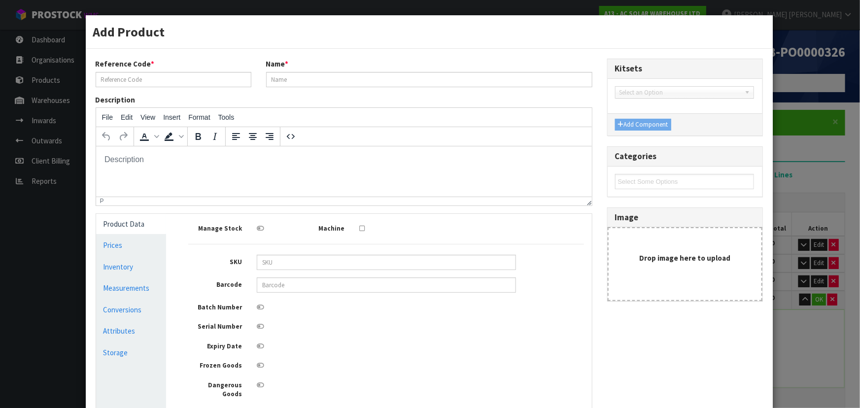
type input "0.00432"
type input "1"
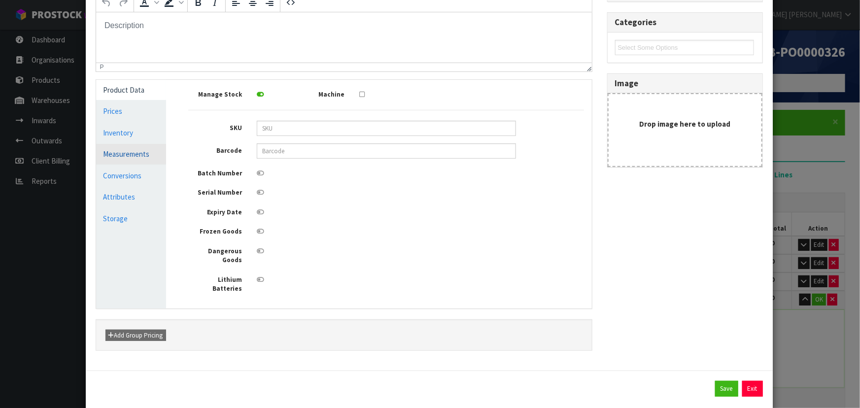
click at [138, 151] on link "Measurements" at bounding box center [131, 154] width 70 height 20
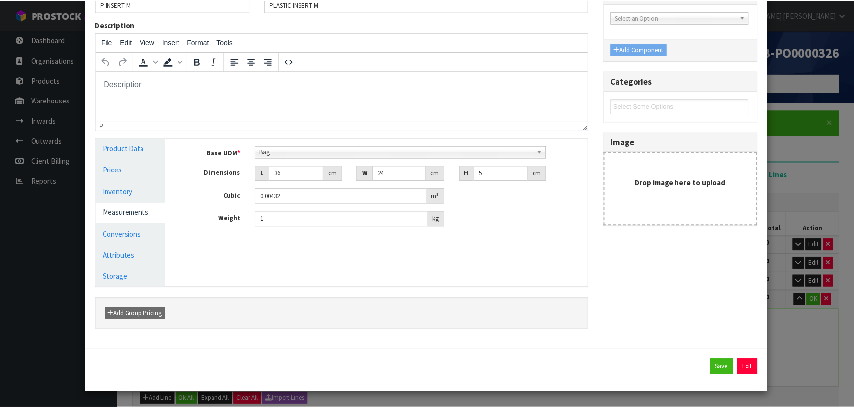
scroll to position [74, 0]
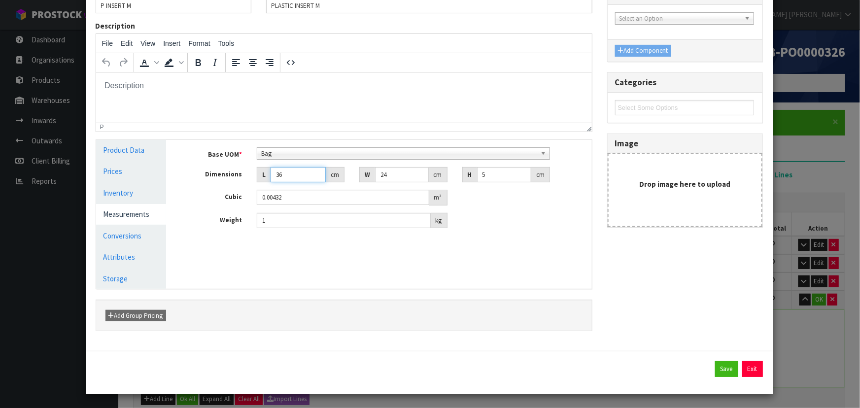
drag, startPoint x: 294, startPoint y: 172, endPoint x: 219, endPoint y: 174, distance: 74.9
click at [214, 174] on div "Dimensions L 36 cm W 24 cm H 5 cm" at bounding box center [386, 175] width 411 height 16
drag, startPoint x: 360, startPoint y: 176, endPoint x: 264, endPoint y: 178, distance: 96.1
click at [266, 178] on div "Dimensions L 36 cm W 24 cm H 5 cm" at bounding box center [386, 175] width 411 height 16
type input "2"
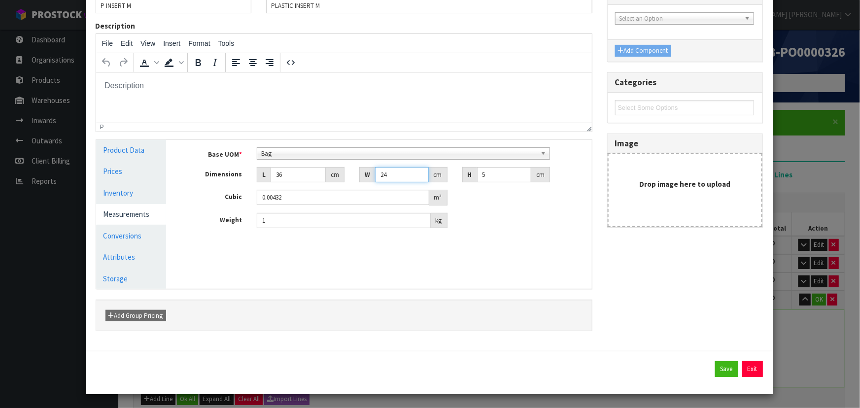
type input "0.00036"
type input "25"
type input "0.0045"
type input "25"
drag, startPoint x: 487, startPoint y: 171, endPoint x: 448, endPoint y: 174, distance: 39.6
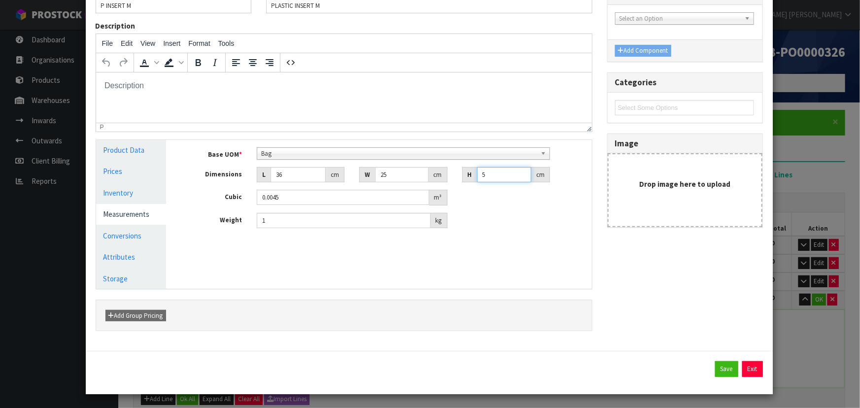
click at [448, 174] on div "Dimensions L 36 cm W 25 cm H 5 cm" at bounding box center [386, 175] width 411 height 16
type input "4"
type input "0.0036"
type input "4"
click at [535, 248] on div "Manage Stock Machine SKU Barcode Batch Number Serial Number Expiry Date Frozen …" at bounding box center [385, 214] width 425 height 149
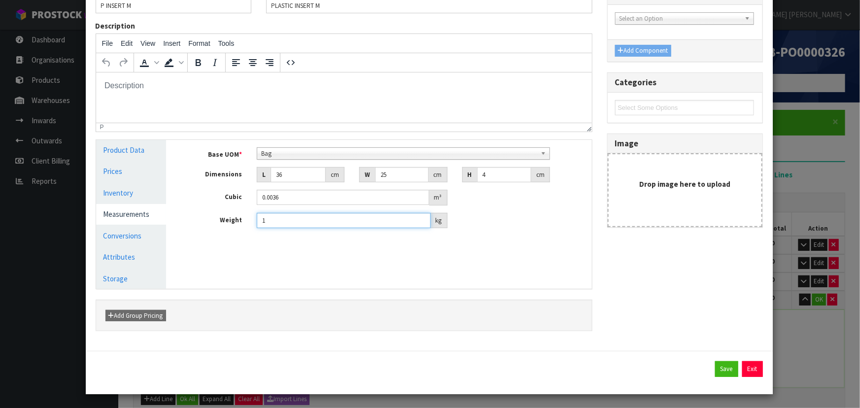
drag, startPoint x: 316, startPoint y: 211, endPoint x: 182, endPoint y: 222, distance: 135.0
click at [174, 219] on div "Manage Stock Machine SKU Barcode Batch Number Serial Number Expiry Date Frozen …" at bounding box center [385, 214] width 425 height 149
click at [728, 366] on button "Save" at bounding box center [726, 369] width 23 height 16
type input "25"
type input "4"
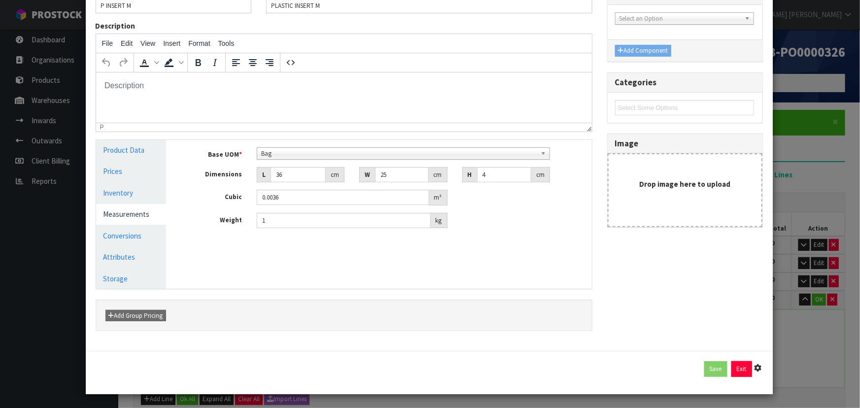
type input "0.0036"
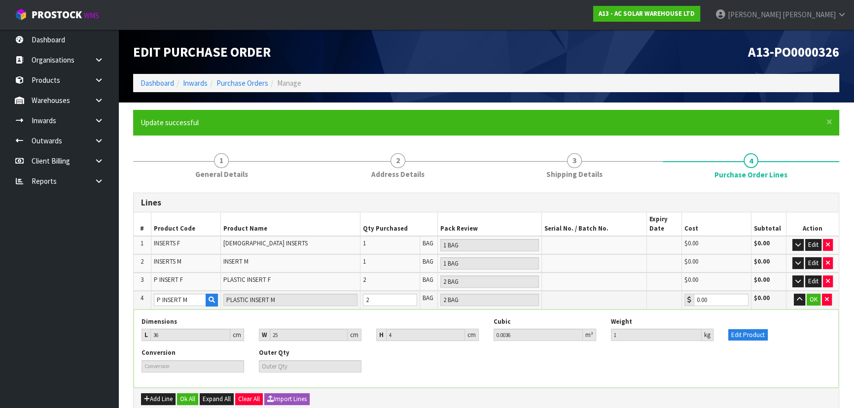
drag, startPoint x: 812, startPoint y: 329, endPoint x: 813, endPoint y: 320, distance: 8.9
click at [813, 324] on div "Edit Product" at bounding box center [778, 329] width 117 height 24
click at [812, 305] on button "OK" at bounding box center [813, 300] width 14 height 12
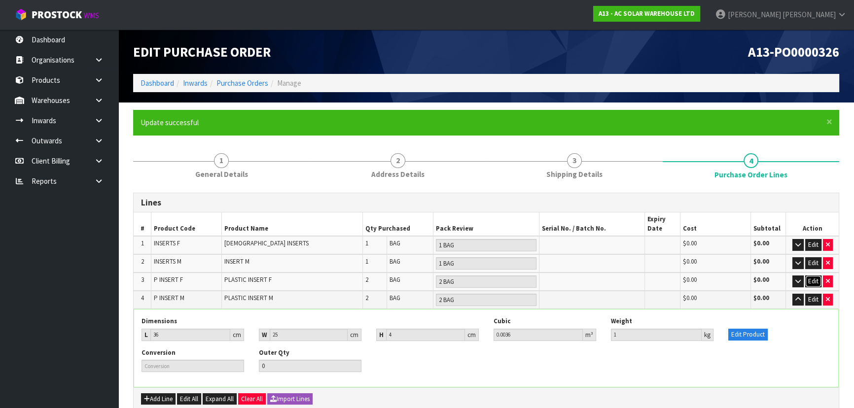
click at [810, 281] on button "Edit" at bounding box center [813, 281] width 16 height 12
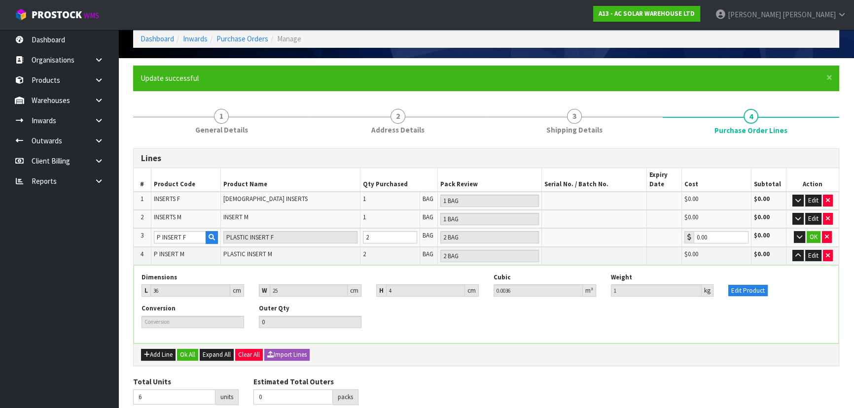
scroll to position [83, 0]
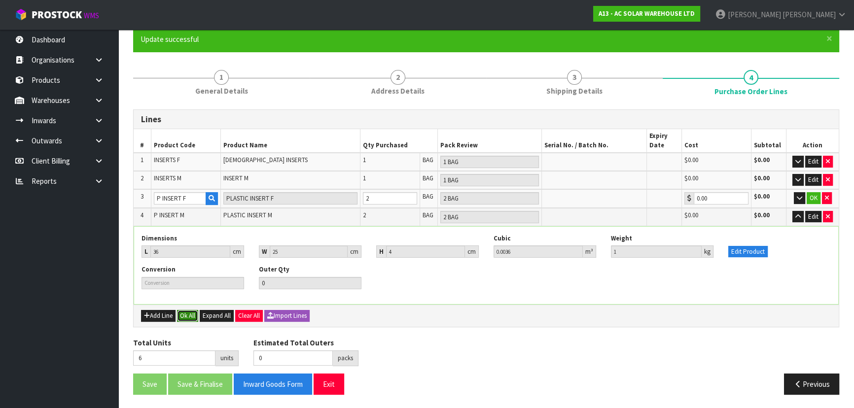
click at [193, 313] on button "Ok All" at bounding box center [187, 316] width 21 height 12
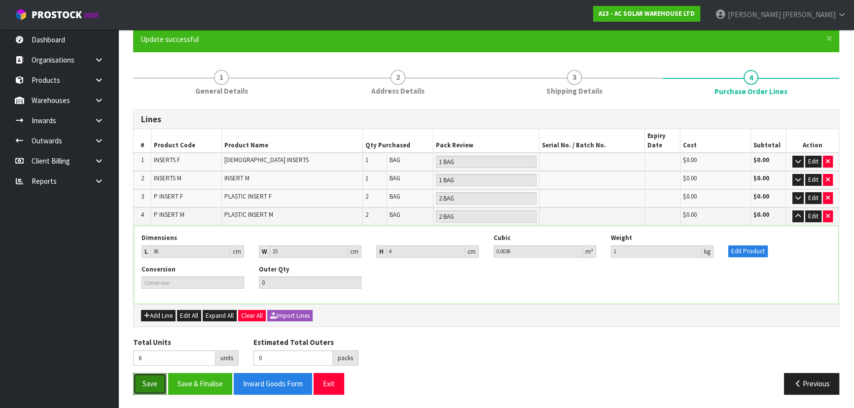
click at [148, 377] on button "Save" at bounding box center [150, 383] width 34 height 21
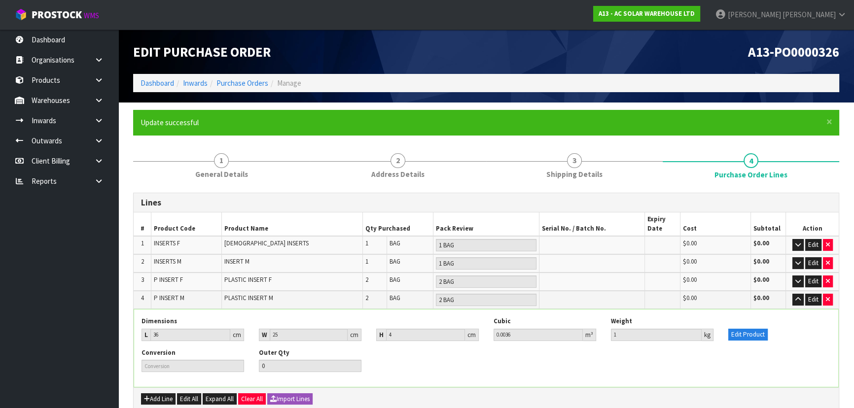
scroll to position [4, 0]
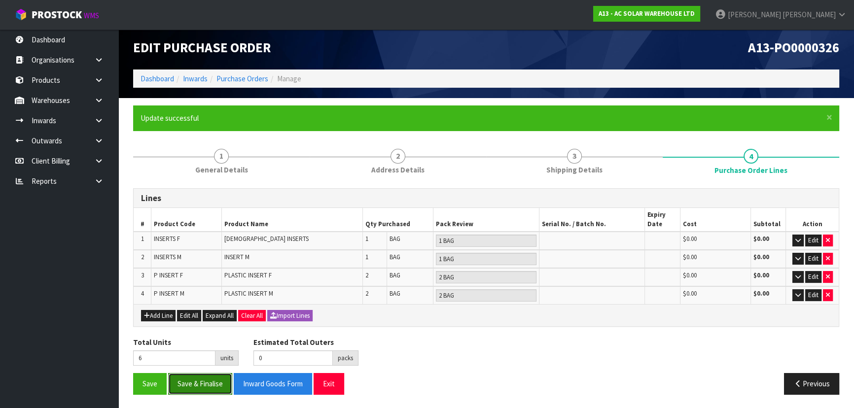
click at [202, 381] on button "Save & Finalise" at bounding box center [200, 383] width 64 height 21
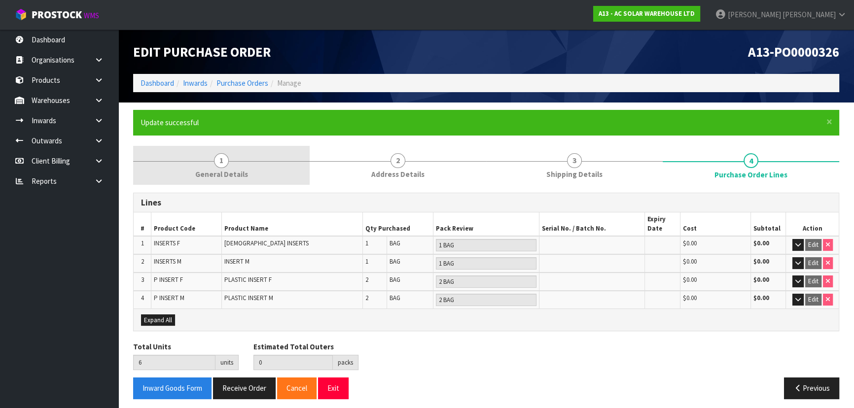
click at [242, 172] on span "General Details" at bounding box center [221, 174] width 53 height 10
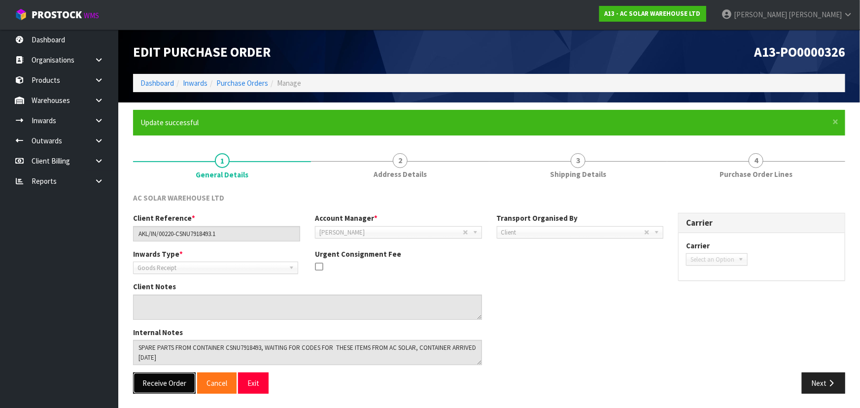
click at [162, 381] on button "Receive Order" at bounding box center [164, 383] width 63 height 21
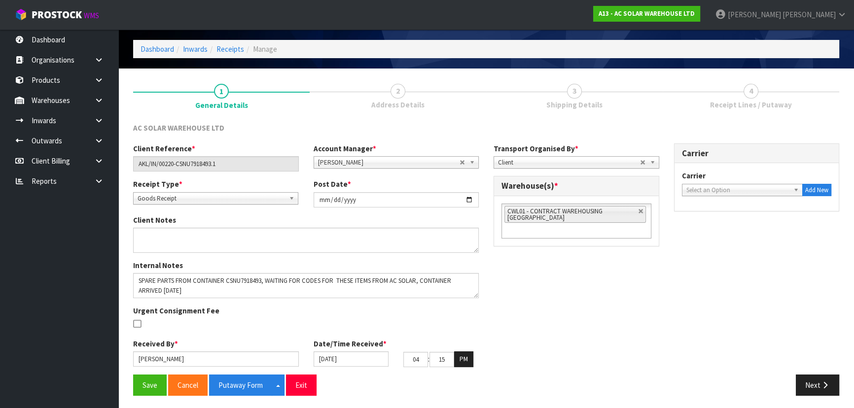
scroll to position [35, 0]
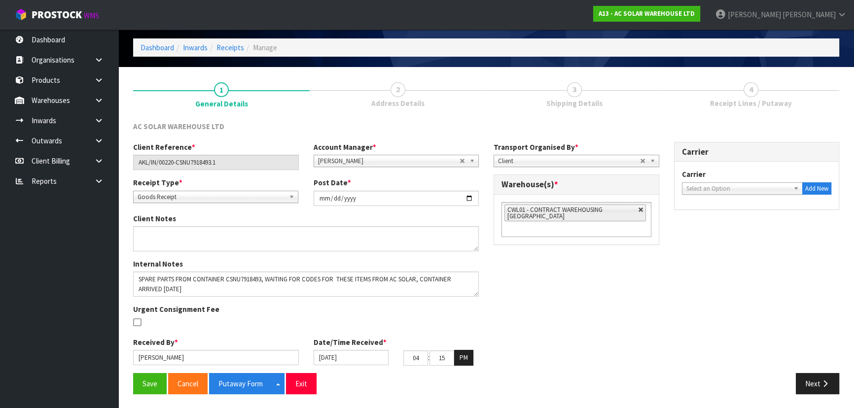
click at [641, 207] on link at bounding box center [641, 210] width 6 height 6
click at [592, 215] on ul at bounding box center [576, 209] width 150 height 15
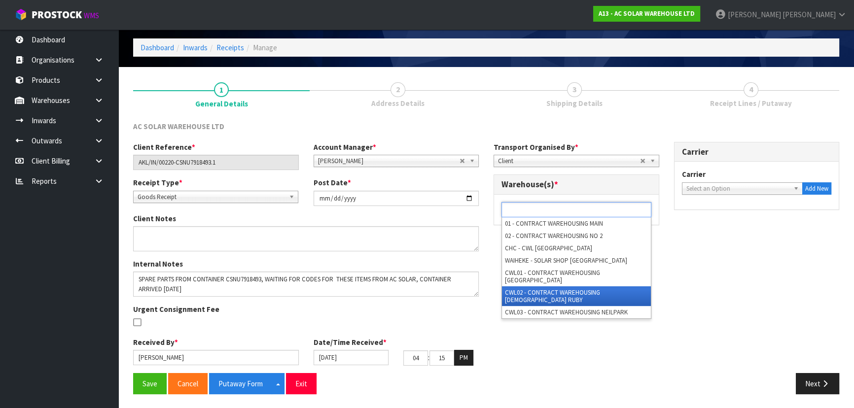
click at [554, 286] on li "CWL02 - CONTRACT WAREHOUSING [DEMOGRAPHIC_DATA] RUBY" at bounding box center [576, 296] width 149 height 20
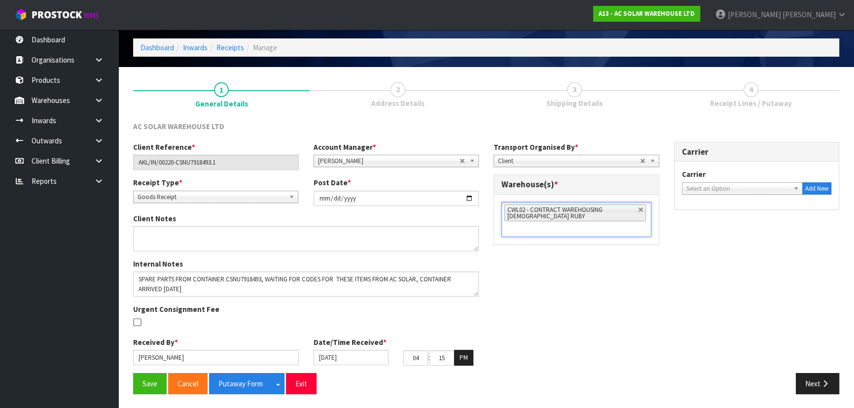
drag, startPoint x: 552, startPoint y: 309, endPoint x: 543, endPoint y: 310, distance: 8.9
click at [552, 309] on div "Client Reference * AKL/IN/00220-CSNU7918493.1 Account Manager * Zubair Moolla R…" at bounding box center [486, 257] width 720 height 231
click at [360, 357] on input "[DATE]" at bounding box center [350, 357] width 75 height 15
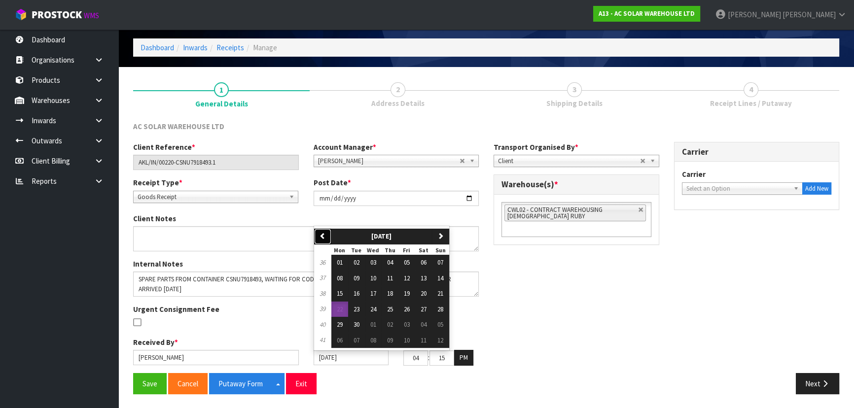
click at [322, 234] on icon "button" at bounding box center [322, 236] width 6 height 6
click at [440, 236] on icon "button" at bounding box center [440, 236] width 6 height 6
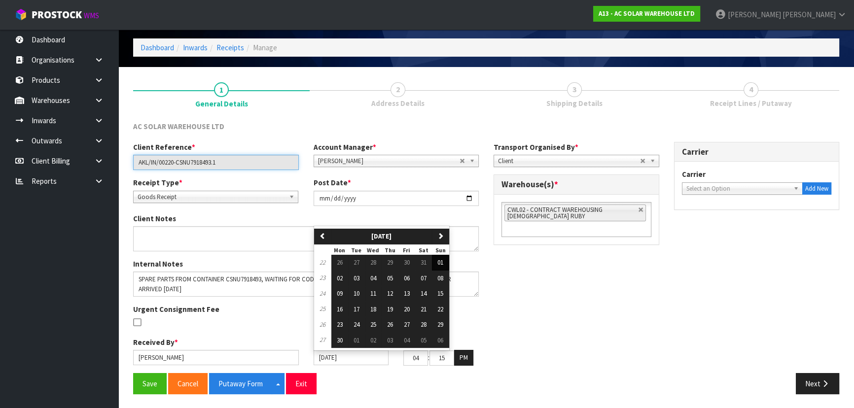
click at [215, 166] on input "AKL/IN/00220-CSNU7918493.1" at bounding box center [216, 162] width 166 height 15
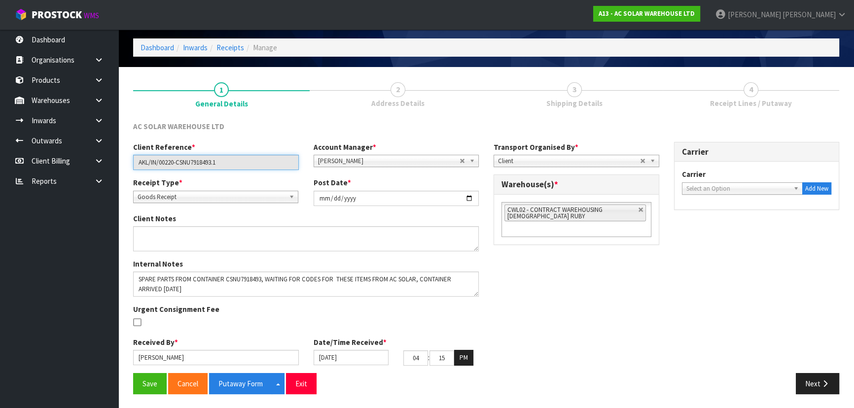
drag, startPoint x: 177, startPoint y: 162, endPoint x: 213, endPoint y: 165, distance: 35.6
click at [213, 165] on input "AKL/IN/00220-CSNU7918493.1" at bounding box center [216, 162] width 166 height 15
click at [352, 352] on input "[DATE]" at bounding box center [350, 357] width 75 height 15
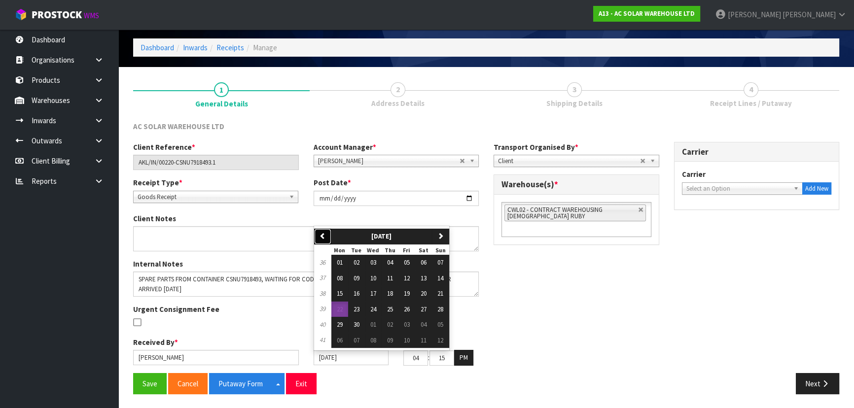
click at [324, 233] on icon "button" at bounding box center [322, 236] width 6 height 6
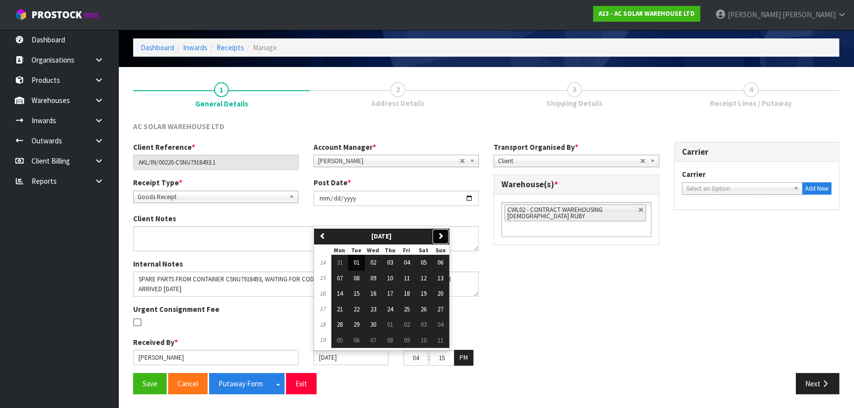
click at [444, 237] on icon "button" at bounding box center [440, 236] width 6 height 6
click at [355, 324] on span "24" at bounding box center [356, 324] width 6 height 8
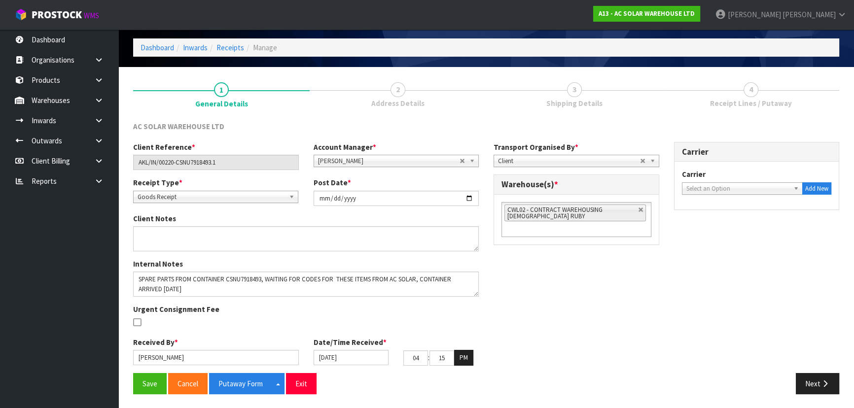
click at [478, 312] on div "Internal Notes Urgent Consignment Fee" at bounding box center [306, 298] width 360 height 78
click at [440, 313] on div "Internal Notes Urgent Consignment Fee" at bounding box center [306, 298] width 360 height 78
click at [463, 195] on input "2025-09-22" at bounding box center [396, 198] width 166 height 15
click at [468, 195] on input "2025-09-22" at bounding box center [396, 198] width 166 height 15
click at [526, 288] on div "Client Reference * AKL/IN/00220-CSNU7918493.1 Account Manager * Zubair Moolla R…" at bounding box center [486, 257] width 720 height 231
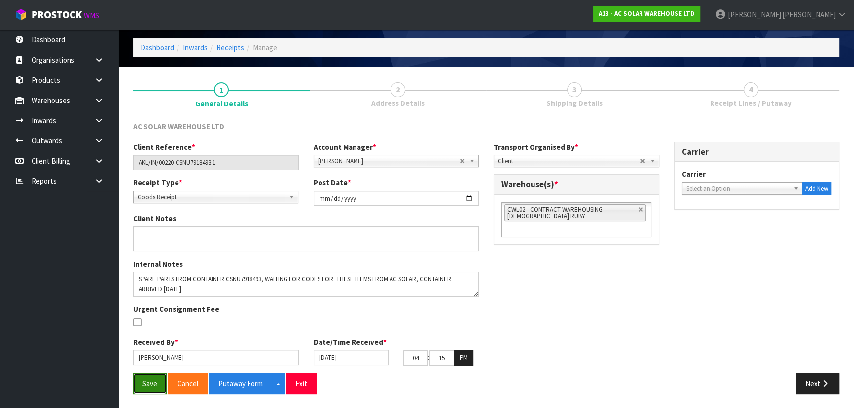
click at [147, 381] on button "Save" at bounding box center [150, 383] width 34 height 21
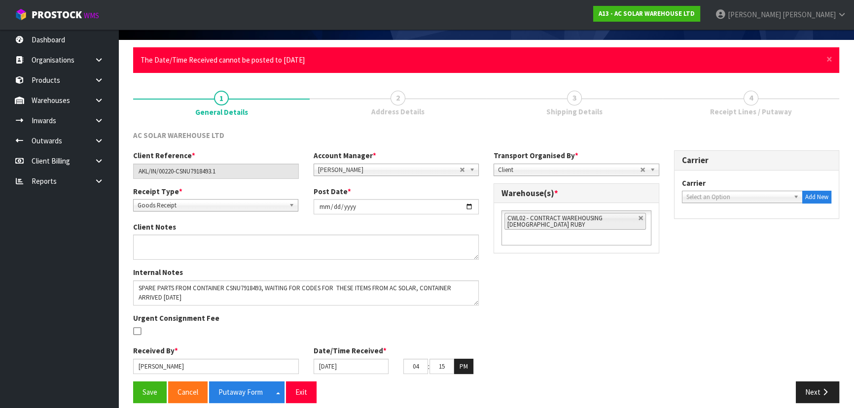
scroll to position [71, 0]
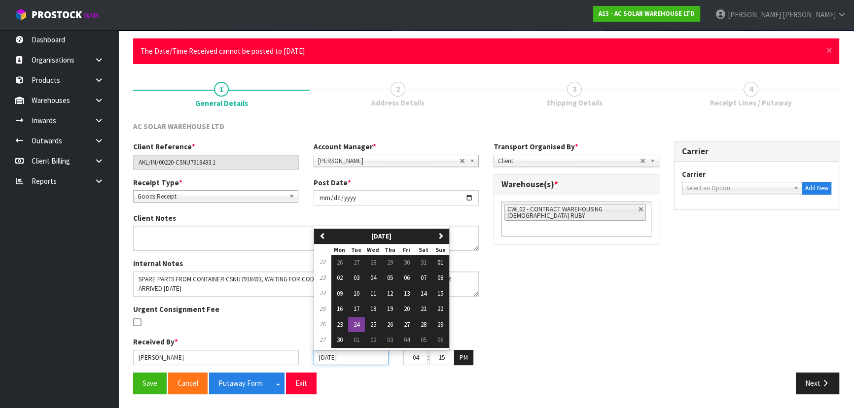
click at [357, 357] on input "24/06/2025" at bounding box center [350, 357] width 75 height 15
click at [448, 237] on button "next" at bounding box center [440, 237] width 17 height 16
click at [444, 236] on icon "button" at bounding box center [440, 236] width 6 height 6
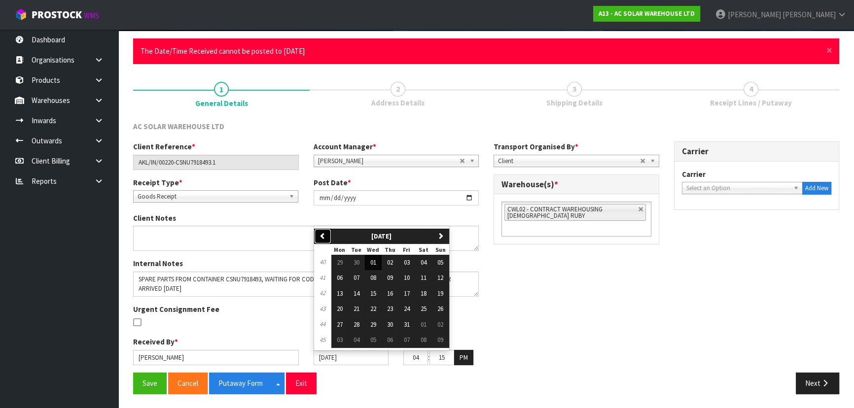
click at [320, 233] on icon "button" at bounding box center [322, 236] width 6 height 6
click at [342, 261] on span "01" at bounding box center [340, 262] width 6 height 8
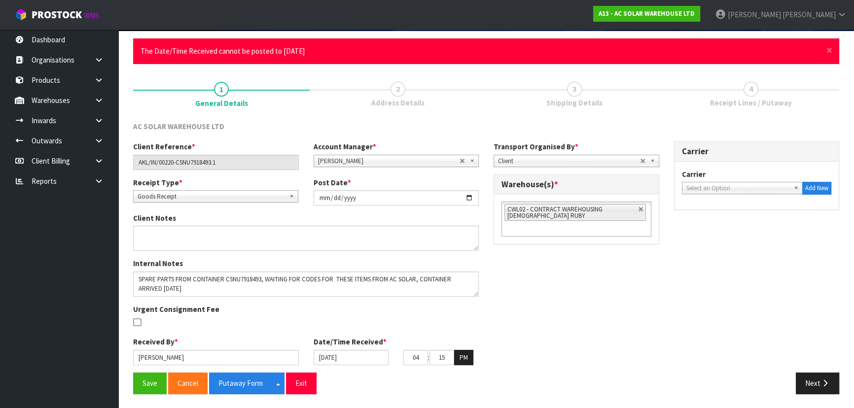
drag, startPoint x: 503, startPoint y: 293, endPoint x: 380, endPoint y: 314, distance: 125.0
click at [503, 294] on div "Client Reference * AKL/IN/00220-CSNU7918493.1 Account Manager * Zubair Moolla R…" at bounding box center [486, 256] width 720 height 231
click at [148, 381] on button "Save" at bounding box center [150, 383] width 34 height 21
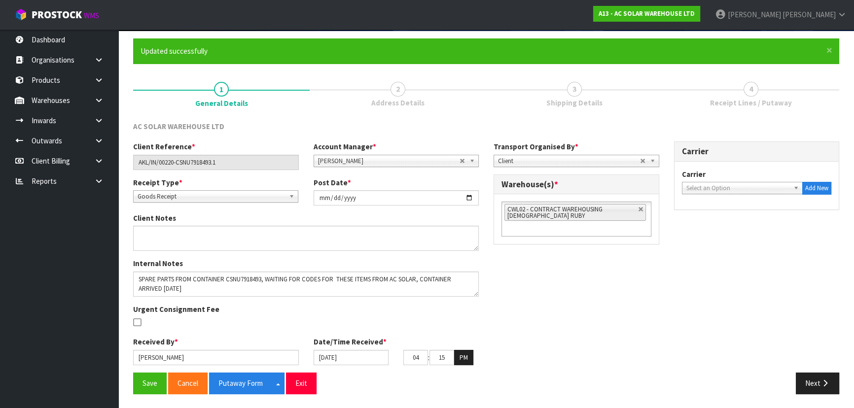
click at [409, 320] on div "Internal Notes Urgent Consignment Fee" at bounding box center [306, 297] width 360 height 78
click at [259, 387] on button "Putaway Form" at bounding box center [240, 383] width 63 height 21
click at [304, 67] on form "× Close Updated successfully 1 General Details 2 Address Details 3 Shipping Det…" at bounding box center [486, 219] width 706 height 363
click at [273, 96] on link "1 General Details" at bounding box center [221, 93] width 176 height 39
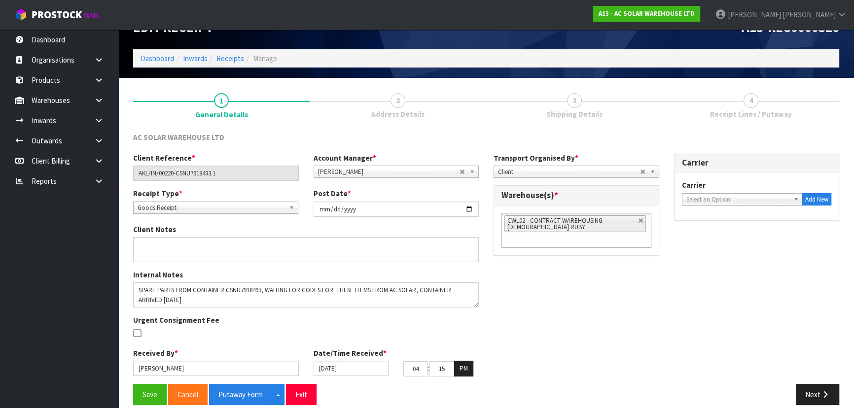
scroll to position [35, 0]
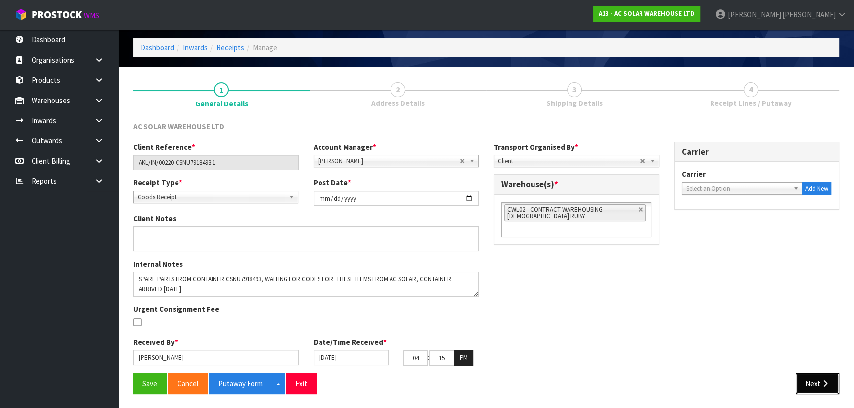
click at [803, 379] on button "Next" at bounding box center [816, 383] width 43 height 21
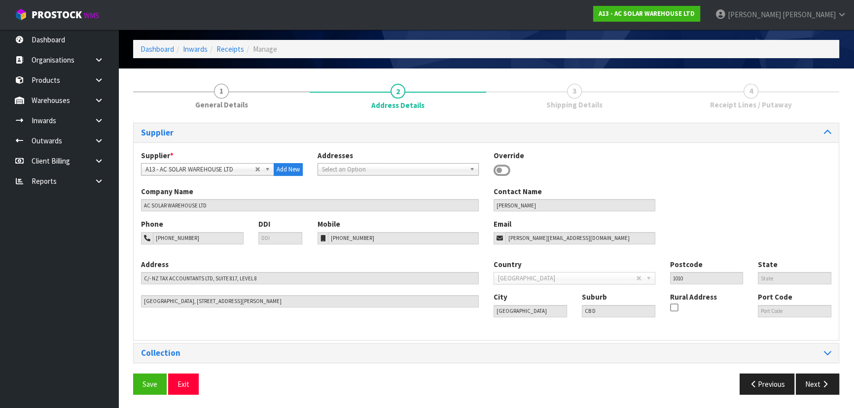
scroll to position [35, 0]
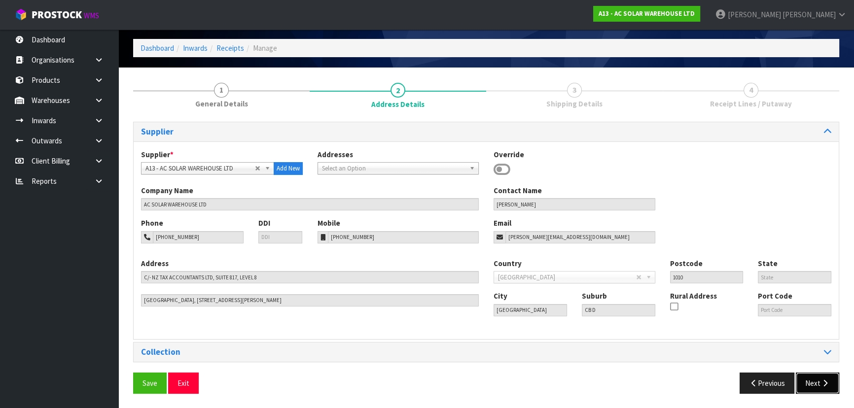
click at [798, 379] on button "Next" at bounding box center [816, 383] width 43 height 21
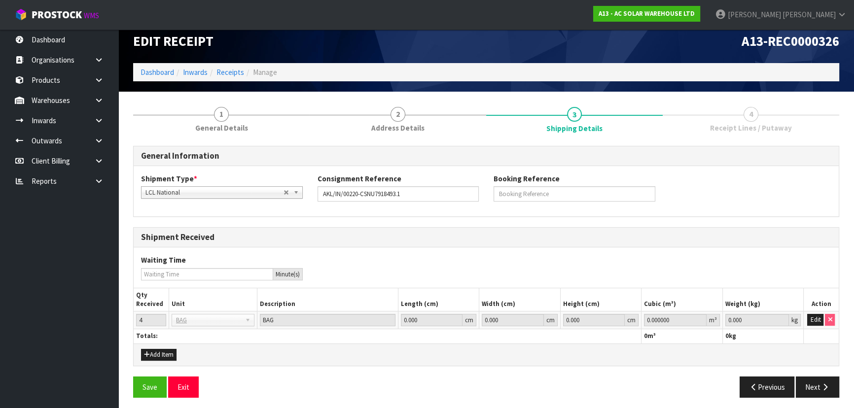
scroll to position [14, 0]
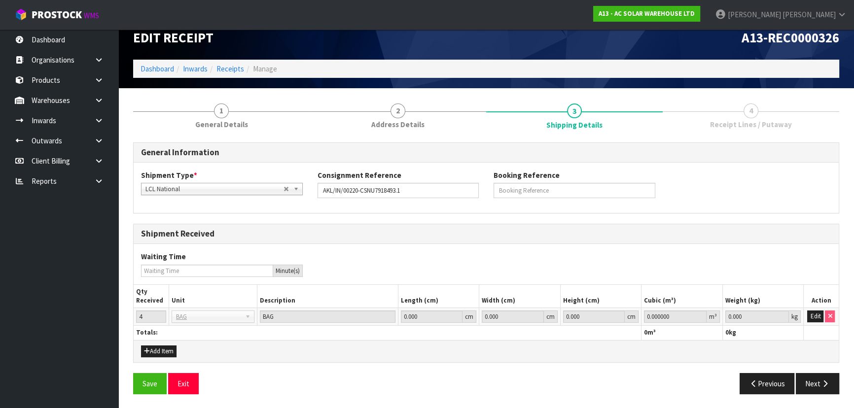
click at [758, 123] on span "Receipt Lines / Putaway" at bounding box center [751, 124] width 82 height 10
click at [814, 320] on button "Edit" at bounding box center [815, 316] width 16 height 12
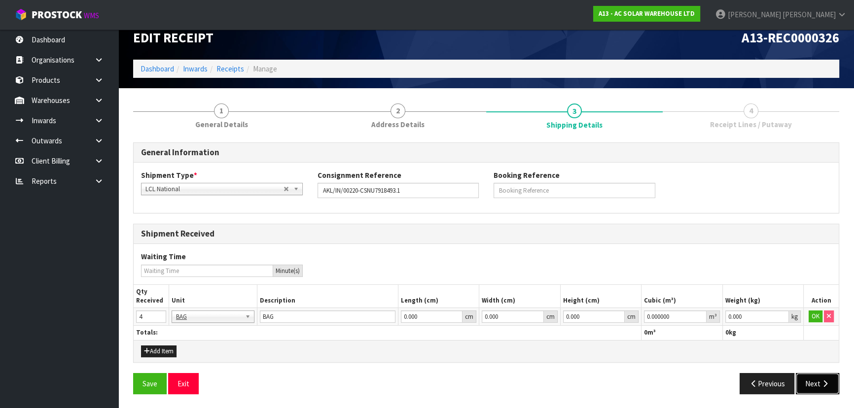
click at [816, 379] on button "Next" at bounding box center [816, 383] width 43 height 21
drag, startPoint x: 750, startPoint y: 314, endPoint x: 625, endPoint y: 306, distance: 124.4
click at [638, 309] on tr "4 BAG BAR BSK BIN BTL BOX BDL CAB CGE CTN CSE COI CRA CRT CBE CYL DRM JAR MTR P…" at bounding box center [486, 317] width 705 height 18
type input "1"
drag, startPoint x: 681, startPoint y: 319, endPoint x: 365, endPoint y: 310, distance: 316.0
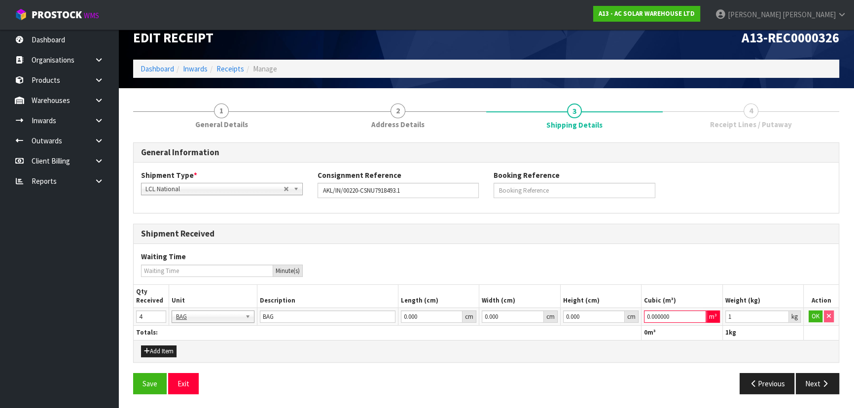
click at [453, 312] on tr "4 BAG BAR BSK BIN BTL BOX BDL CAB CGE CTN CSE COI CRA CRT CBE CYL DRM JAR MTR P…" at bounding box center [486, 317] width 705 height 18
type input "1"
drag, startPoint x: 147, startPoint y: 315, endPoint x: 107, endPoint y: 317, distance: 39.9
click at [113, 317] on body "Toggle navigation ProStock WMS A13 - AC SOLAR WAREHOUSE LTD [PERSON_NAME] Logou…" at bounding box center [427, 190] width 854 height 408
type input "6"
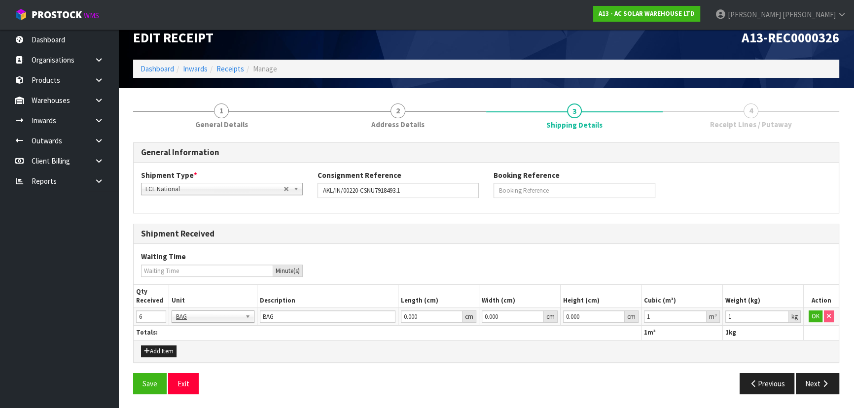
drag, startPoint x: 402, startPoint y: 236, endPoint x: 415, endPoint y: 238, distance: 13.5
click at [411, 237] on h3 "Shipment Received" at bounding box center [486, 233] width 690 height 9
click at [825, 380] on icon "button" at bounding box center [824, 383] width 9 height 7
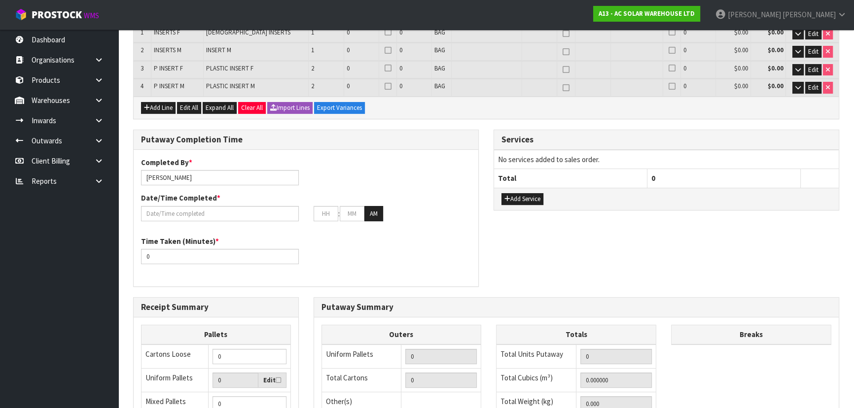
scroll to position [313, 0]
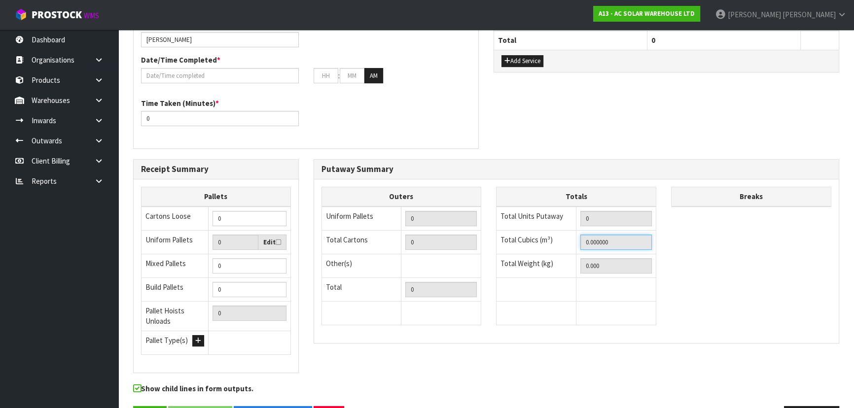
click at [632, 245] on input "0.000000" at bounding box center [615, 242] width 71 height 15
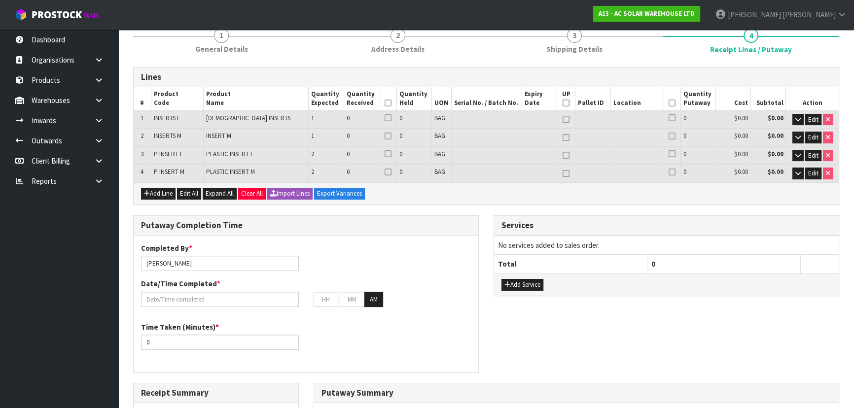
scroll to position [89, 0]
click at [816, 111] on td "Edit" at bounding box center [812, 119] width 53 height 17
click at [814, 118] on span "Edit" at bounding box center [813, 120] width 10 height 8
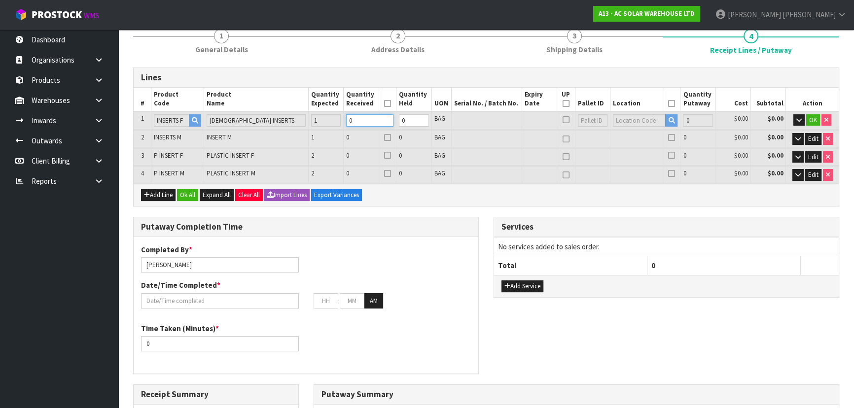
click at [317, 121] on tr "1 INSERTS F [DEMOGRAPHIC_DATA] INSERTS 1 0 0 BAG 0 $0.00 $0.00 OK" at bounding box center [486, 120] width 705 height 18
type input "0.00072"
type input "0.35"
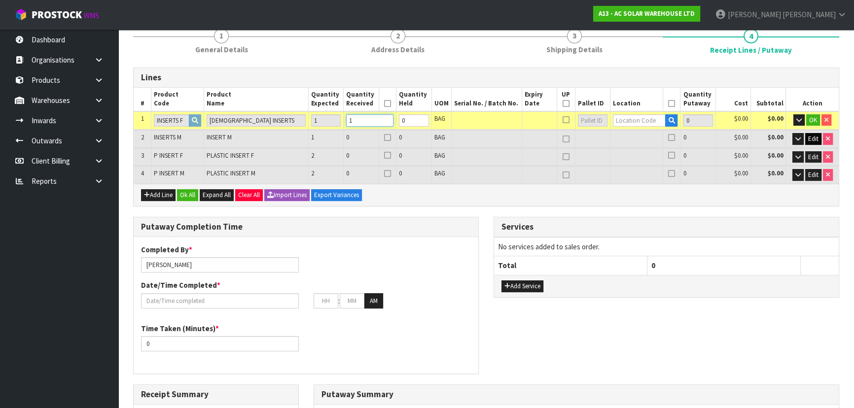
type input "1"
click at [818, 137] on button "Edit" at bounding box center [813, 139] width 16 height 12
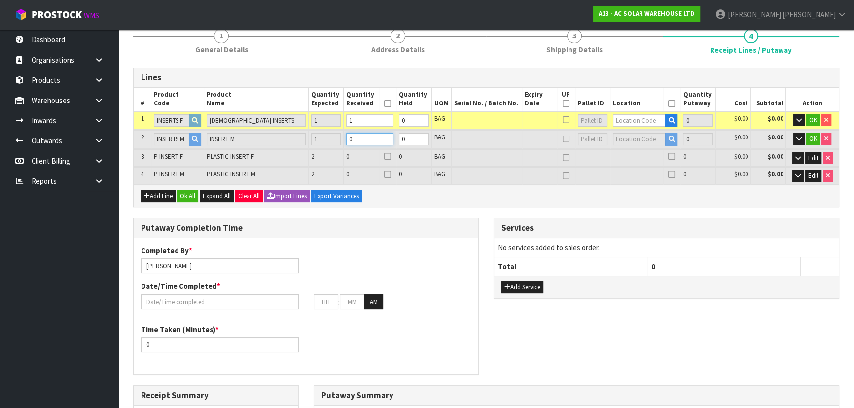
drag, startPoint x: 362, startPoint y: 140, endPoint x: 310, endPoint y: 145, distance: 51.5
click at [354, 142] on input "0" at bounding box center [369, 139] width 47 height 12
type input "0.001468"
type input "0.6"
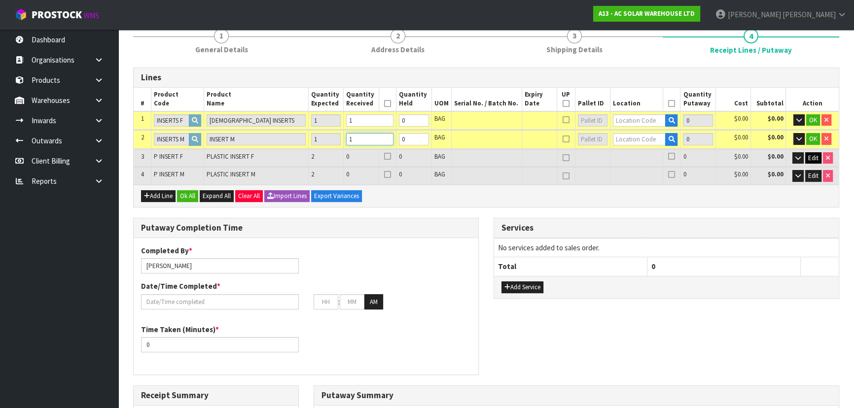
type input "1"
click at [816, 155] on span "Edit" at bounding box center [813, 158] width 10 height 8
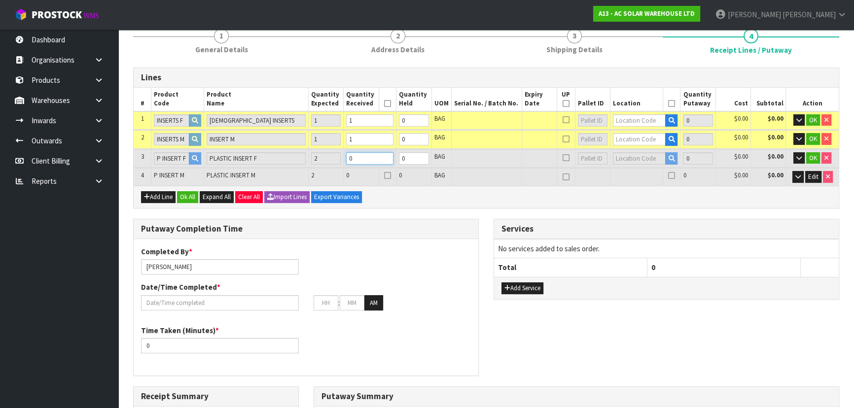
click at [322, 160] on tr "3 P INSERT F PLASTIC INSERT F 2 0 0 BAG 0 $0.00 $0.00 OK" at bounding box center [486, 158] width 705 height 18
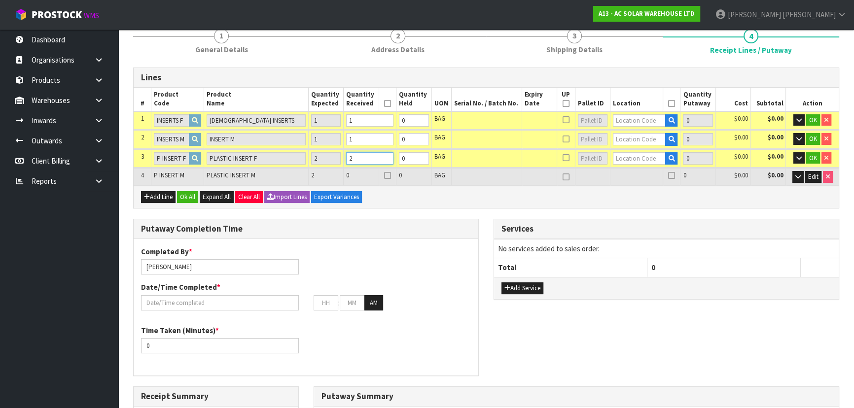
type input "0.011836"
type input "3.1"
type input "2"
click at [810, 175] on span "Edit" at bounding box center [813, 176] width 10 height 8
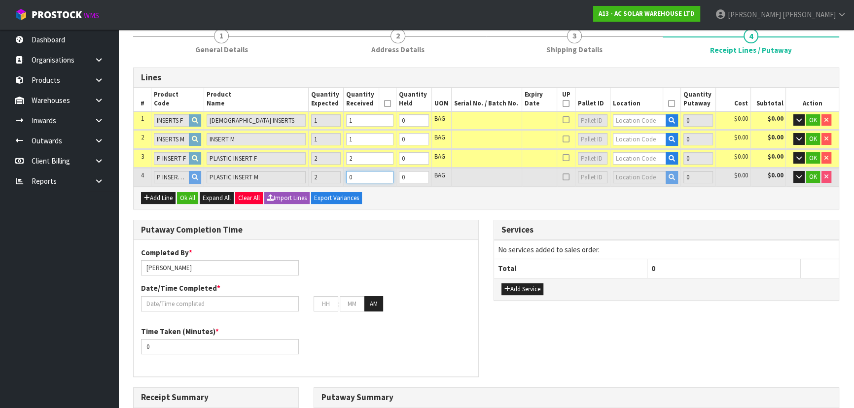
click at [313, 177] on tr "4 P INSERT M PLASTIC INSERT M 2 0 0 BAG 0 $0.00 $0.00 OK" at bounding box center [486, 177] width 705 height 18
type input "0.019036"
type input "5.1"
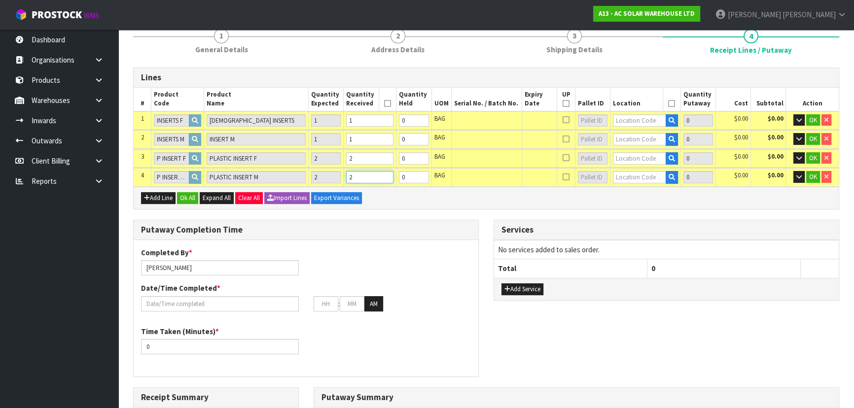
type input "2"
click at [597, 266] on th "Total" at bounding box center [570, 268] width 153 height 19
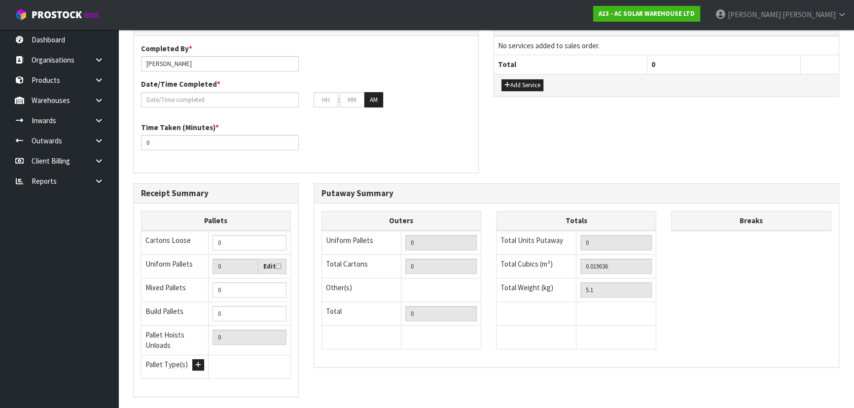
scroll to position [349, 0]
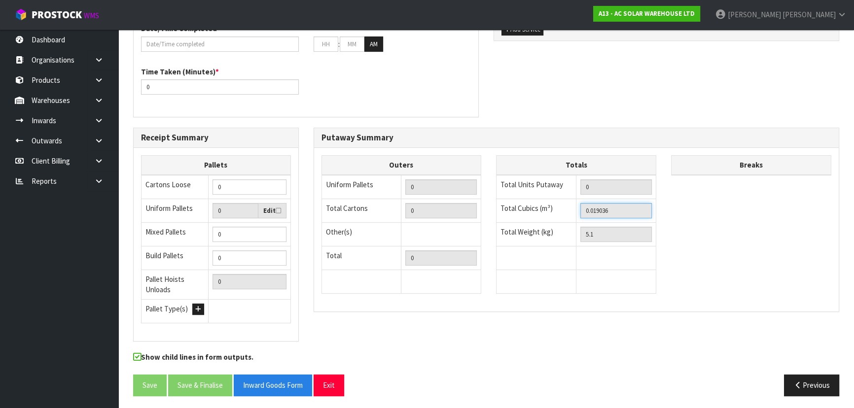
drag, startPoint x: 547, startPoint y: 209, endPoint x: 473, endPoint y: 209, distance: 74.4
click at [473, 209] on div "Outers Uniform Pallets 0 Total Cartons 0 Other(s) Bag x 0 Bar x 0 Basket x 0 Bi…" at bounding box center [576, 229] width 525 height 148
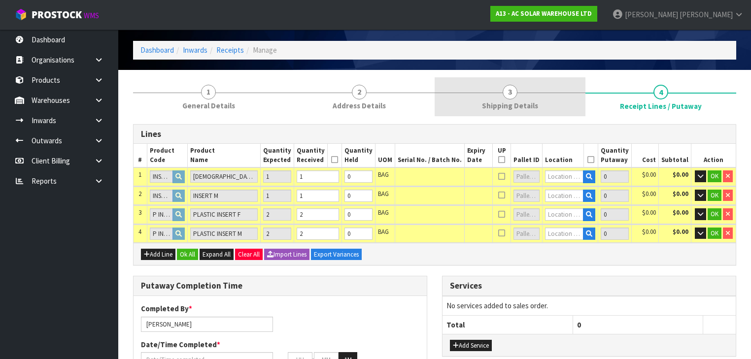
click at [533, 107] on span "Shipping Details" at bounding box center [510, 106] width 56 height 10
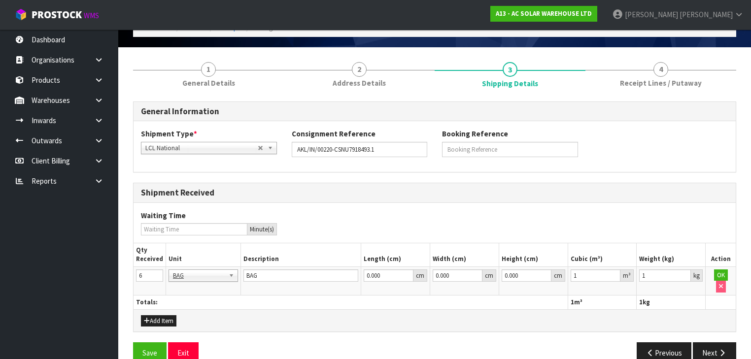
scroll to position [61, 0]
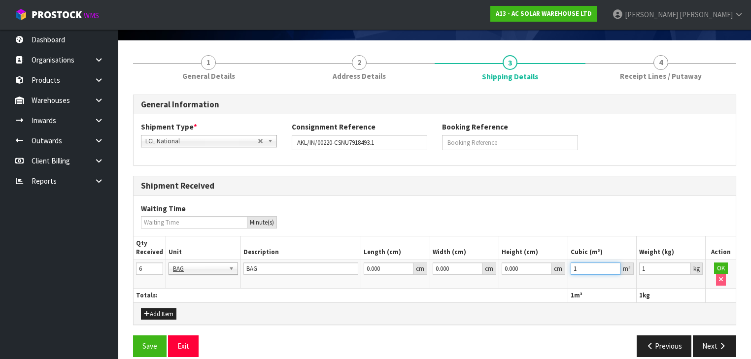
drag, startPoint x: 592, startPoint y: 267, endPoint x: 552, endPoint y: 268, distance: 40.4
click at [558, 268] on tr "6 BAG BAR BSK BIN BTL BOX BDL CAB CGE CTN CSE COI CRA CRT CBE CYL DRM JAR MTR P…" at bounding box center [435, 274] width 602 height 29
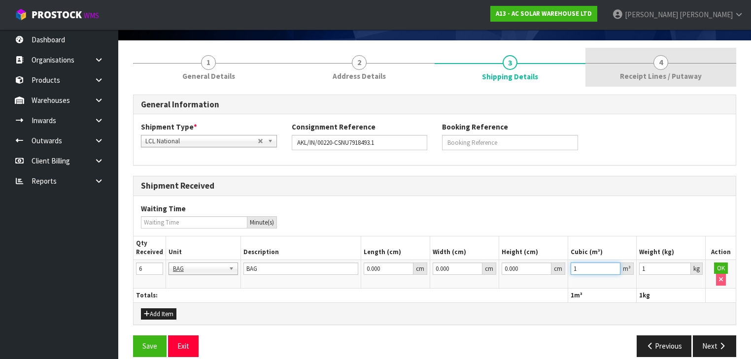
paste input "0.019036"
type input "0.019036"
click at [678, 60] on link "4 Receipt Lines / Putaway" at bounding box center [660, 67] width 151 height 39
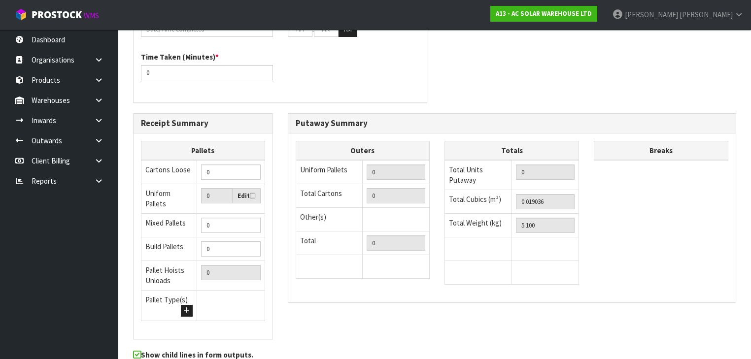
scroll to position [400, 0]
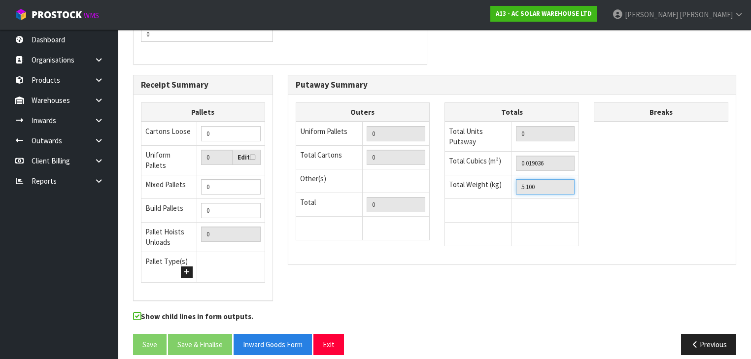
drag, startPoint x: 548, startPoint y: 181, endPoint x: 398, endPoint y: 191, distance: 149.6
click at [411, 191] on div "Outers Uniform Pallets 0 Total Cartons 0 Other(s) Bag x 0 Bar x 0 Basket x 0 Bi…" at bounding box center [512, 180] width 448 height 154
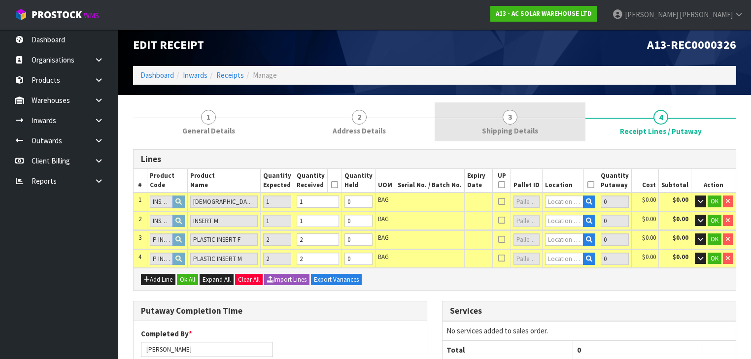
click at [495, 124] on link "3 Shipping Details" at bounding box center [510, 122] width 151 height 39
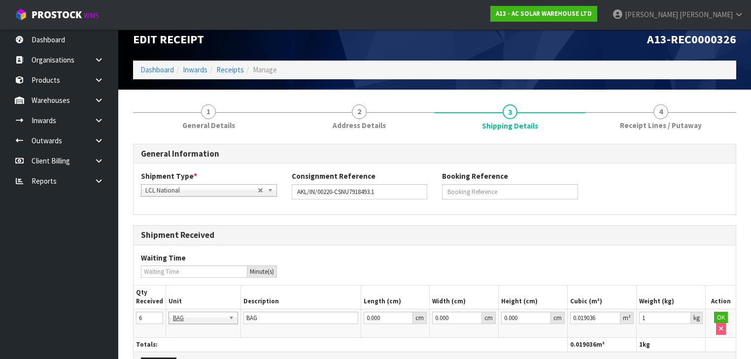
scroll to position [61, 0]
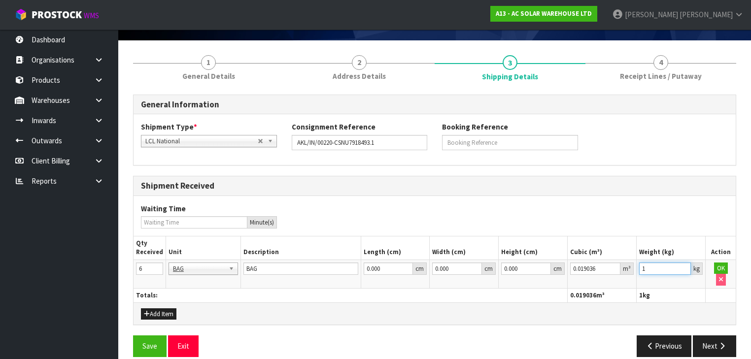
drag, startPoint x: 666, startPoint y: 263, endPoint x: 551, endPoint y: 266, distance: 115.4
click at [574, 266] on tr "6 BAG BAR BSK BIN BTL BOX BDL CAB CGE CTN CSE COI CRA CRT CBE CYL DRM JAR MTR P…" at bounding box center [435, 274] width 602 height 29
paste input "5."
type input "5.1"
click at [717, 265] on button "OK" at bounding box center [721, 269] width 14 height 12
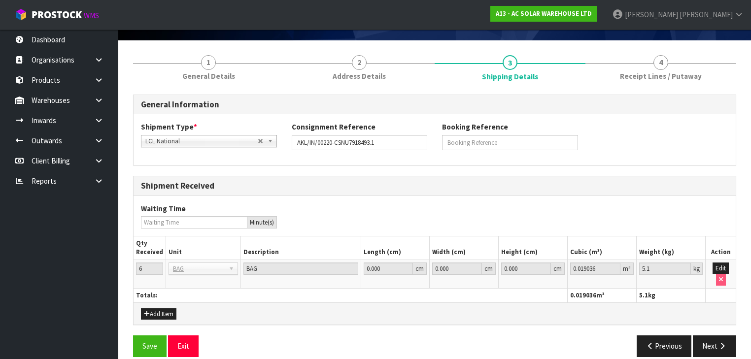
click at [662, 187] on h3 "Shipment Received" at bounding box center [434, 185] width 587 height 9
click at [138, 337] on button "Save" at bounding box center [150, 346] width 34 height 21
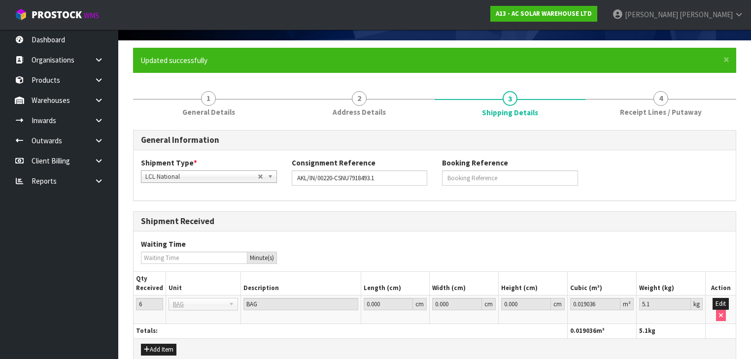
scroll to position [0, 0]
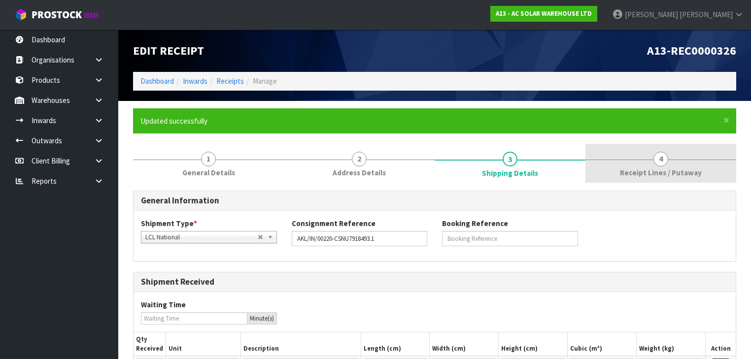
click at [635, 155] on link "4 Receipt Lines / Putaway" at bounding box center [660, 163] width 151 height 39
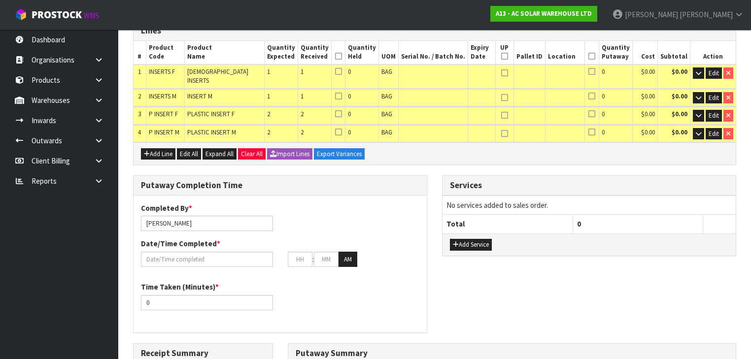
scroll to position [79, 0]
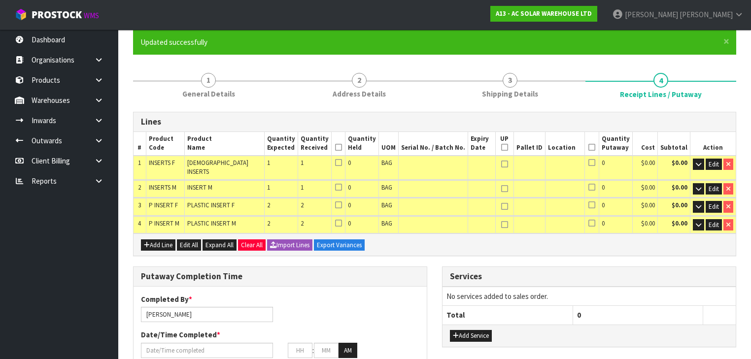
click at [451, 240] on div "Add Line Edit All Expand All Clear All Import Lines Export Variances" at bounding box center [435, 245] width 602 height 22
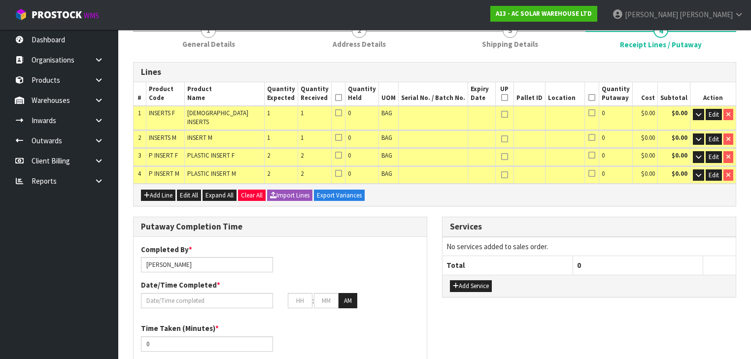
scroll to position [237, 0]
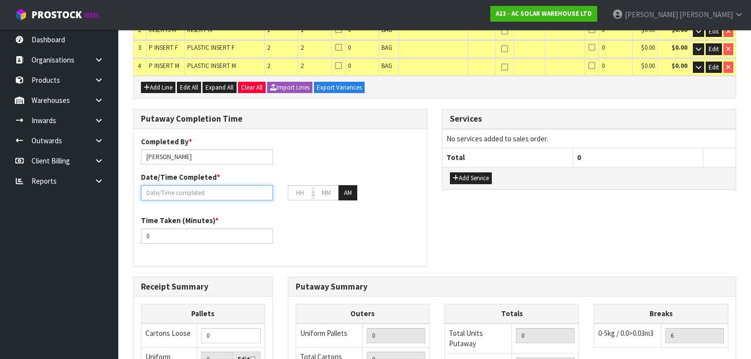
click at [210, 189] on input "text" at bounding box center [207, 192] width 132 height 15
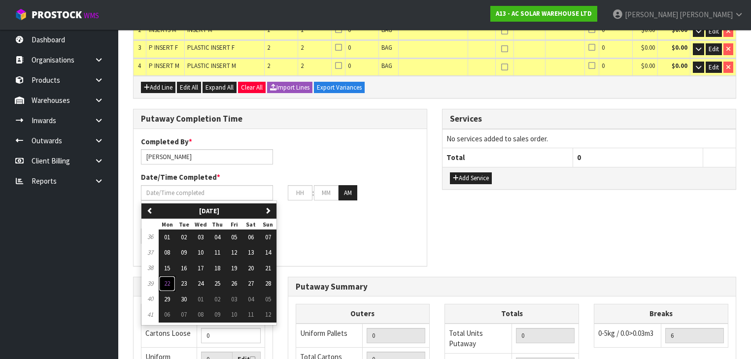
click at [165, 276] on button "22" at bounding box center [167, 284] width 17 height 16
type input "[DATE]"
type input "12"
type input "00"
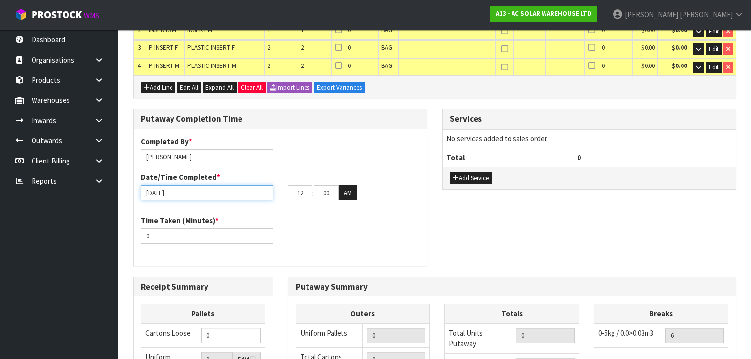
click at [213, 189] on input "[DATE]" at bounding box center [207, 192] width 132 height 15
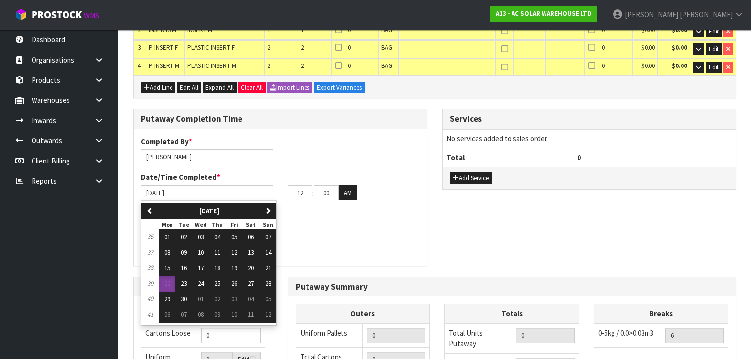
click at [315, 153] on div "Completed By * [PERSON_NAME] Date/Time Completed * [DATE] previous [DATE] [DATE…" at bounding box center [280, 172] width 293 height 71
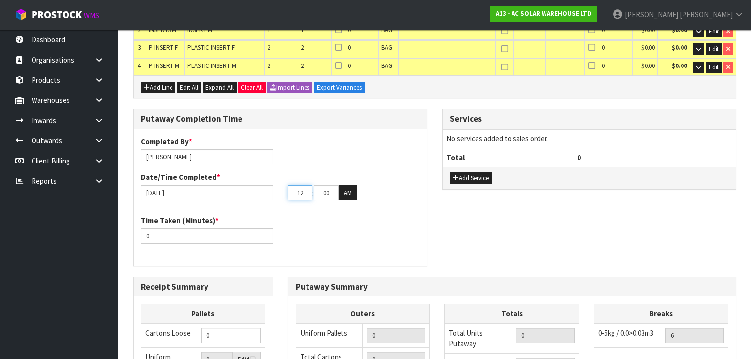
click at [305, 185] on input "12" at bounding box center [300, 192] width 25 height 15
drag, startPoint x: 306, startPoint y: 185, endPoint x: 258, endPoint y: 186, distance: 47.3
click at [258, 186] on div "[DATE] 12 : 00 : 00 AM" at bounding box center [280, 193] width 293 height 16
type input "04"
click at [335, 185] on input "00" at bounding box center [326, 192] width 25 height 15
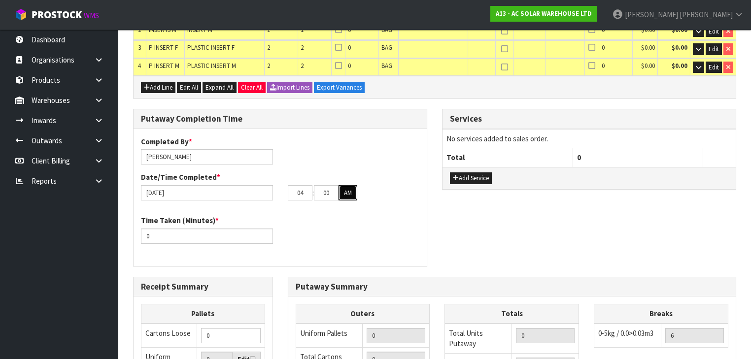
click at [346, 185] on button "AM" at bounding box center [348, 193] width 19 height 16
click at [309, 215] on div "Time Taken (Minutes) * 0" at bounding box center [280, 232] width 293 height 35
drag, startPoint x: 165, startPoint y: 225, endPoint x: 49, endPoint y: 225, distance: 115.8
type input "15"
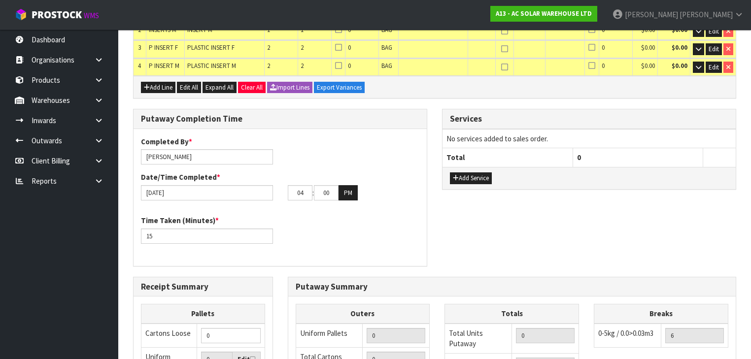
click at [317, 217] on div "Time Taken (Minutes) * 15" at bounding box center [280, 232] width 293 height 35
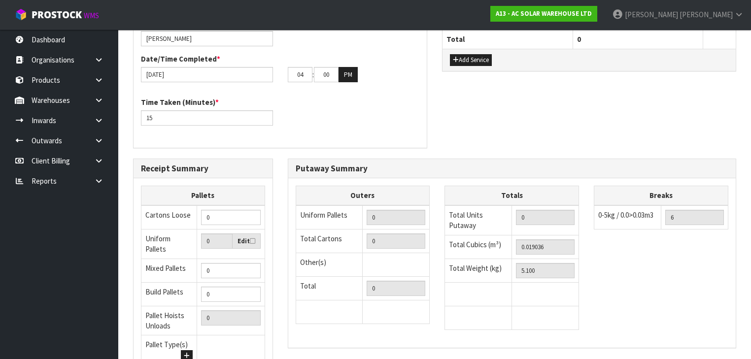
scroll to position [433, 0]
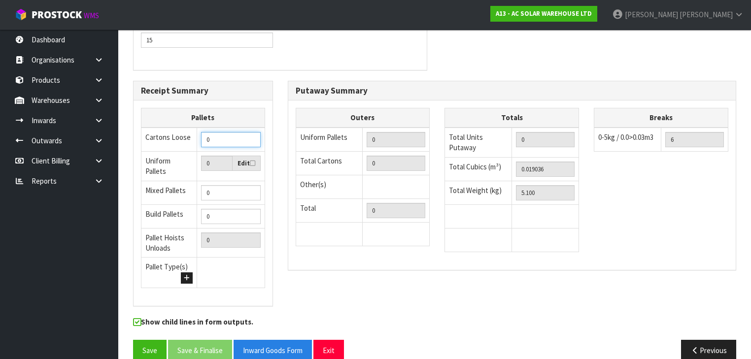
click at [227, 132] on input "0" at bounding box center [231, 139] width 60 height 15
click at [283, 81] on div "Putaway Summary Outers Uniform Pallets 0 Total Cartons 0 Other(s) Bag x 0 Bar x…" at bounding box center [512, 181] width 464 height 200
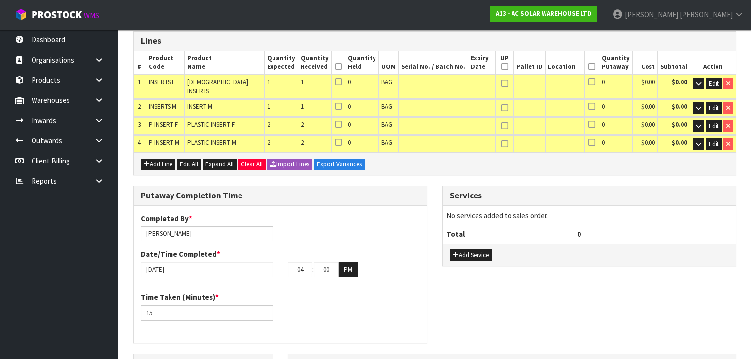
scroll to position [117, 0]
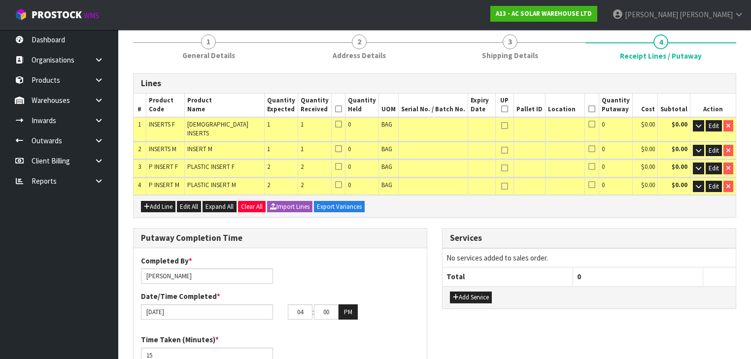
click at [444, 229] on div "Services" at bounding box center [589, 239] width 293 height 20
drag, startPoint x: 713, startPoint y: 124, endPoint x: 645, endPoint y: 146, distance: 71.5
click at [713, 124] on span "Edit" at bounding box center [714, 126] width 10 height 8
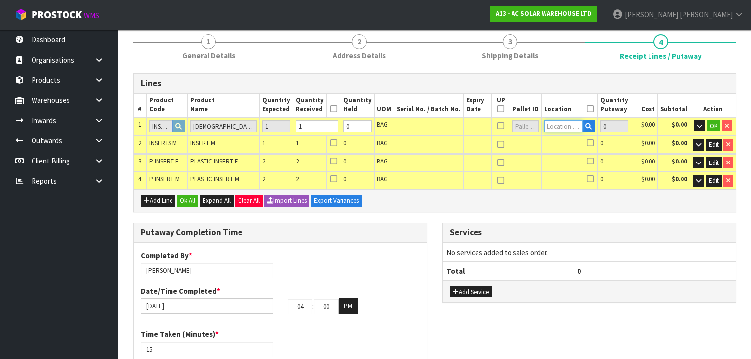
click at [563, 127] on input "text" at bounding box center [563, 126] width 38 height 12
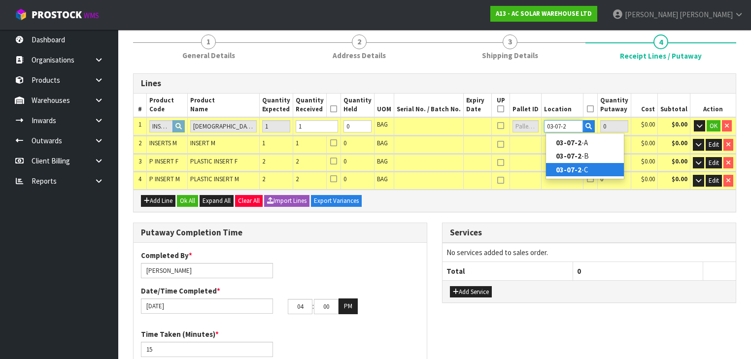
type input "03-07-2"
drag, startPoint x: 590, startPoint y: 166, endPoint x: 580, endPoint y: 154, distance: 15.7
click at [589, 166] on link "03-07-2 -C" at bounding box center [585, 169] width 78 height 13
type input "1"
type input "03-07-2-C"
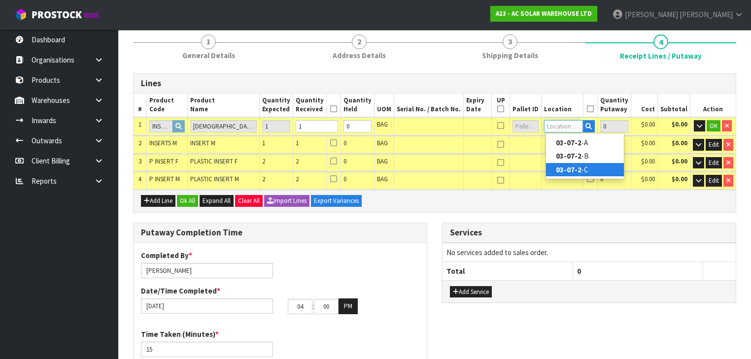
type input "1"
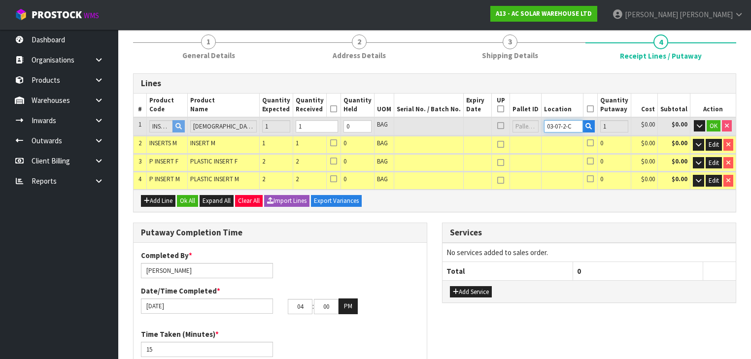
drag, startPoint x: 564, startPoint y: 126, endPoint x: 448, endPoint y: 125, distance: 116.3
click at [453, 125] on tr "1 INSERTS F [DEMOGRAPHIC_DATA] INSERTS 1 1 0 BAG 03-07-2-C 1 $0.00 $0.00 OK" at bounding box center [435, 126] width 602 height 18
click at [716, 125] on span "OK" at bounding box center [714, 126] width 8 height 8
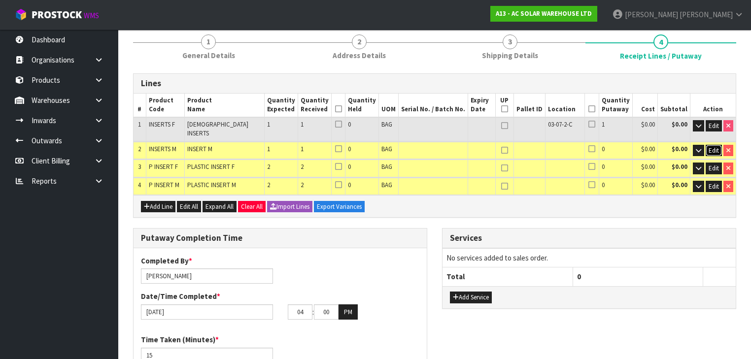
click at [718, 146] on span "Edit" at bounding box center [714, 150] width 10 height 8
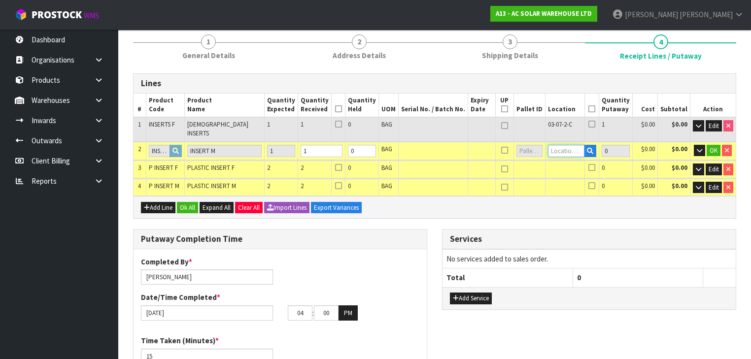
click at [570, 147] on input "text" at bounding box center [566, 151] width 36 height 12
paste input "03-07-2-C"
type input "03-07-2-C"
type input "2"
type input "1"
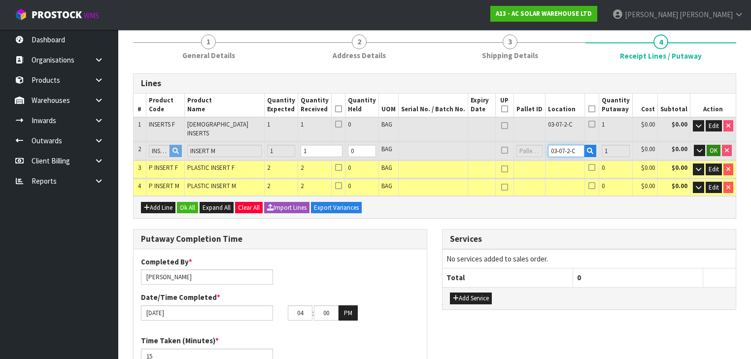
type input "03-07-2-C"
click at [716, 146] on span "OK" at bounding box center [714, 150] width 8 height 8
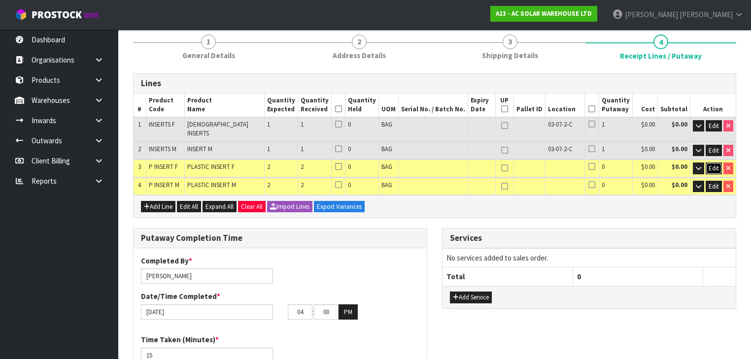
click at [717, 164] on span "Edit" at bounding box center [714, 168] width 10 height 8
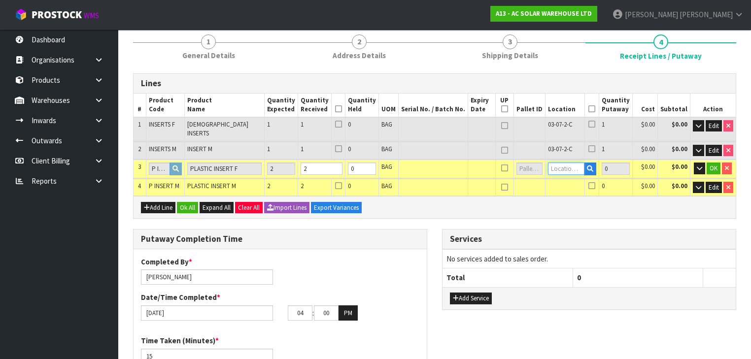
click at [566, 163] on input "text" at bounding box center [566, 169] width 36 height 12
paste input "03-07-2-C"
type input "03-07-2-C"
type input "4"
type input "2"
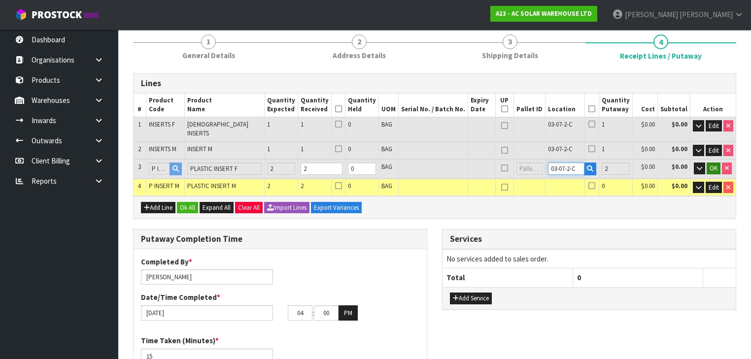
type input "03-07-2-C"
click at [715, 164] on span "OK" at bounding box center [714, 168] width 8 height 8
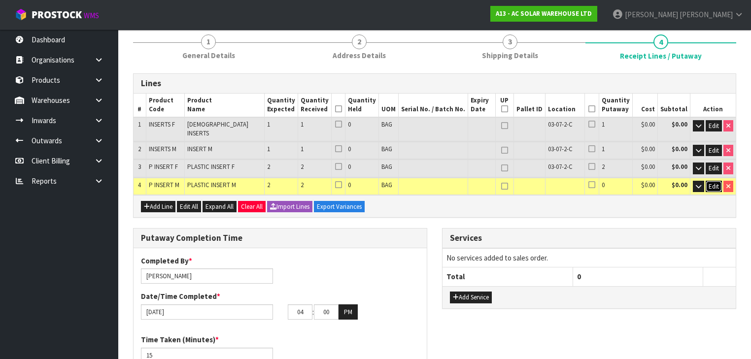
click at [714, 182] on span "Edit" at bounding box center [714, 186] width 10 height 8
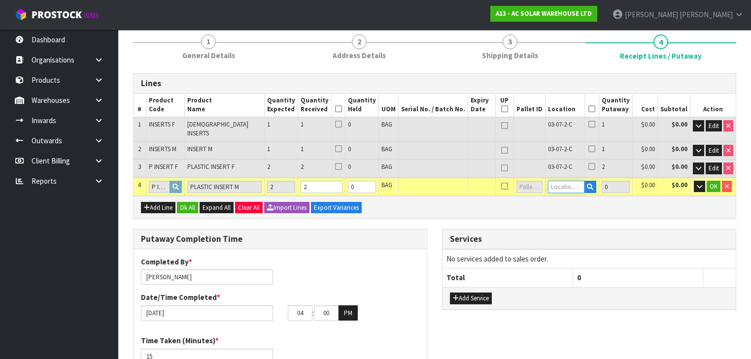
click at [570, 181] on input "text" at bounding box center [566, 187] width 36 height 12
paste input "03-07-2-C"
type input "03-07-2-C"
type input "6"
type input "2"
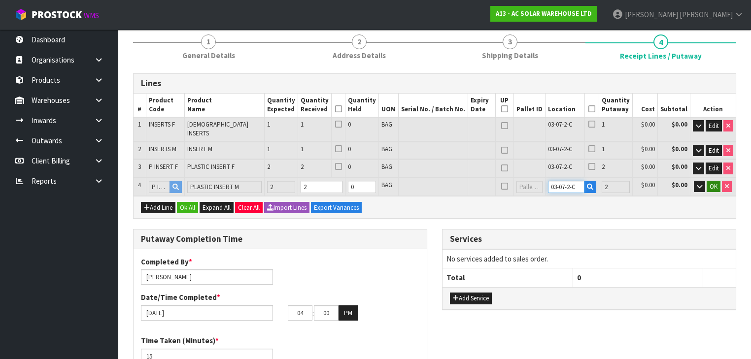
type input "03-07-2-C"
click at [712, 182] on span "OK" at bounding box center [714, 186] width 8 height 8
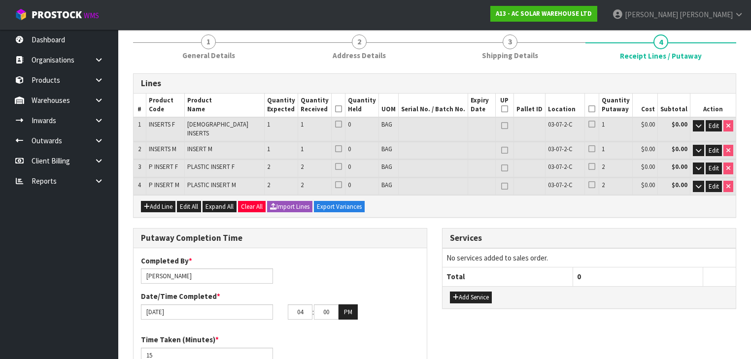
click at [593, 109] on icon at bounding box center [591, 109] width 7 height 0
click at [342, 109] on icon at bounding box center [338, 109] width 7 height 0
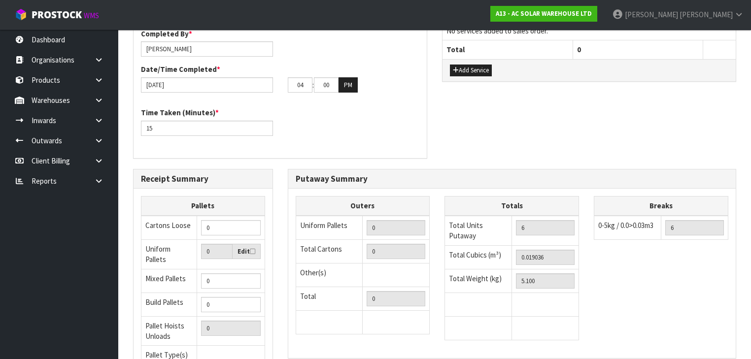
scroll to position [433, 0]
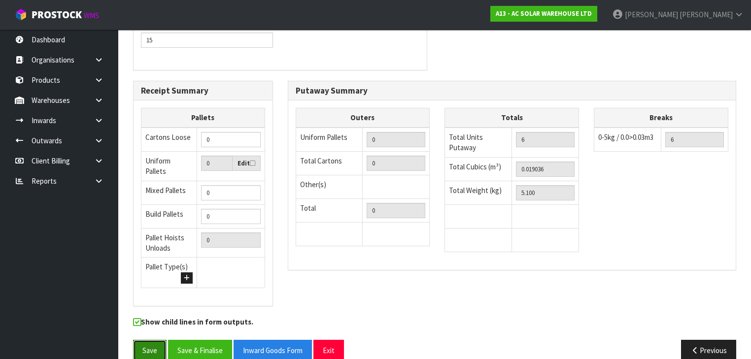
click at [159, 340] on button "Save" at bounding box center [150, 350] width 34 height 21
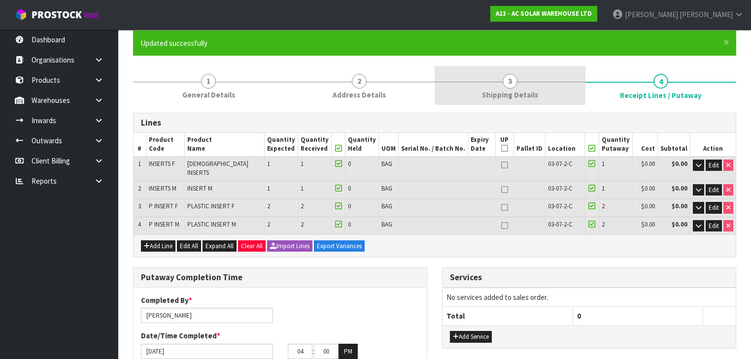
click at [490, 98] on span "Shipping Details" at bounding box center [510, 95] width 56 height 10
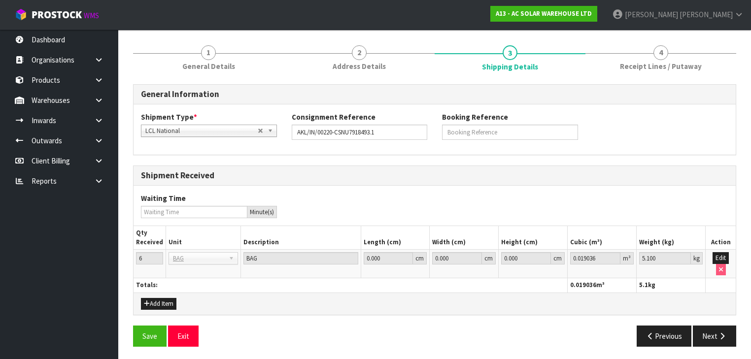
scroll to position [28, 0]
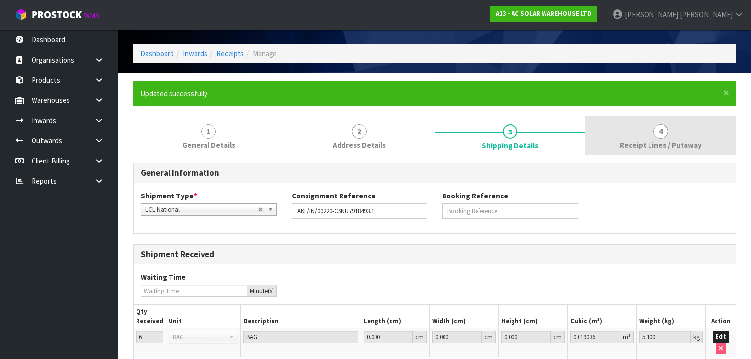
click at [633, 134] on link "4 Receipt Lines / Putaway" at bounding box center [660, 135] width 151 height 39
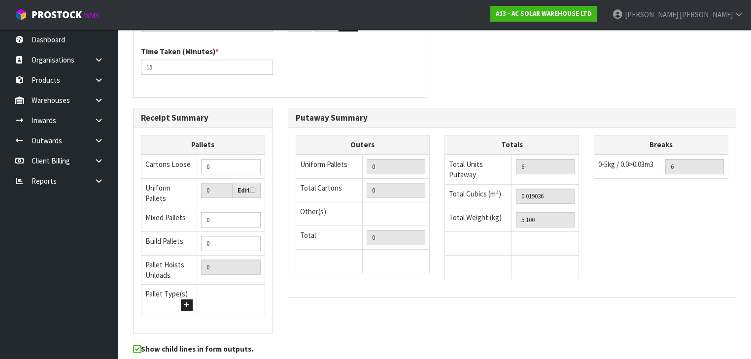
scroll to position [433, 0]
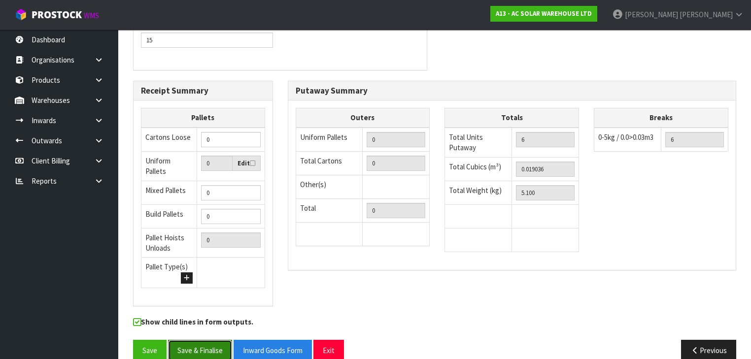
click at [207, 340] on button "Save & Finalise" at bounding box center [200, 350] width 64 height 21
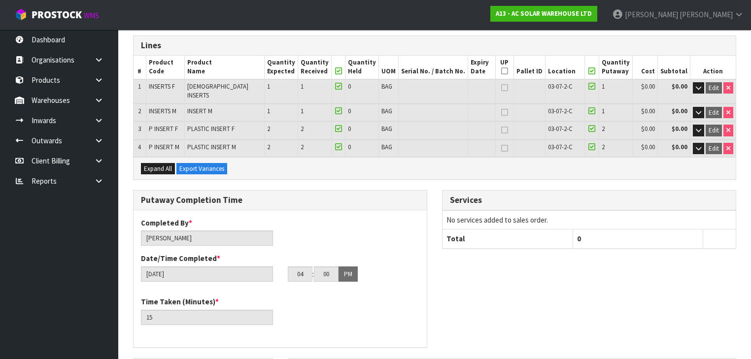
scroll to position [197, 0]
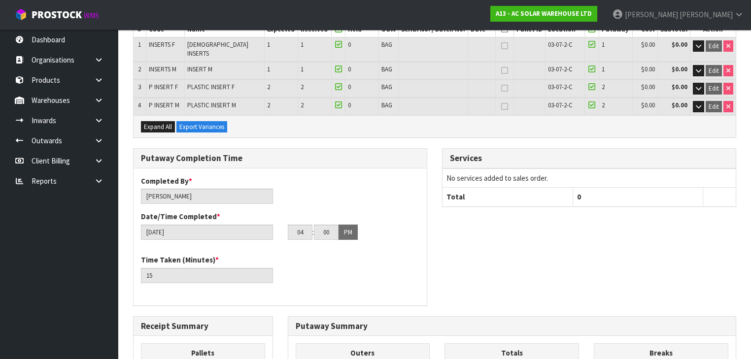
click at [503, 201] on div "Services No services added to sales order. Total 0" at bounding box center [589, 182] width 309 height 69
click at [463, 216] on div "Putaway Completion Time Completed By * [PERSON_NAME] Date/Time Completed * [DAT…" at bounding box center [435, 232] width 618 height 168
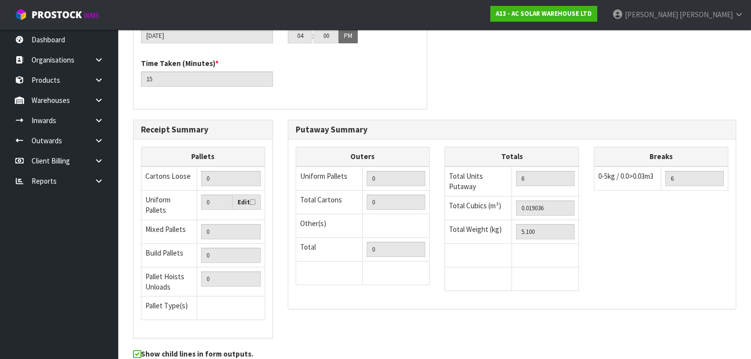
scroll to position [426, 0]
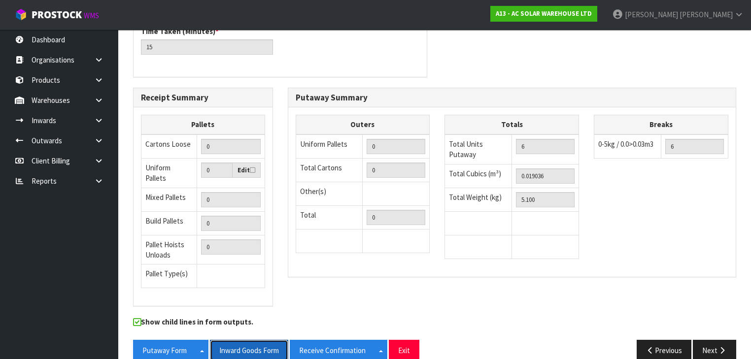
drag, startPoint x: 255, startPoint y: 332, endPoint x: 321, endPoint y: 313, distance: 68.0
click at [254, 340] on button "Inward Goods Form" at bounding box center [249, 350] width 78 height 21
